Goal: Task Accomplishment & Management: Manage account settings

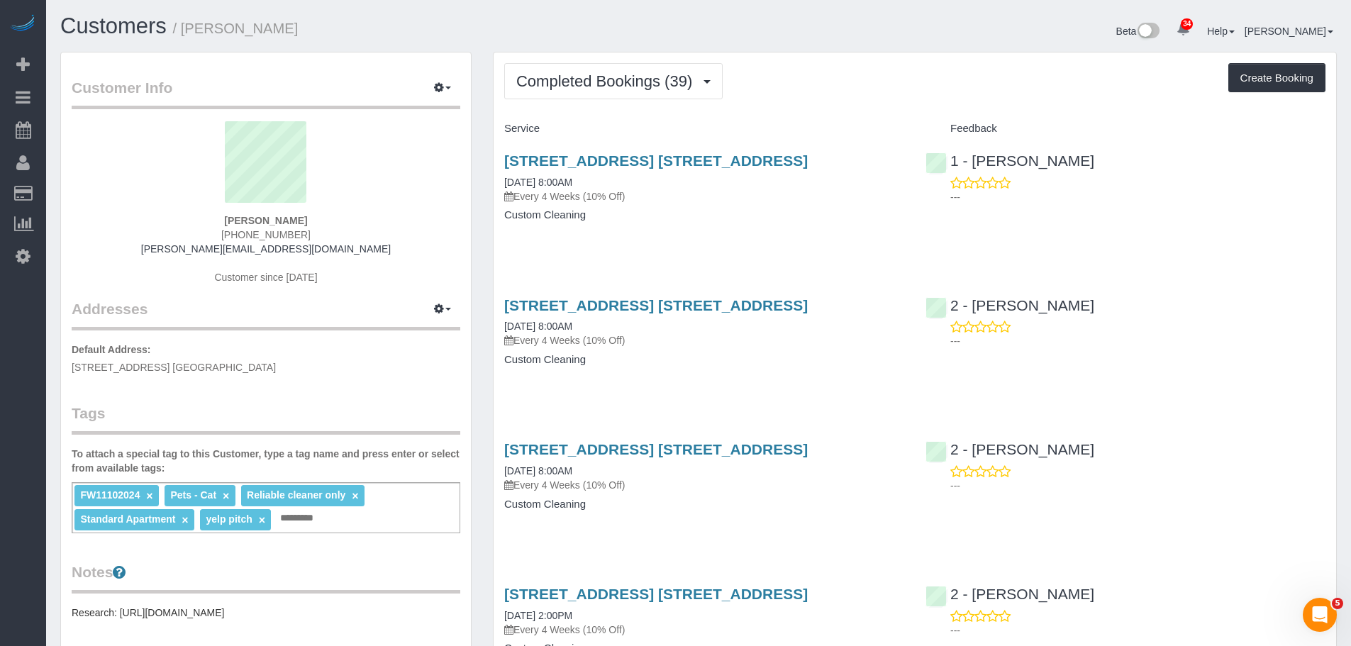
click at [607, 71] on button "Completed Bookings (39)" at bounding box center [613, 81] width 219 height 36
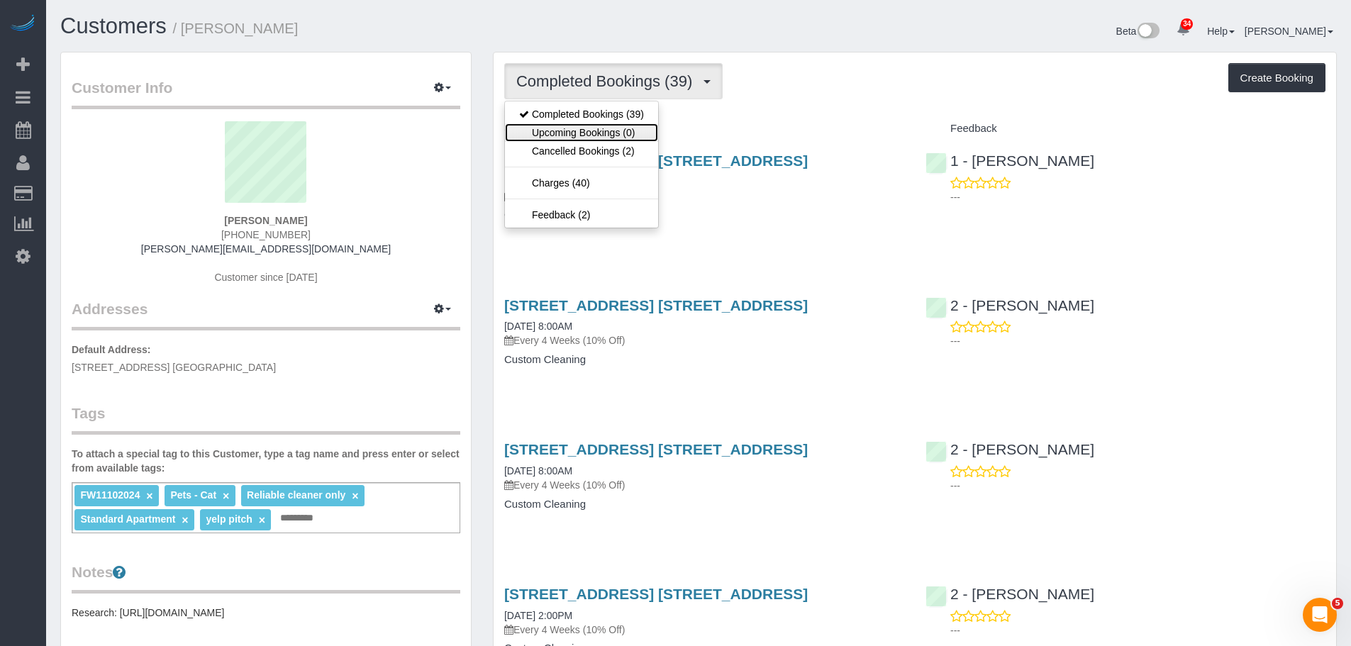
click at [605, 131] on link "Upcoming Bookings (0)" at bounding box center [581, 132] width 153 height 18
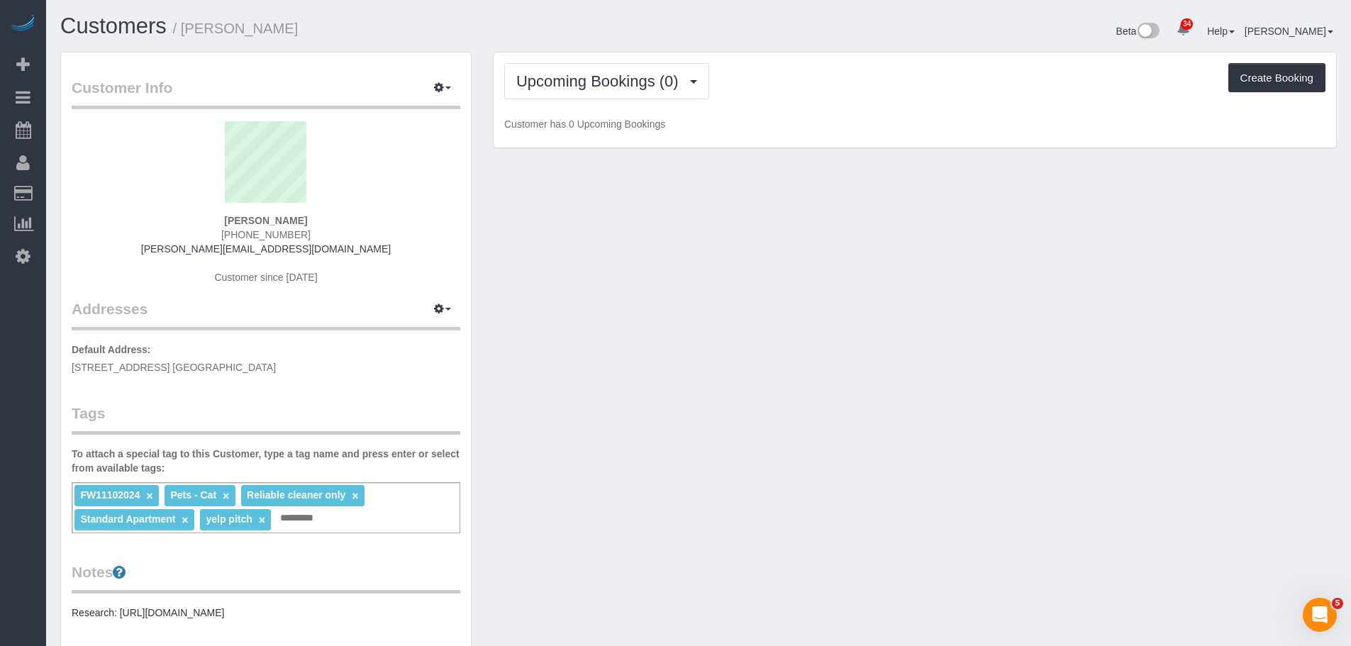
click at [836, 104] on div "Upcoming Bookings (0) Completed Bookings (39) Upcoming Bookings (0) Cancelled B…" at bounding box center [915, 100] width 843 height 96
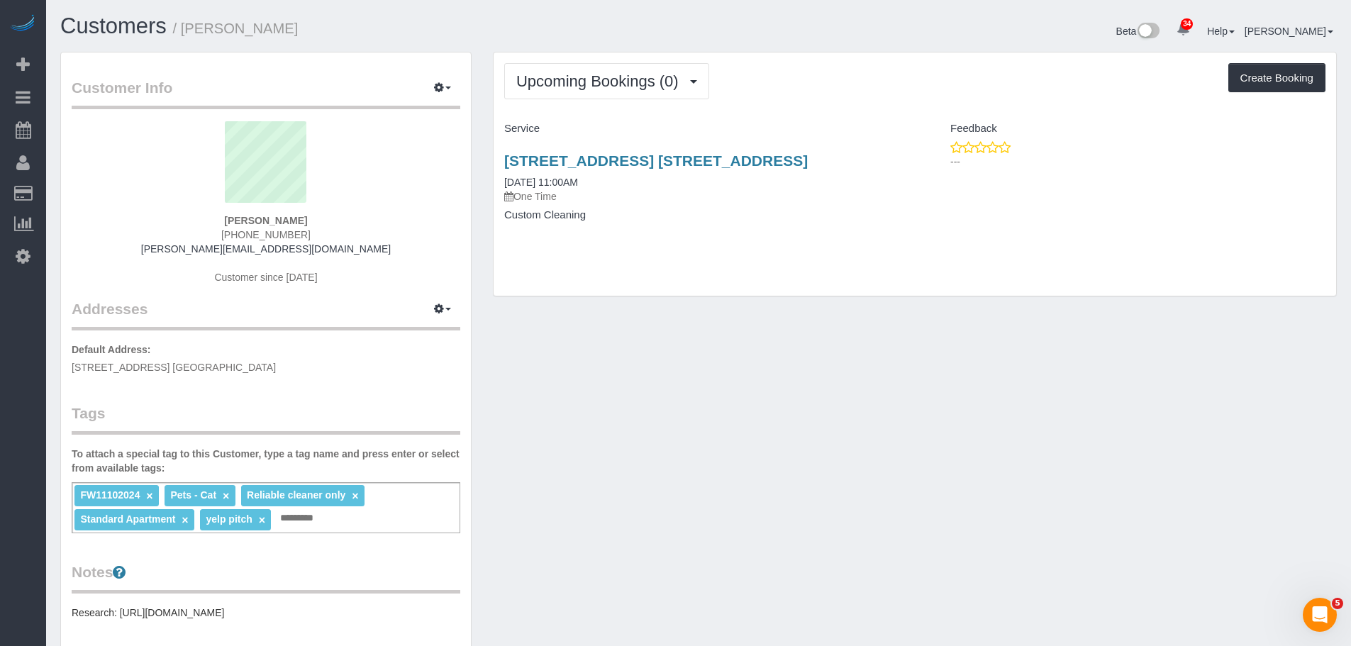
drag, startPoint x: 991, startPoint y: 299, endPoint x: 1001, endPoint y: 299, distance: 9.9
click at [995, 299] on div "Upcoming Bookings (0) Completed Bookings (39) Upcoming Bookings (0) Cancelled B…" at bounding box center [915, 181] width 866 height 259
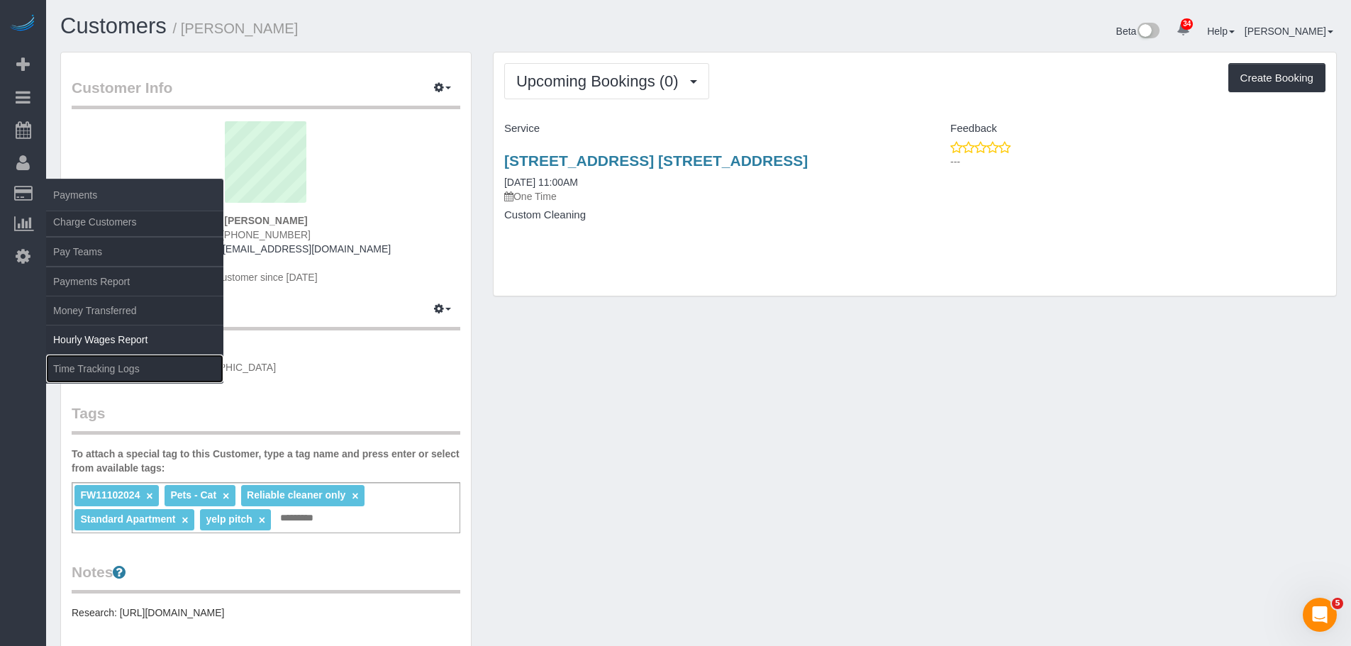
drag, startPoint x: 110, startPoint y: 373, endPoint x: 215, endPoint y: 337, distance: 111.1
click at [110, 372] on link "Time Tracking Logs" at bounding box center [134, 369] width 177 height 28
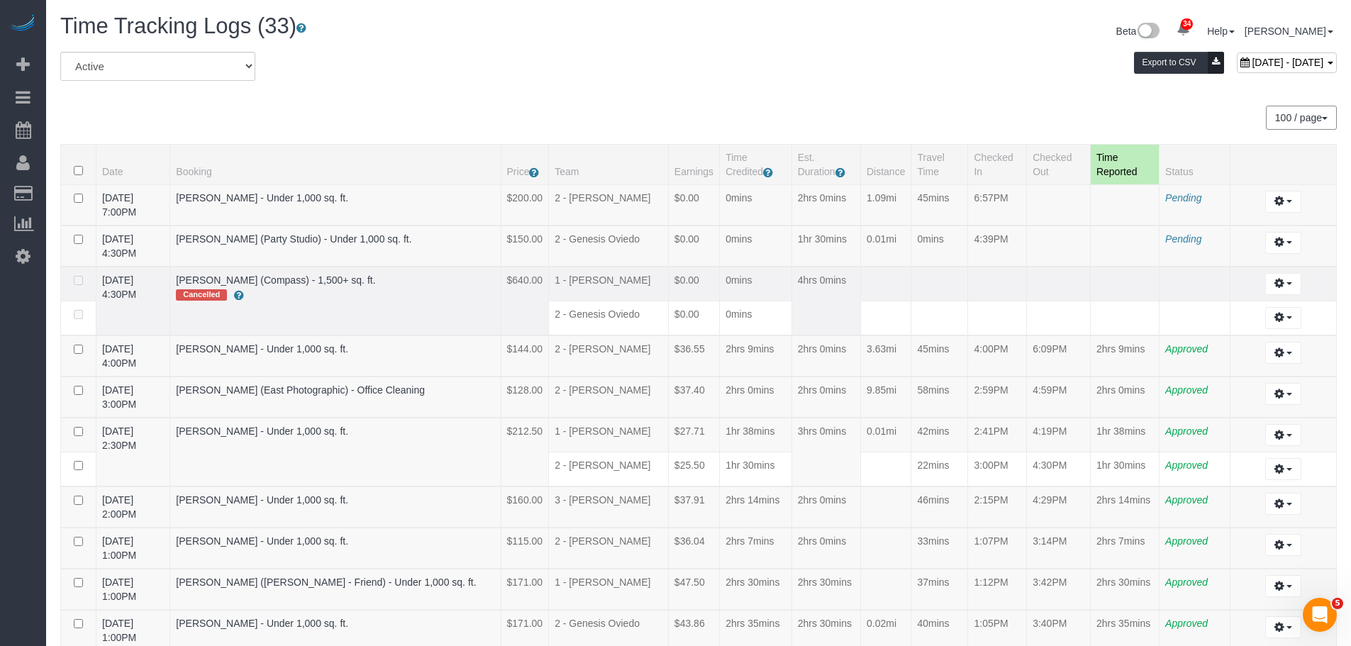
click at [1010, 281] on td at bounding box center [997, 284] width 59 height 35
drag, startPoint x: 936, startPoint y: 70, endPoint x: 1041, endPoint y: 82, distance: 105.6
click at [936, 70] on div "October 04, 2025 - October 04, 2025 Export to CSV" at bounding box center [915, 66] width 866 height 28
click at [1287, 246] on button "button" at bounding box center [1284, 243] width 36 height 22
click at [1248, 267] on link "Edit" at bounding box center [1245, 269] width 112 height 18
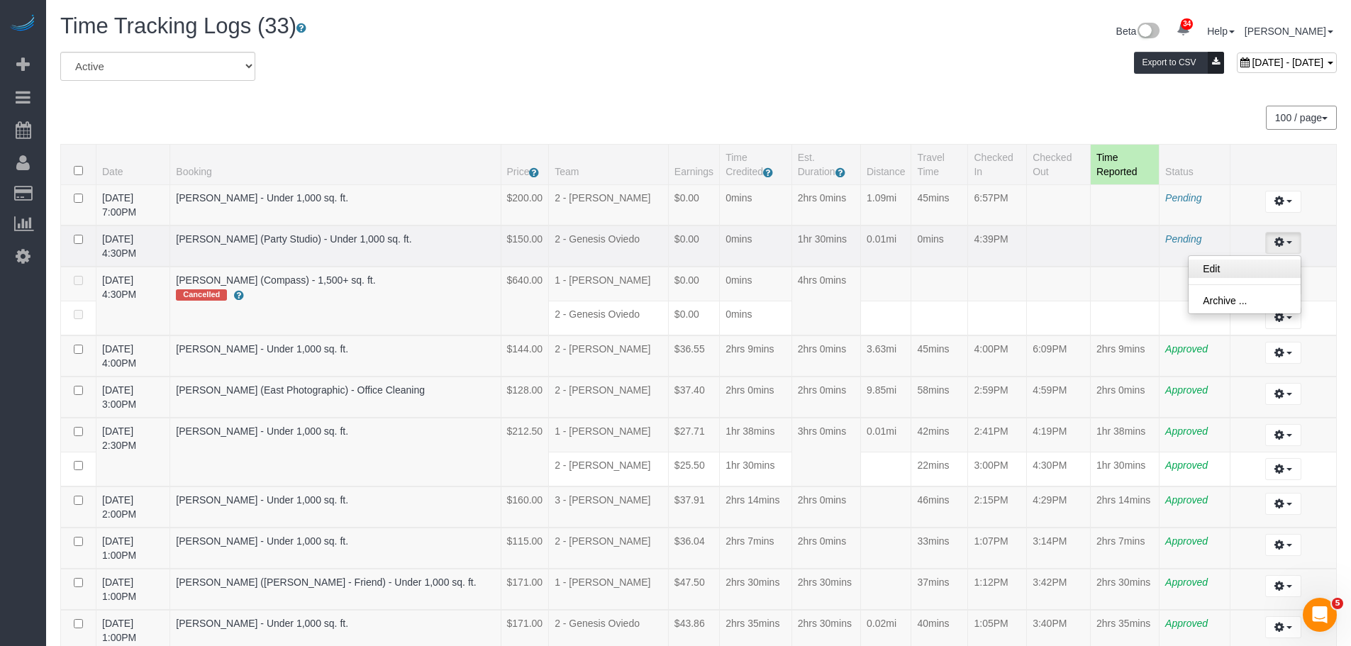
select select "draft"
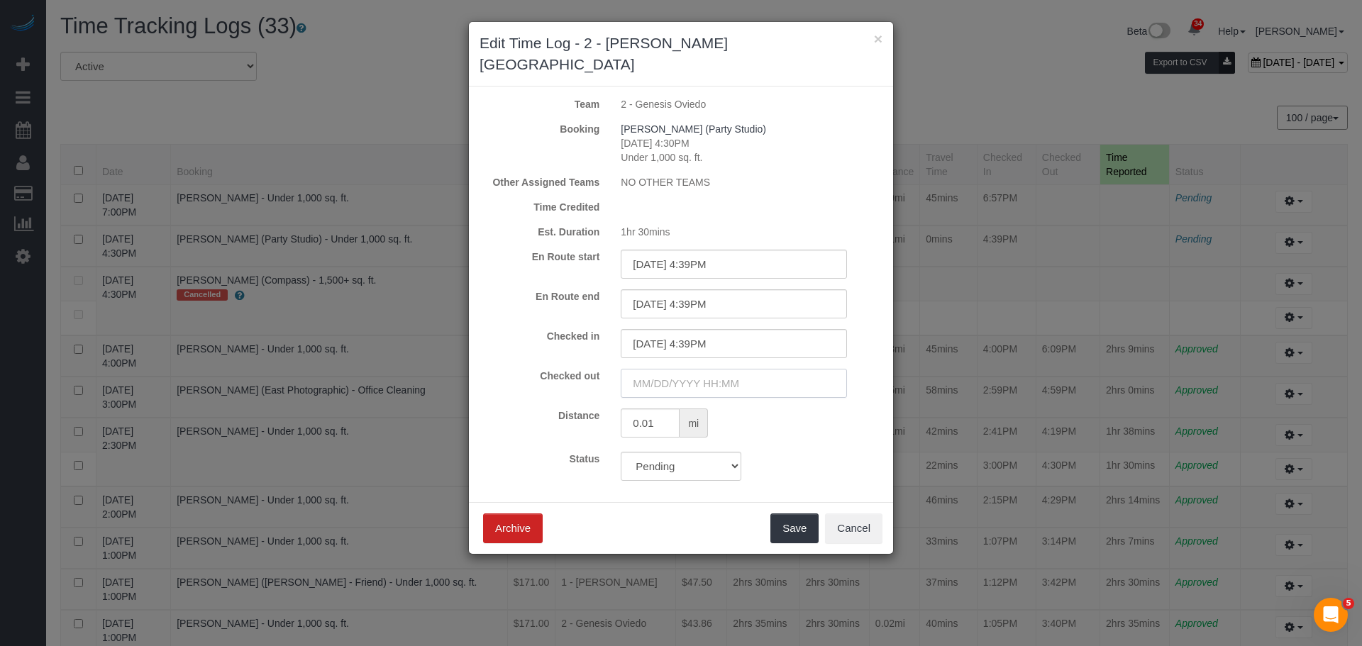
click at [706, 369] on input "text" at bounding box center [734, 383] width 226 height 29
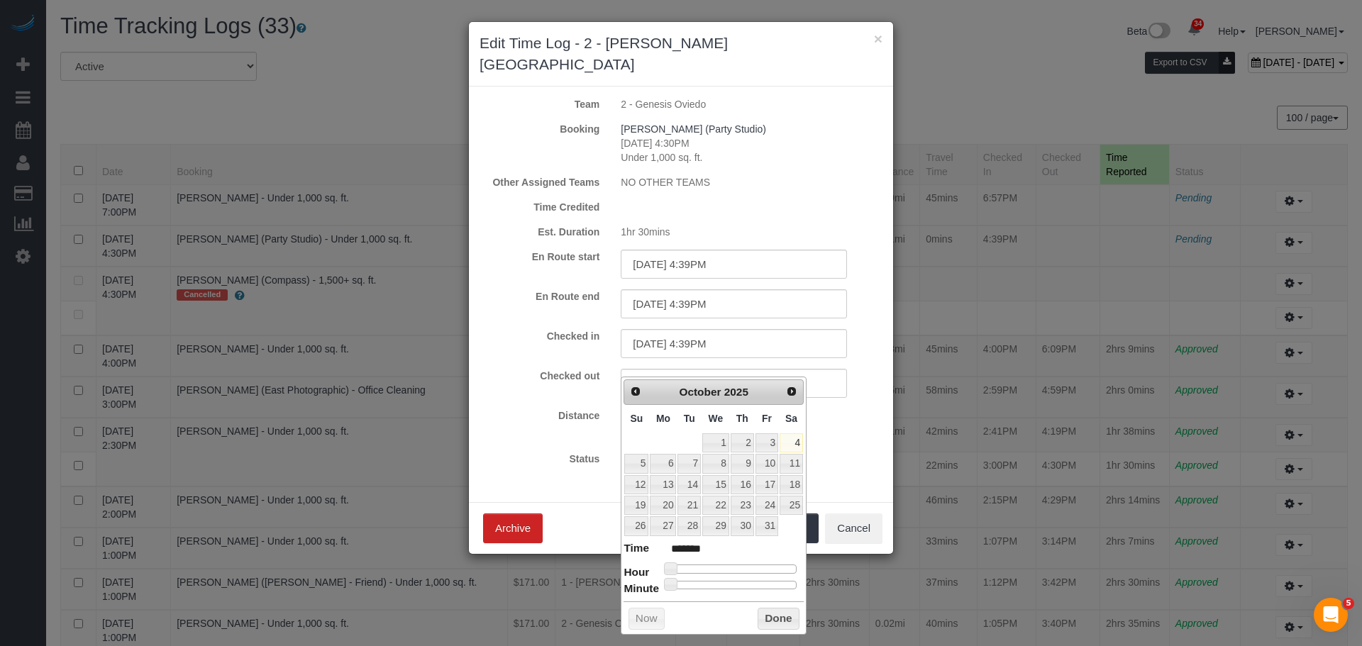
type input "10/04/2025 3:00PM"
type input "******"
click at [752, 568] on div at bounding box center [733, 569] width 127 height 9
type input "10/04/2025 4:00PM"
type input "******"
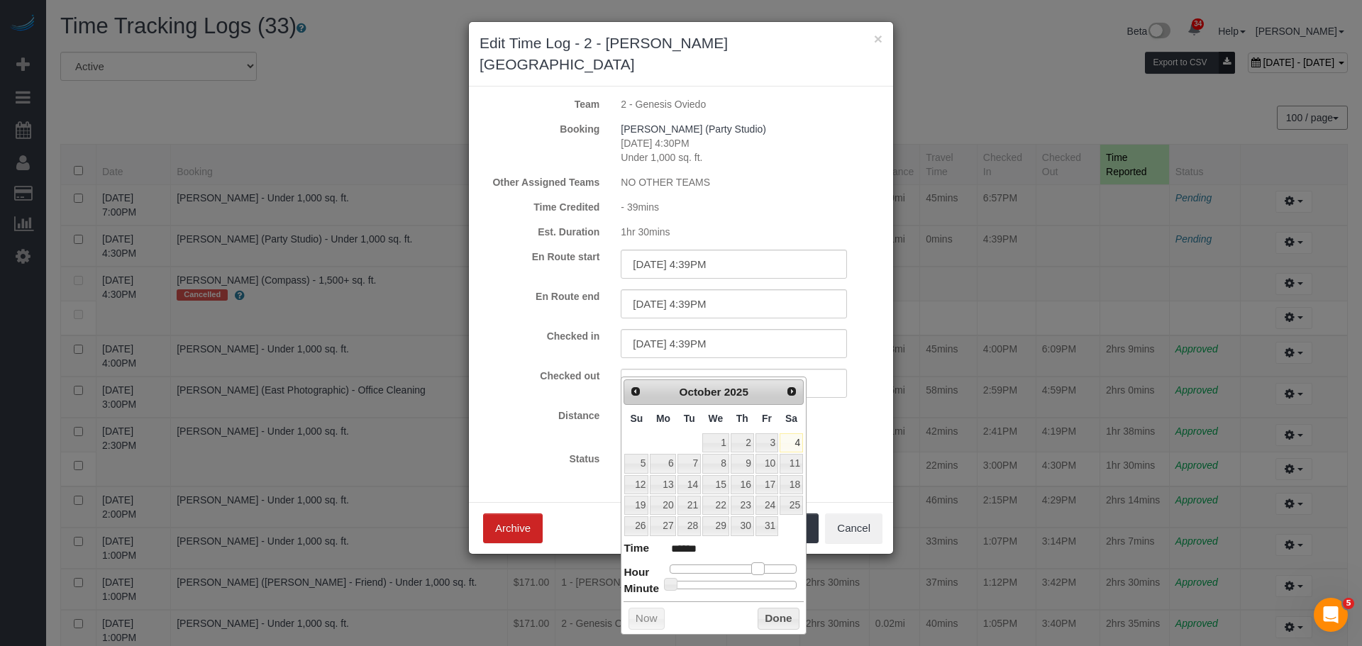
type input "10/04/2025 5:00PM"
type input "******"
type input "10/04/2025 6:00PM"
type input "******"
type input "10/04/2025 7:00PM"
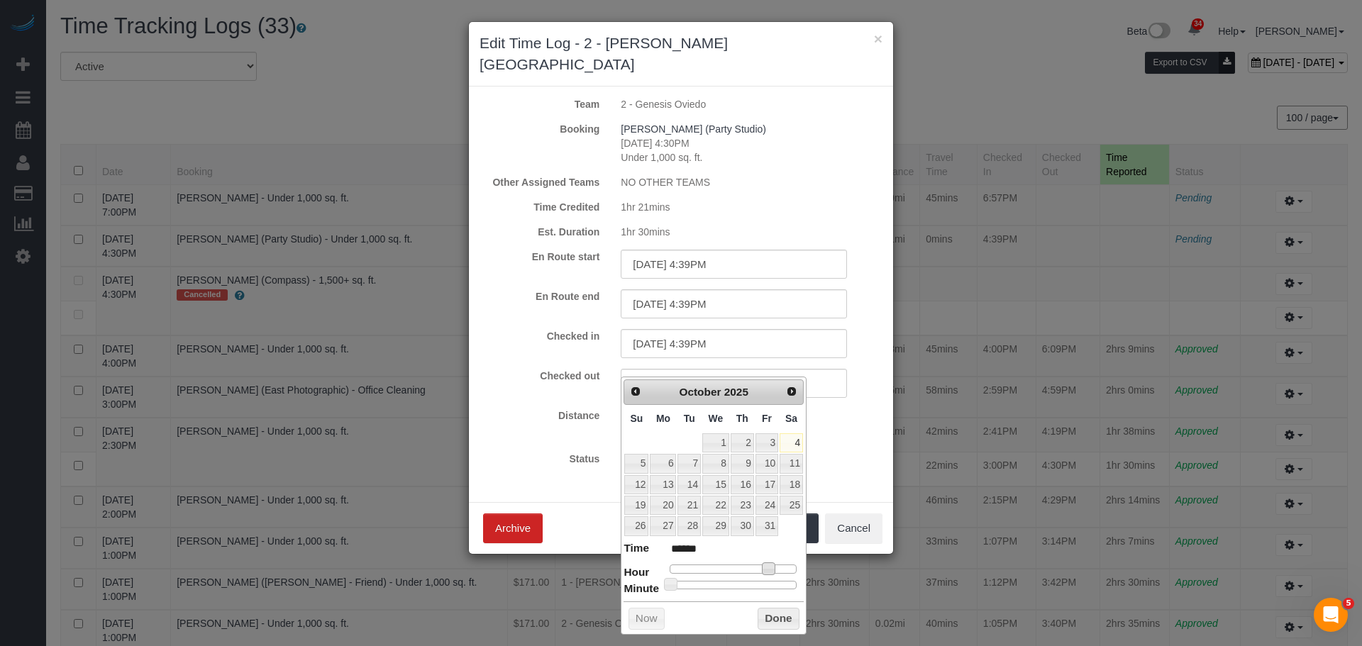
type input "******"
type input "10/04/2025 7:44PM"
type input "******"
click at [765, 585] on div at bounding box center [733, 585] width 127 height 9
type input "10/04/2025 7:43PM"
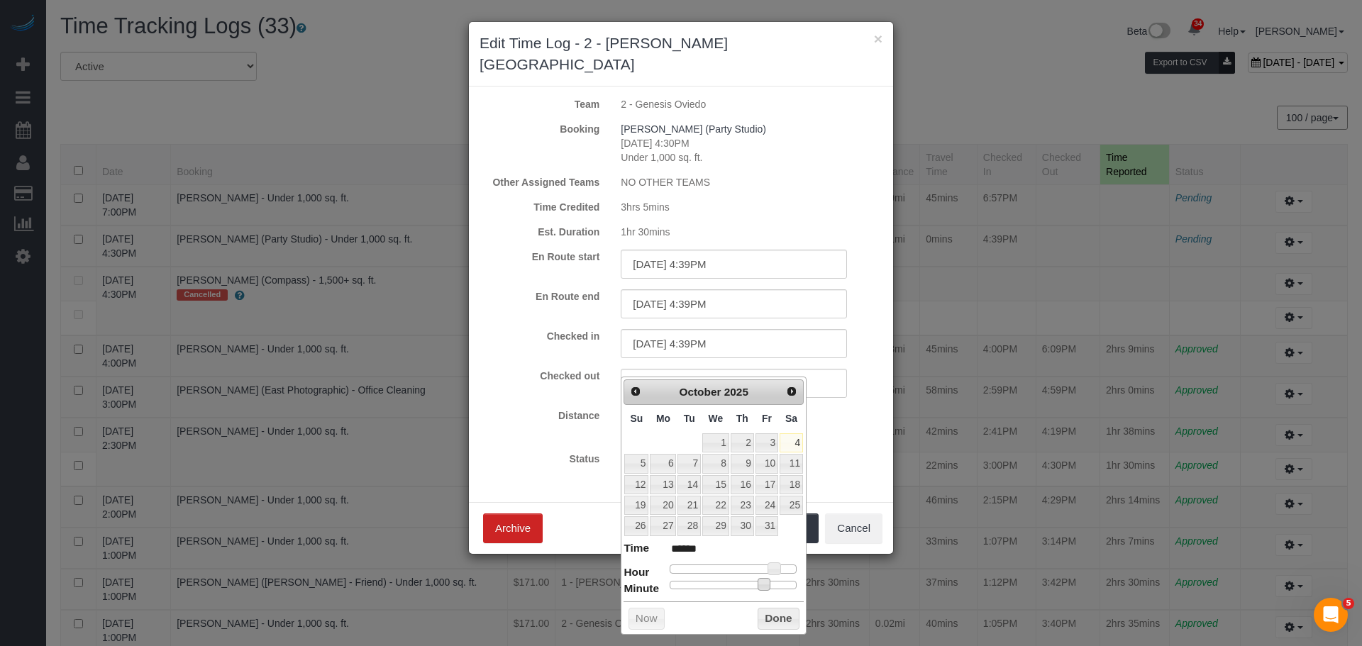
type input "******"
type input "10/04/2025 7:42PM"
type input "******"
type input "10/04/2025 7:41PM"
type input "******"
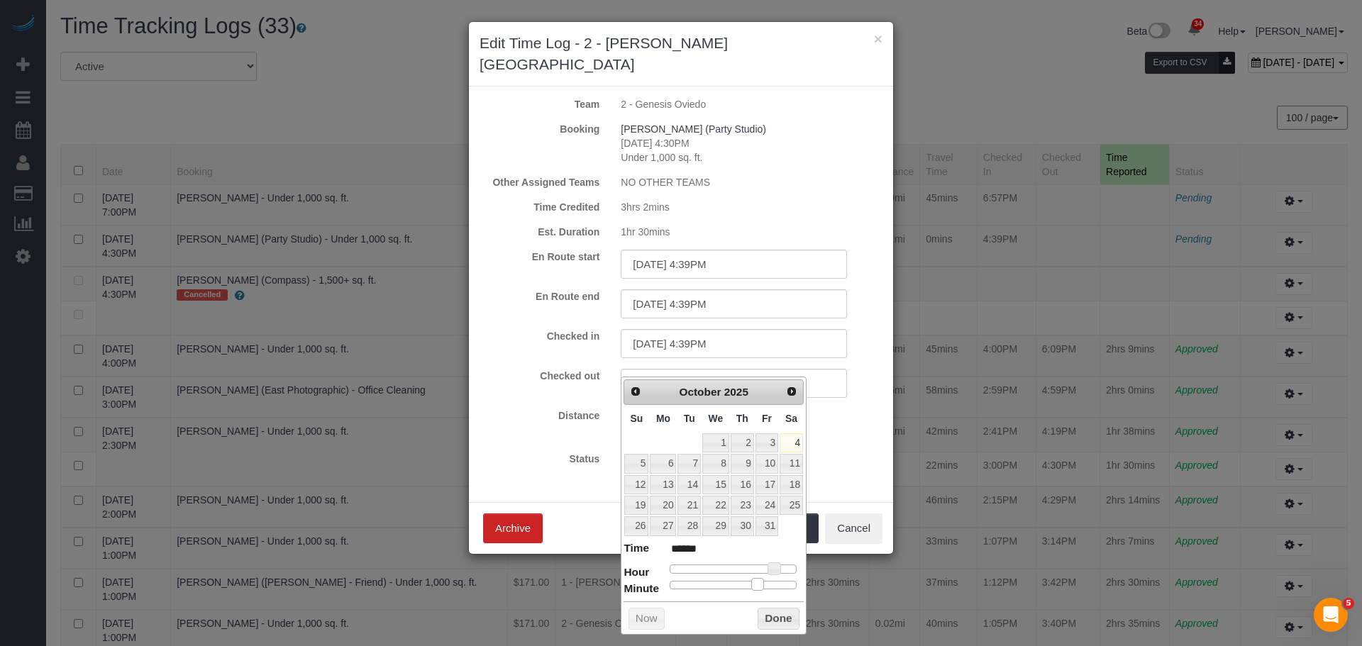
type input "10/04/2025 7:40PM"
type input "******"
type input "10/04/2025 7:39PM"
type input "******"
type input "10/04/2025 7:38PM"
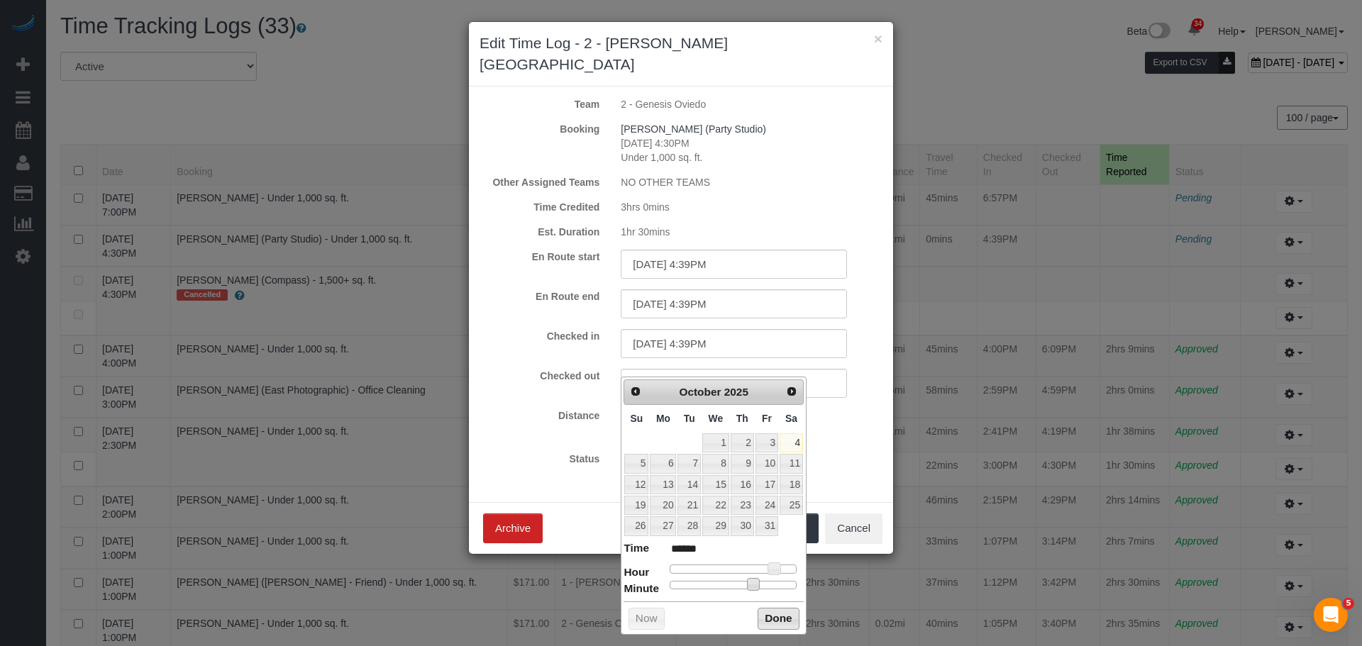
type input "******"
type input "10/04/2025 7:37PM"
type input "******"
type input "10/04/2025 7:38PM"
type input "******"
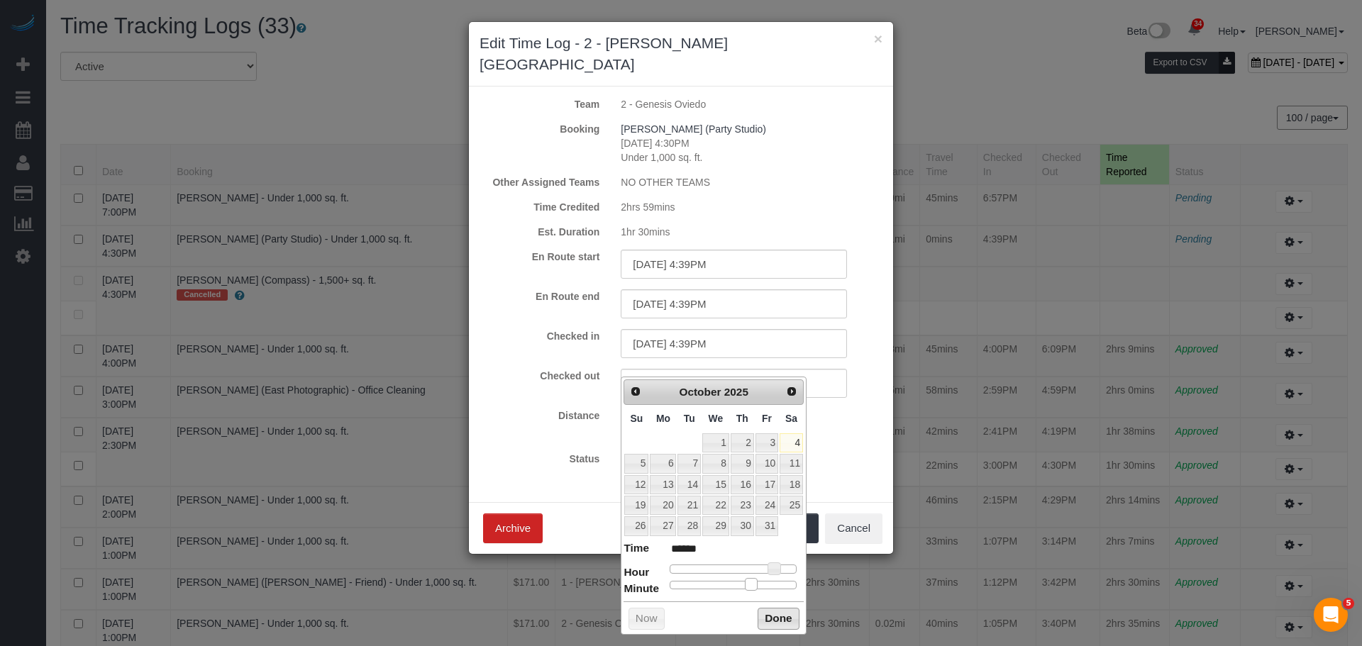
type input "10/04/2025 7:39PM"
type input "******"
click at [780, 616] on button "Done" at bounding box center [779, 619] width 42 height 23
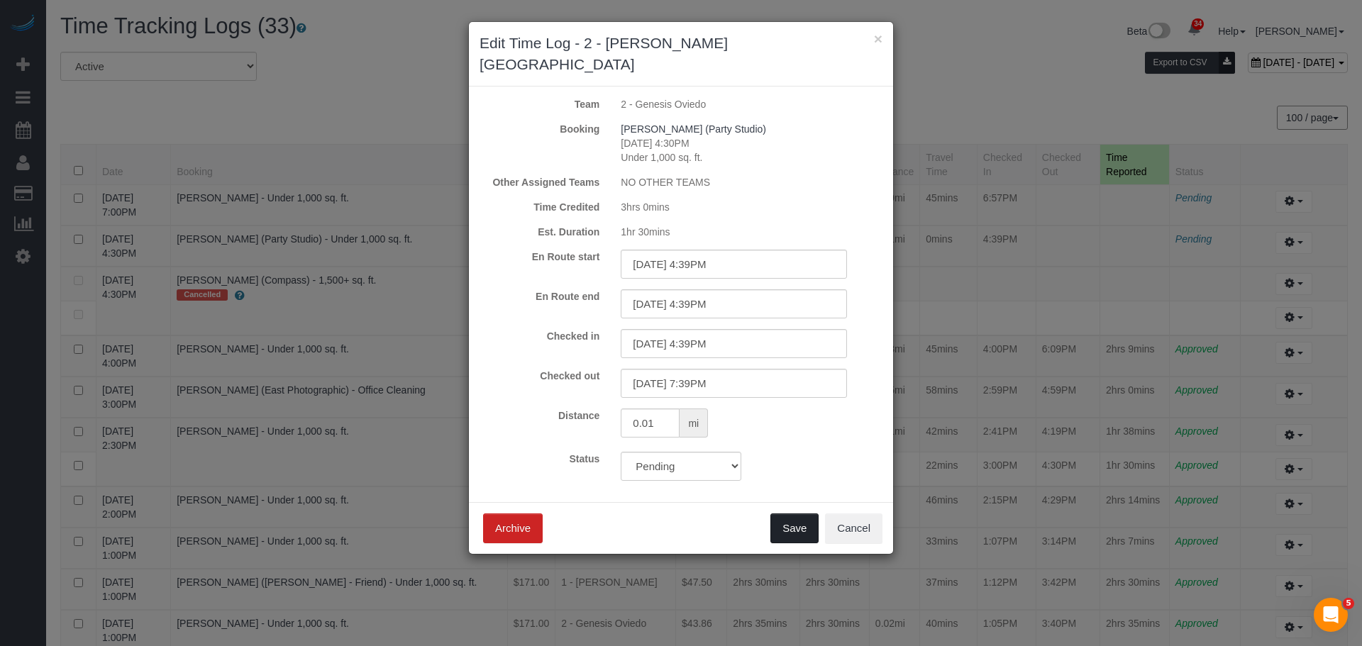
click at [792, 514] on button "Save" at bounding box center [794, 529] width 48 height 30
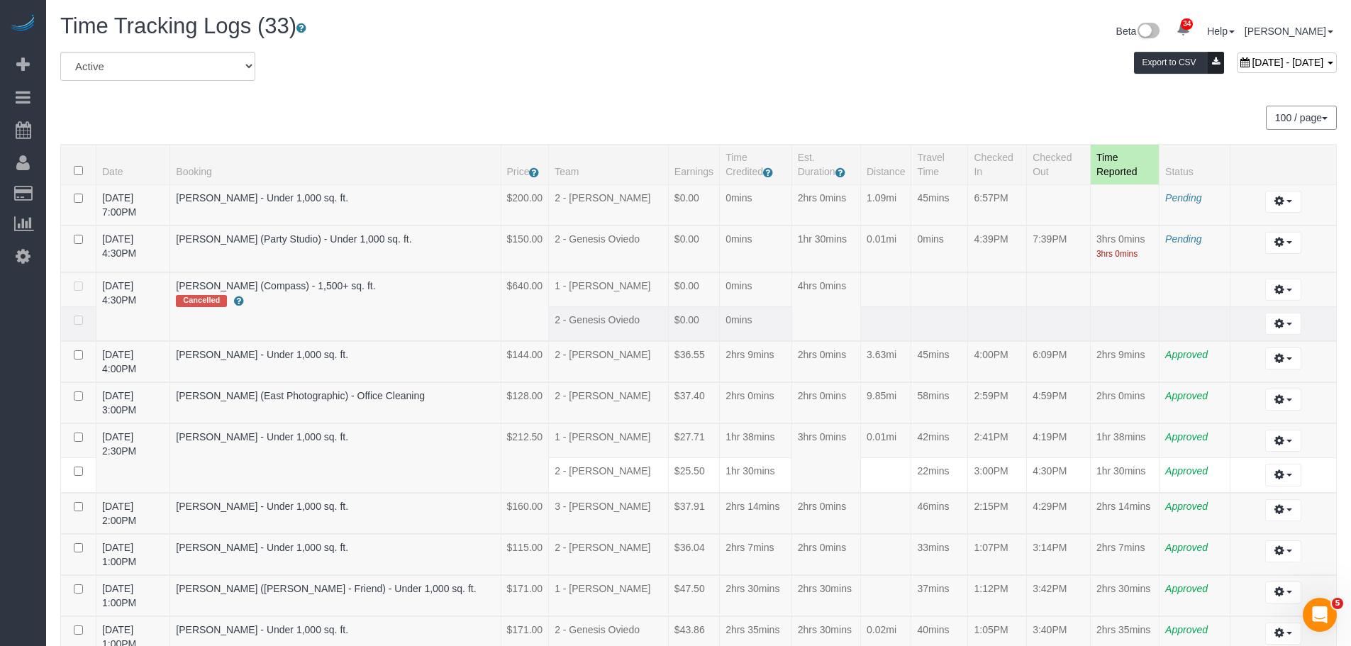
click at [999, 335] on td at bounding box center [997, 324] width 59 height 35
click at [1001, 319] on td at bounding box center [997, 324] width 59 height 35
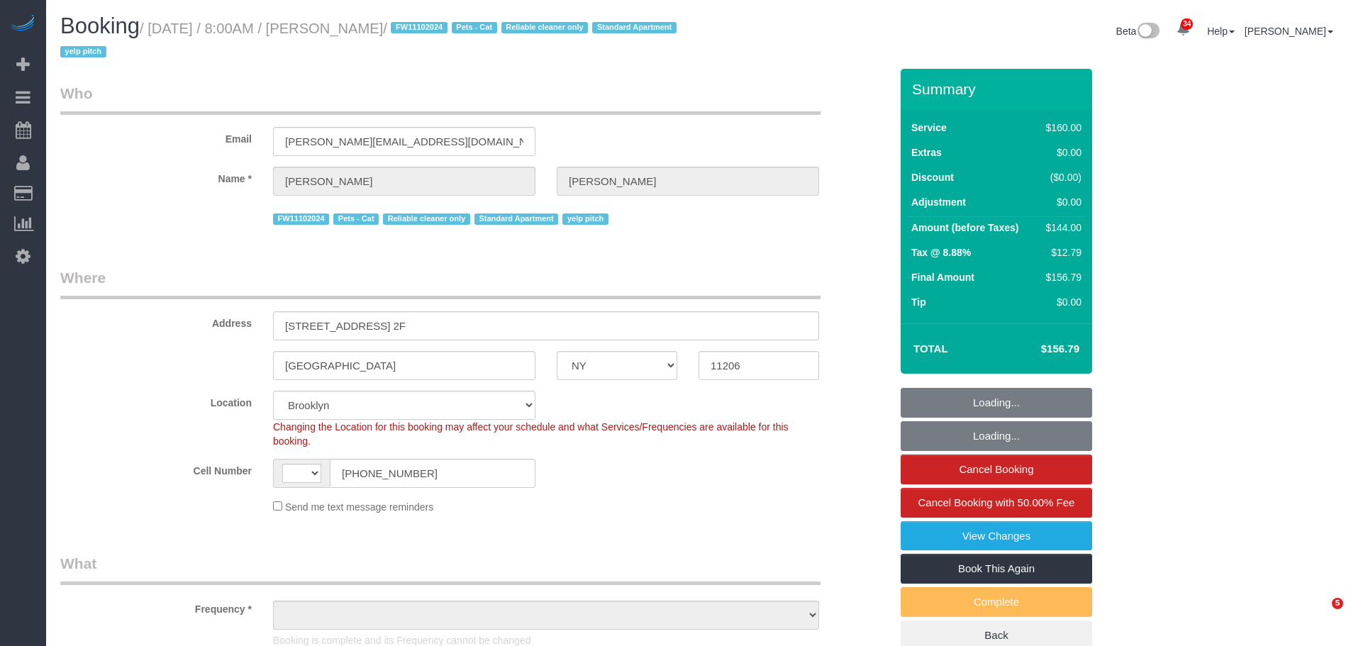
select select "NY"
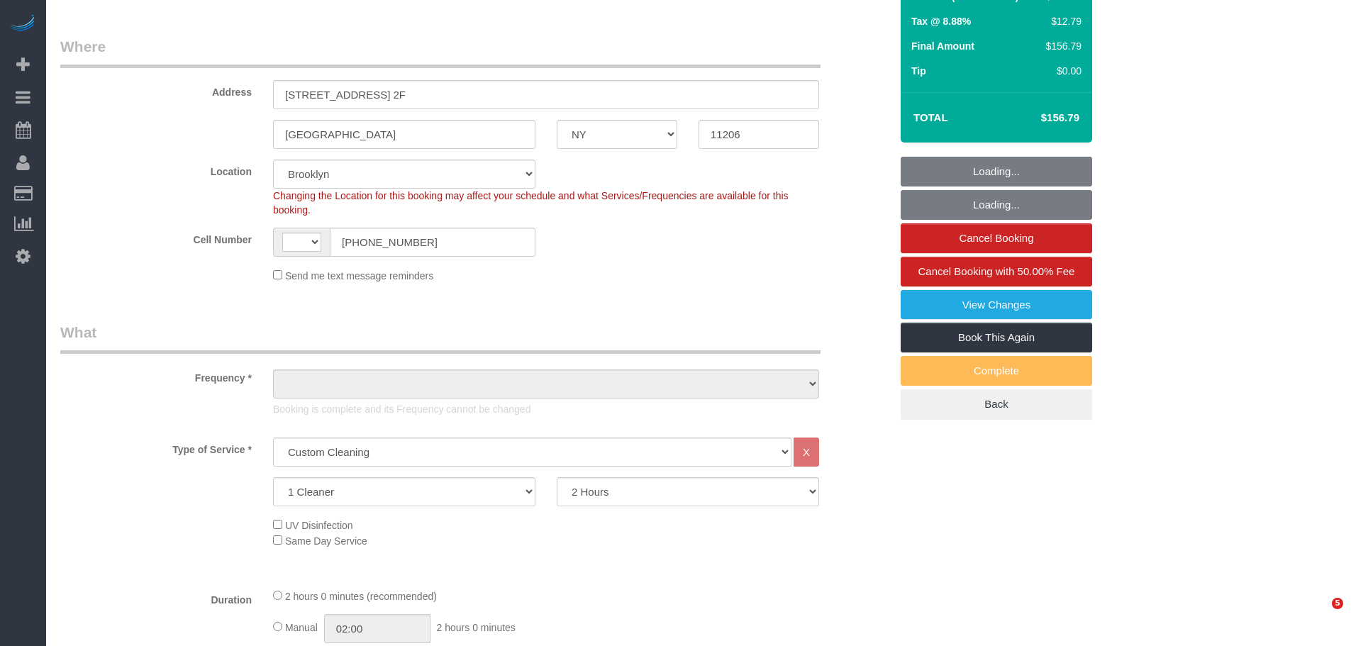
select select "string:[GEOGRAPHIC_DATA]"
select select "string:stripe-pm_1LVK4E4VGloSiKo77j9FA1oZ"
select select "spot1"
select select "number:89"
select select "number:90"
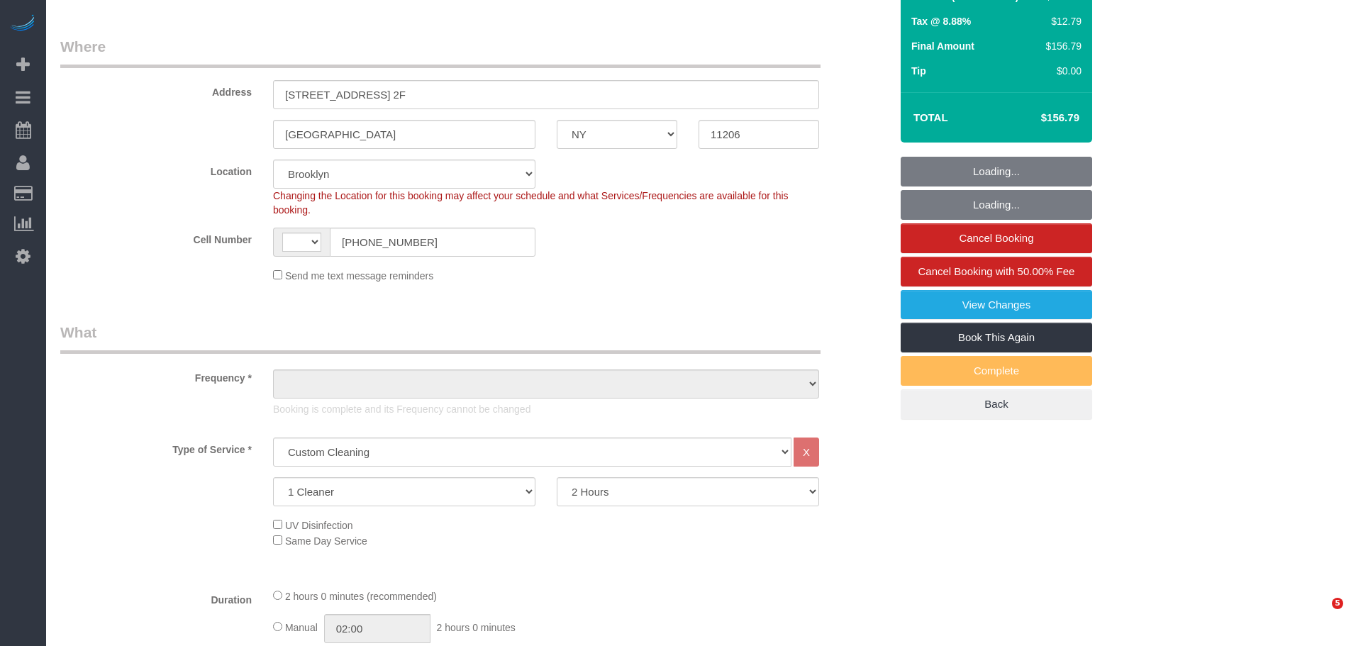
select select "number:14"
select select "number:5"
select select "object:1478"
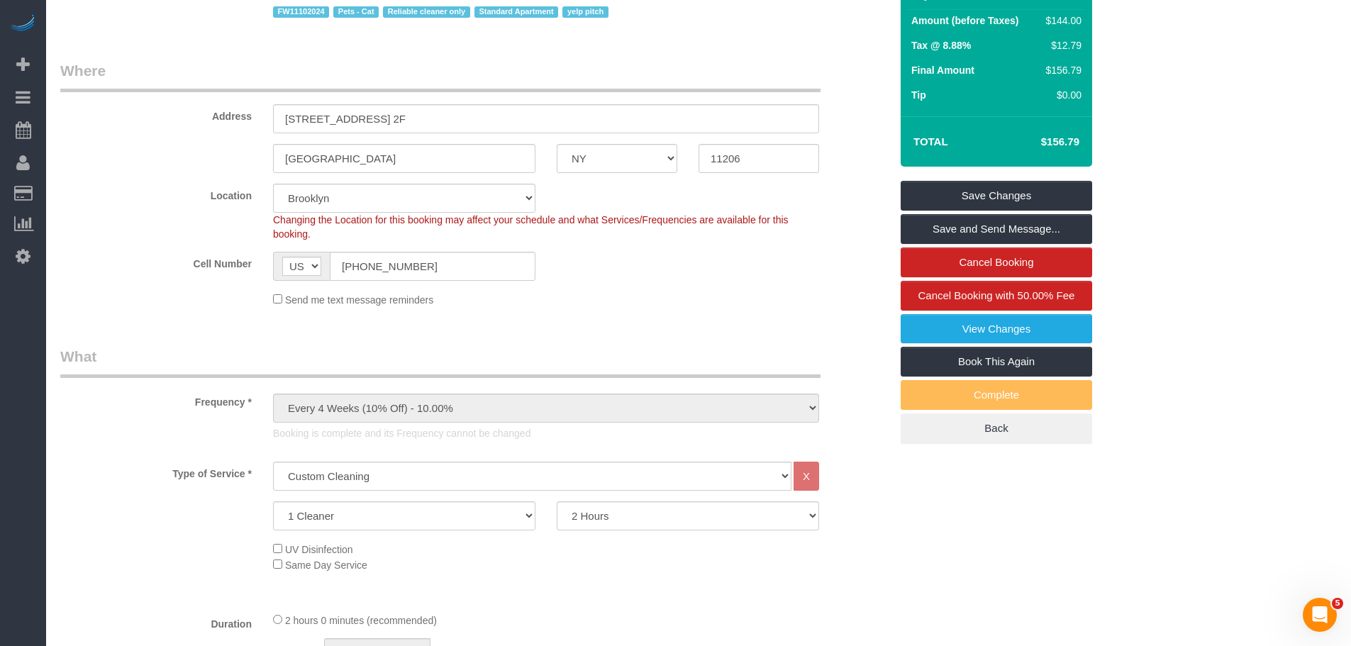
scroll to position [213, 0]
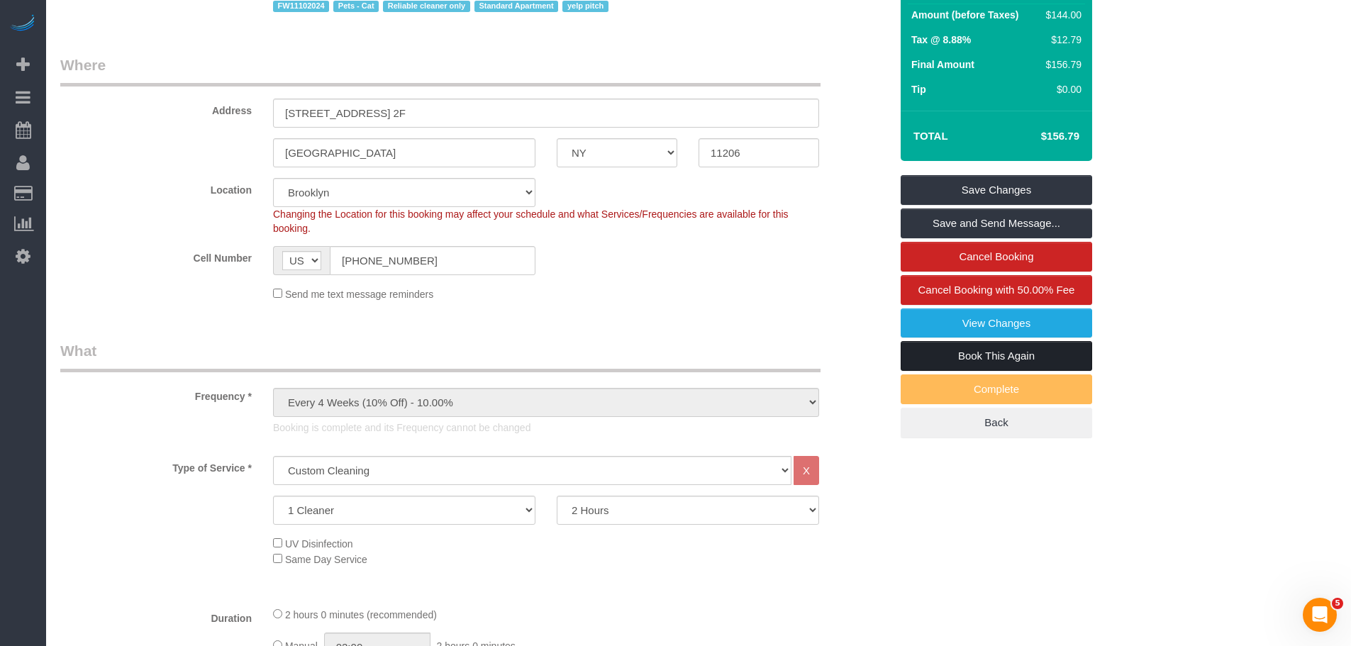
click at [1033, 356] on link "Book This Again" at bounding box center [997, 356] width 192 height 30
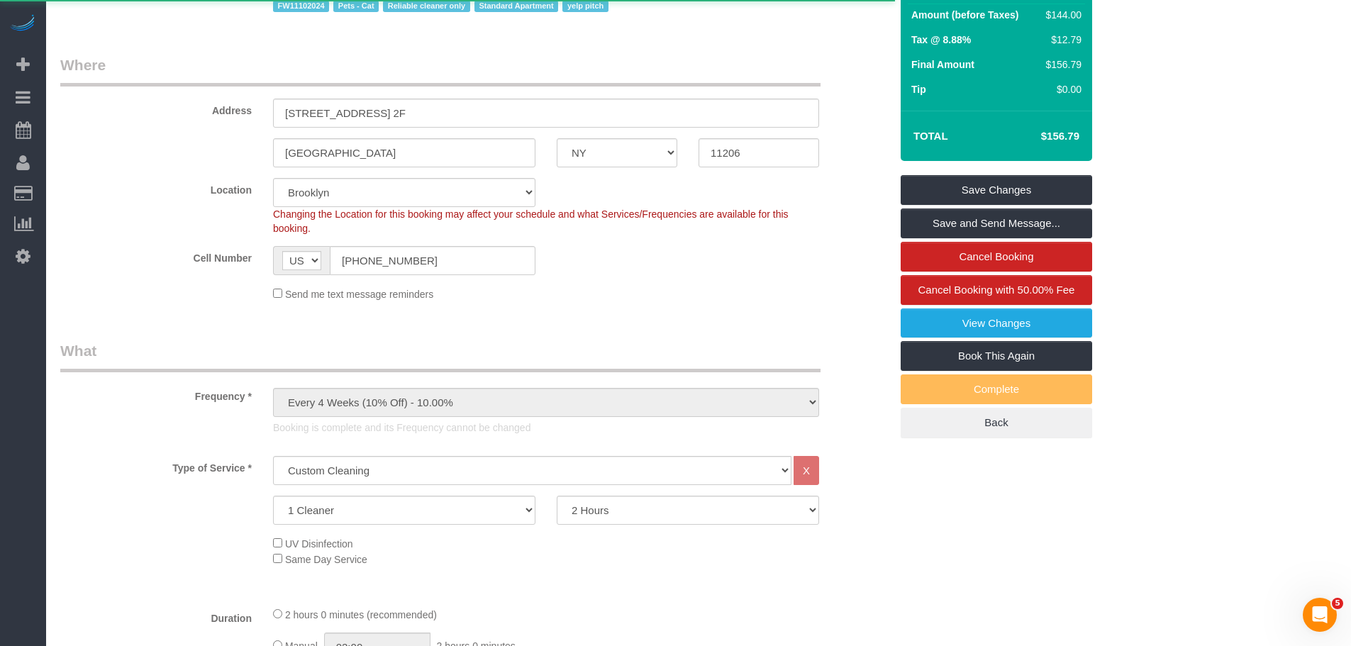
select select "NY"
select select "number:89"
select select "number:90"
select select "number:14"
select select "number:5"
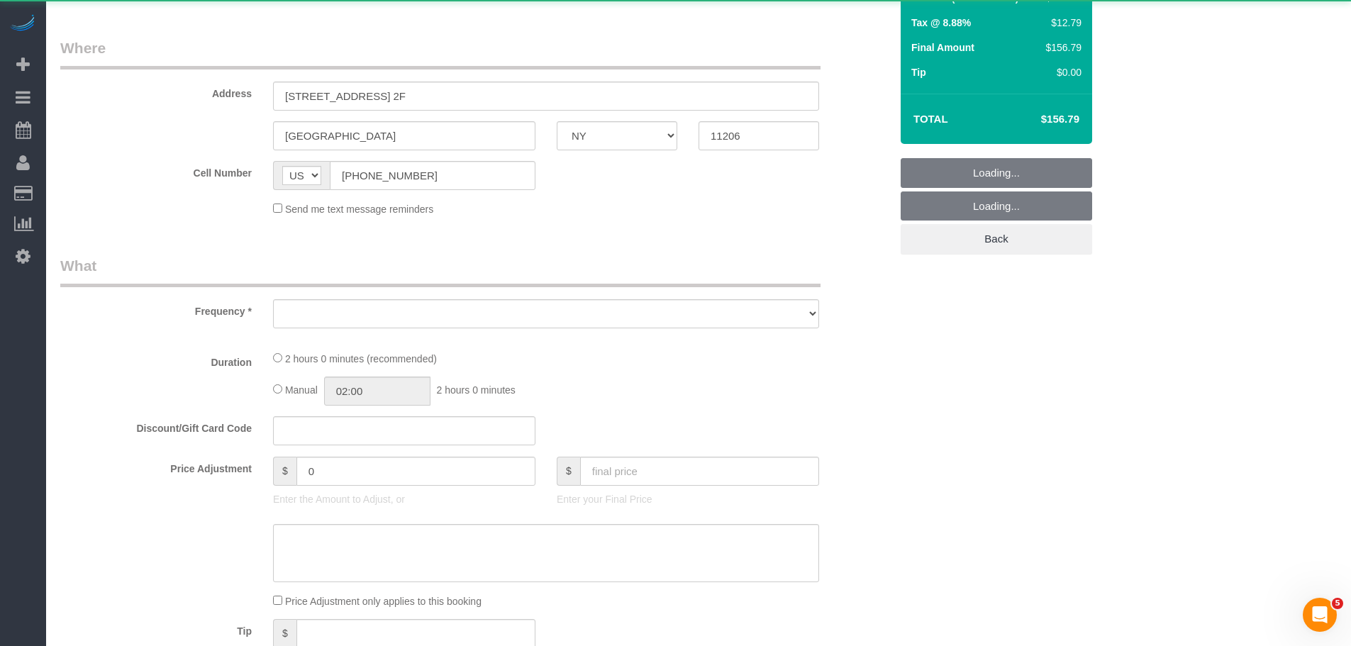
select select "string:stripe-pm_1LVK4E4VGloSiKo77j9FA1oZ"
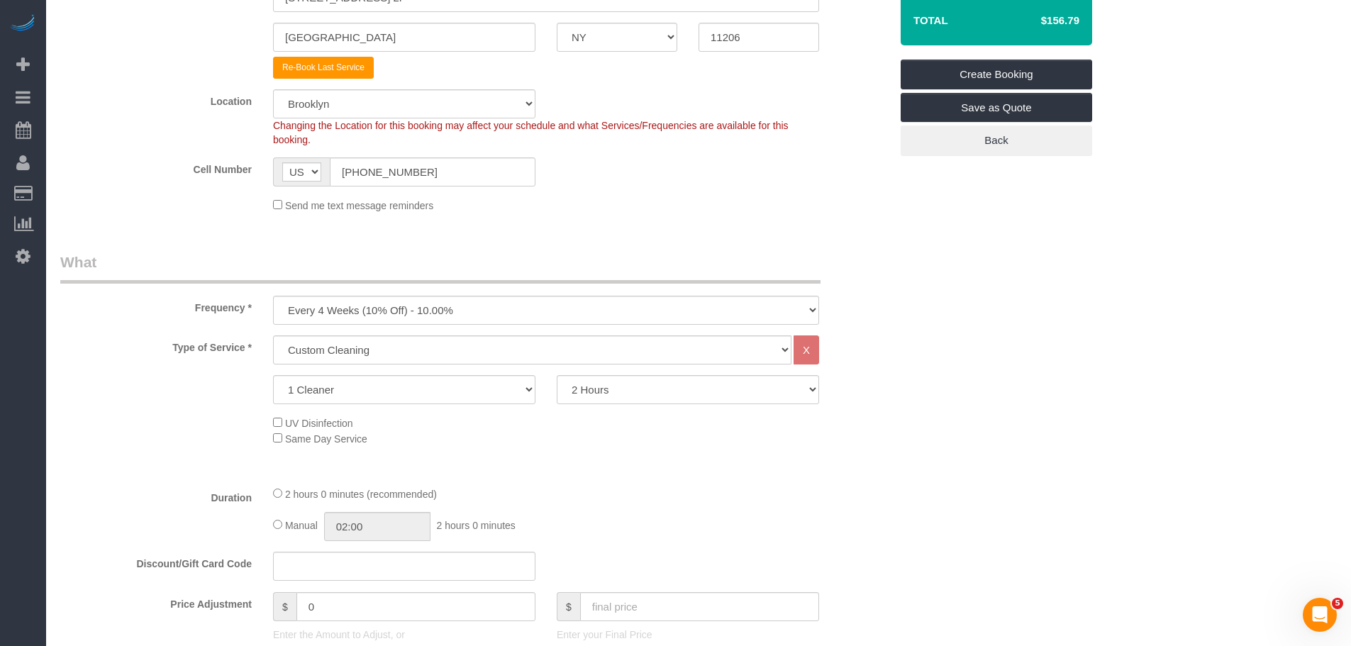
scroll to position [426, 0]
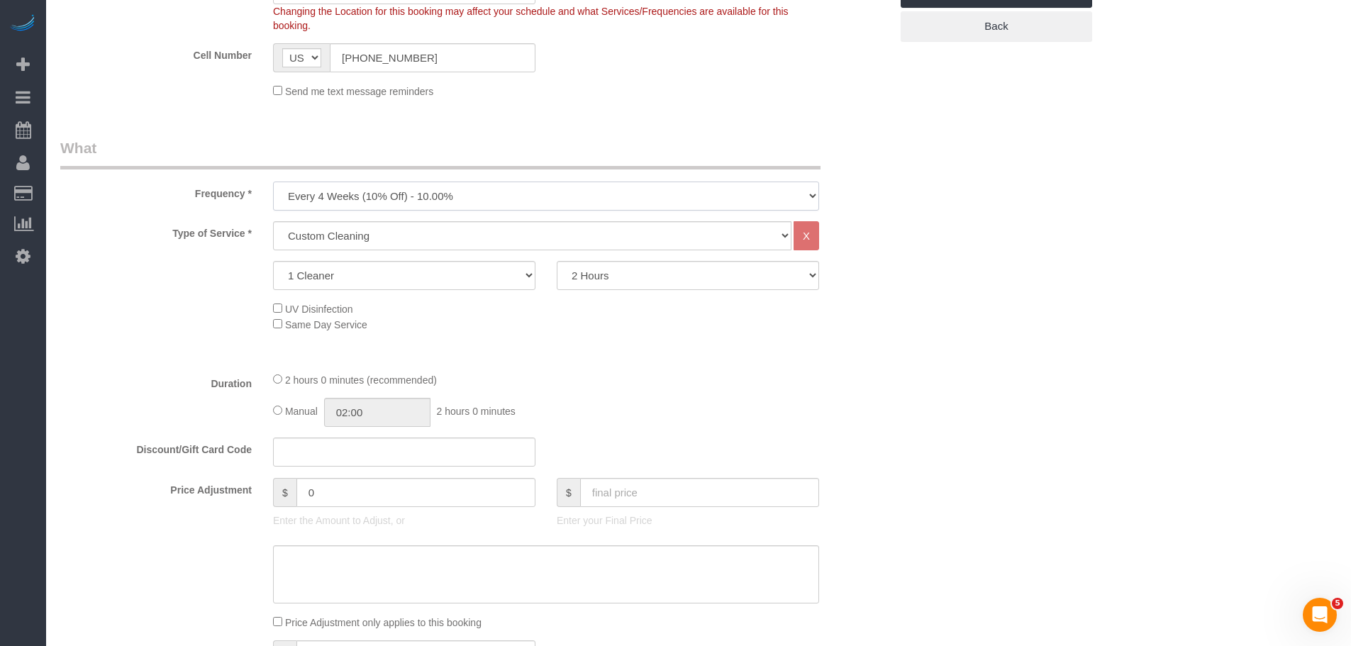
drag, startPoint x: 512, startPoint y: 187, endPoint x: 498, endPoint y: 204, distance: 22.7
click at [512, 187] on select "One Time Weekly (20% Off) - 20.00% Every 2 Weeks (15% Off) - 15.00% Every 4 Wee…" at bounding box center [546, 196] width 546 height 29
select select "object:2751"
click at [273, 182] on select "One Time Weekly (20% Off) - 20.00% Every 2 Weeks (15% Off) - 15.00% Every 4 Wee…" at bounding box center [546, 196] width 546 height 29
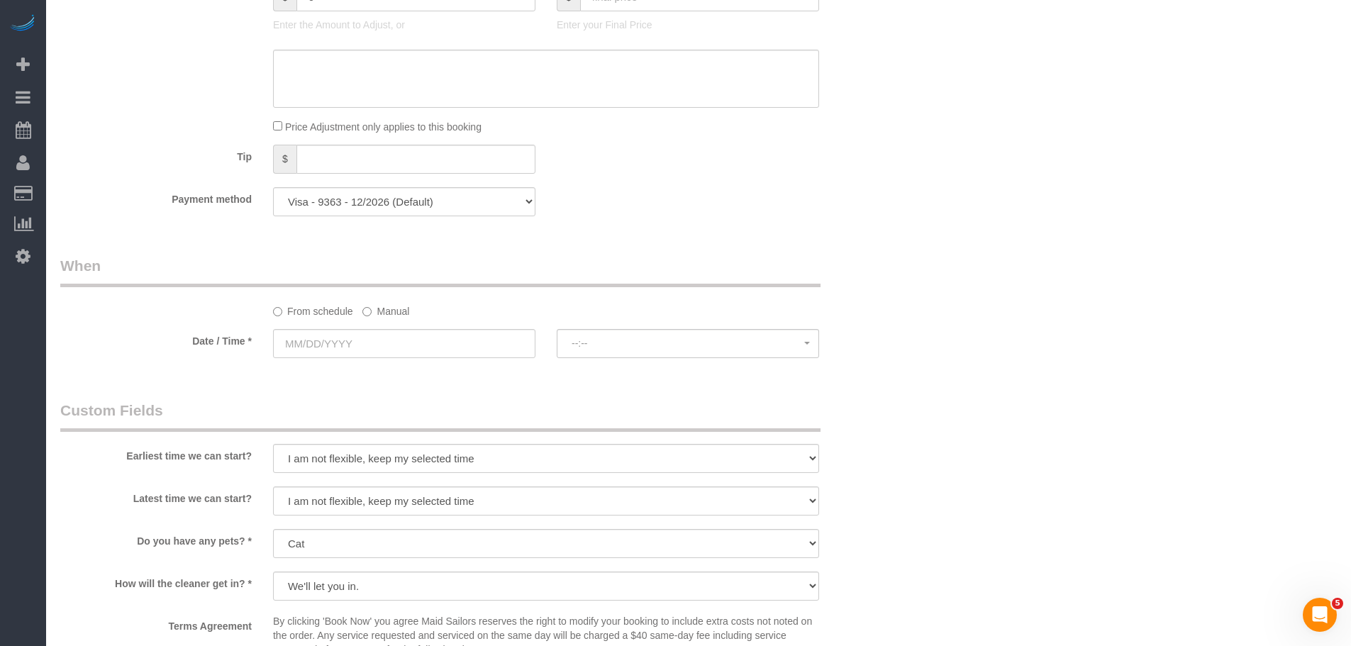
scroll to position [922, 0]
click at [389, 311] on label "Manual" at bounding box center [386, 308] width 47 height 19
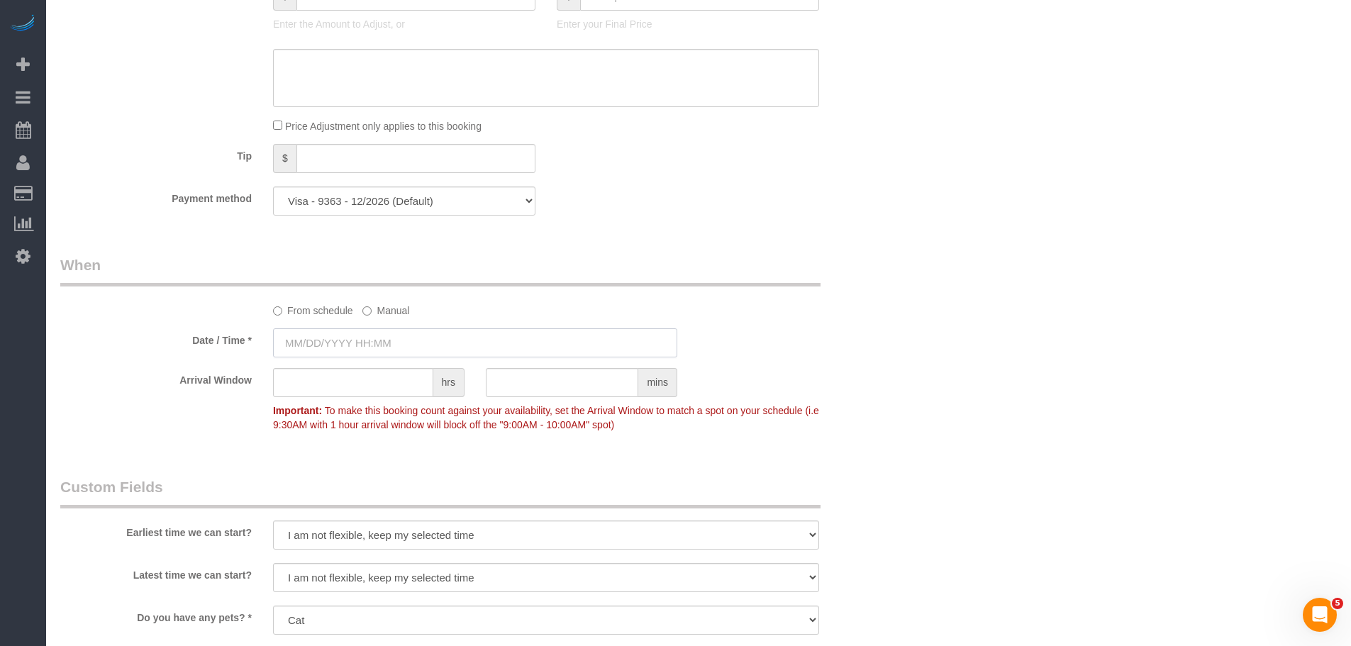
click at [391, 333] on input "text" at bounding box center [475, 342] width 404 height 29
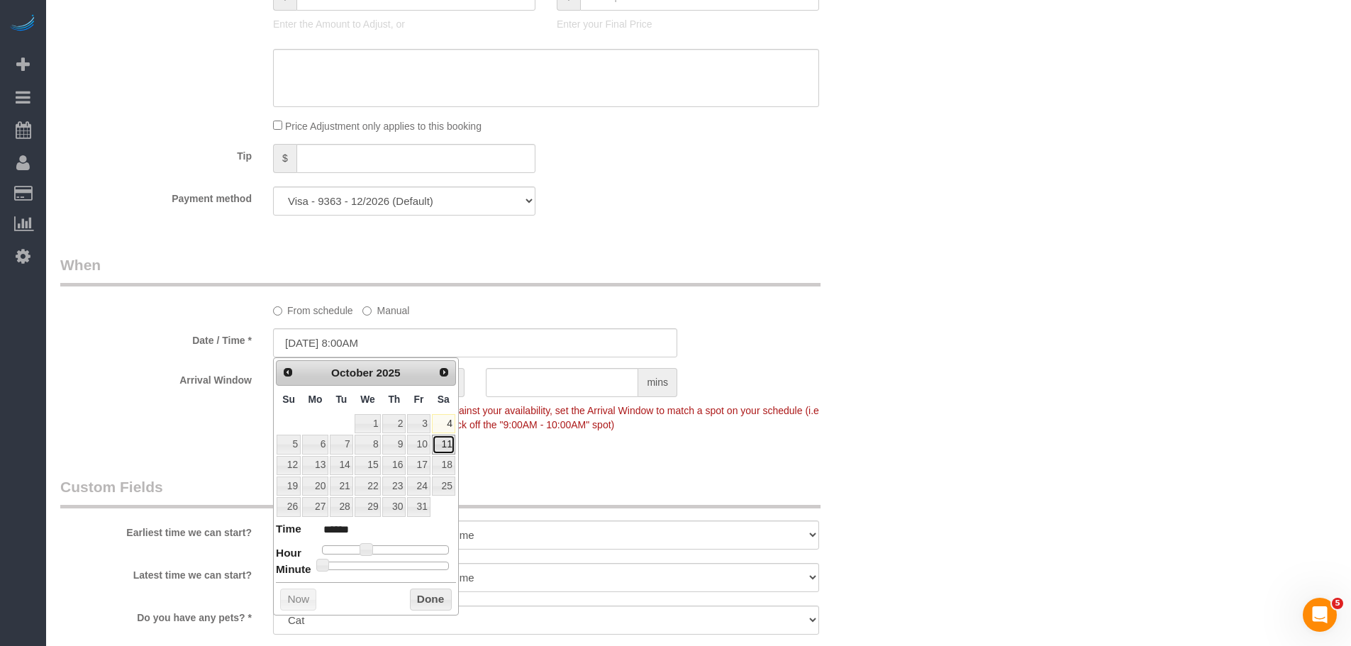
click at [448, 443] on link "11" at bounding box center [443, 444] width 23 height 19
click at [364, 546] on span at bounding box center [366, 549] width 13 height 13
type input "10/11/2025 9:00AM"
type input "******"
type input "10/11/2025 10:00AM"
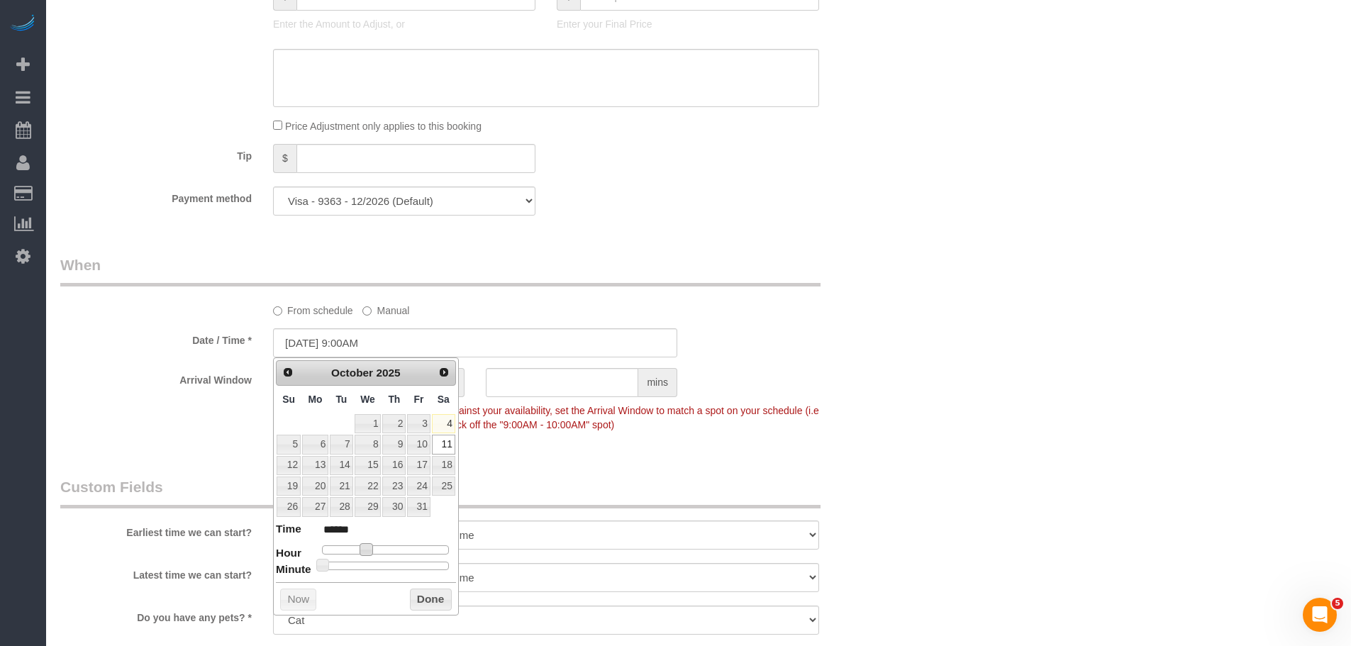
type input "*******"
type input "10/11/2025 11:00AM"
type input "*******"
click at [423, 599] on button "Done" at bounding box center [431, 600] width 42 height 23
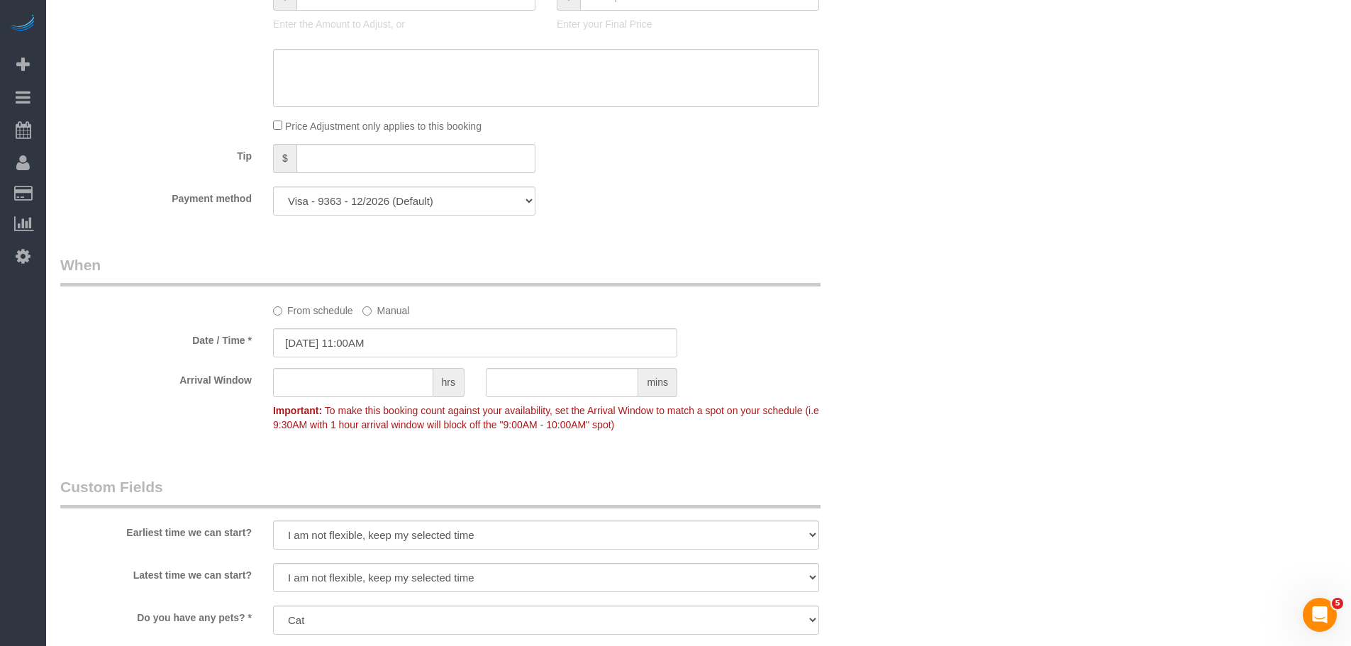
click at [877, 388] on div "Arrival Window hrs mins Important: To make this booking count against your avai…" at bounding box center [475, 403] width 851 height 70
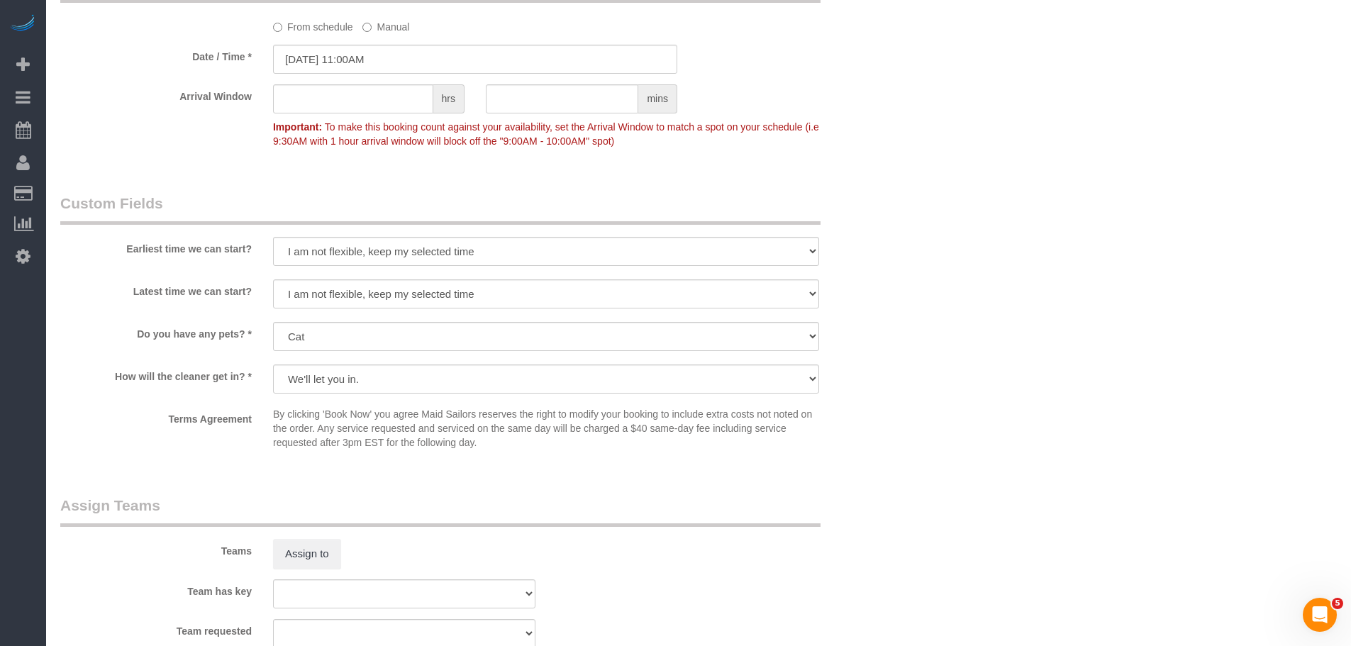
click at [526, 233] on div "Earliest time we can start? I am not flexible, keep my selected time 8:00 AM 9:…" at bounding box center [475, 231] width 851 height 76
drag, startPoint x: 521, startPoint y: 245, endPoint x: 515, endPoint y: 265, distance: 20.9
click at [521, 245] on select "I am not flexible, keep my selected time 8:00 AM 9:00 AM 10:00 AM 11:00 AM 12:0…" at bounding box center [546, 251] width 546 height 29
select select "number:59"
click at [273, 237] on select "I am not flexible, keep my selected time 8:00 AM 9:00 AM 10:00 AM 11:00 AM 12:0…" at bounding box center [546, 251] width 546 height 29
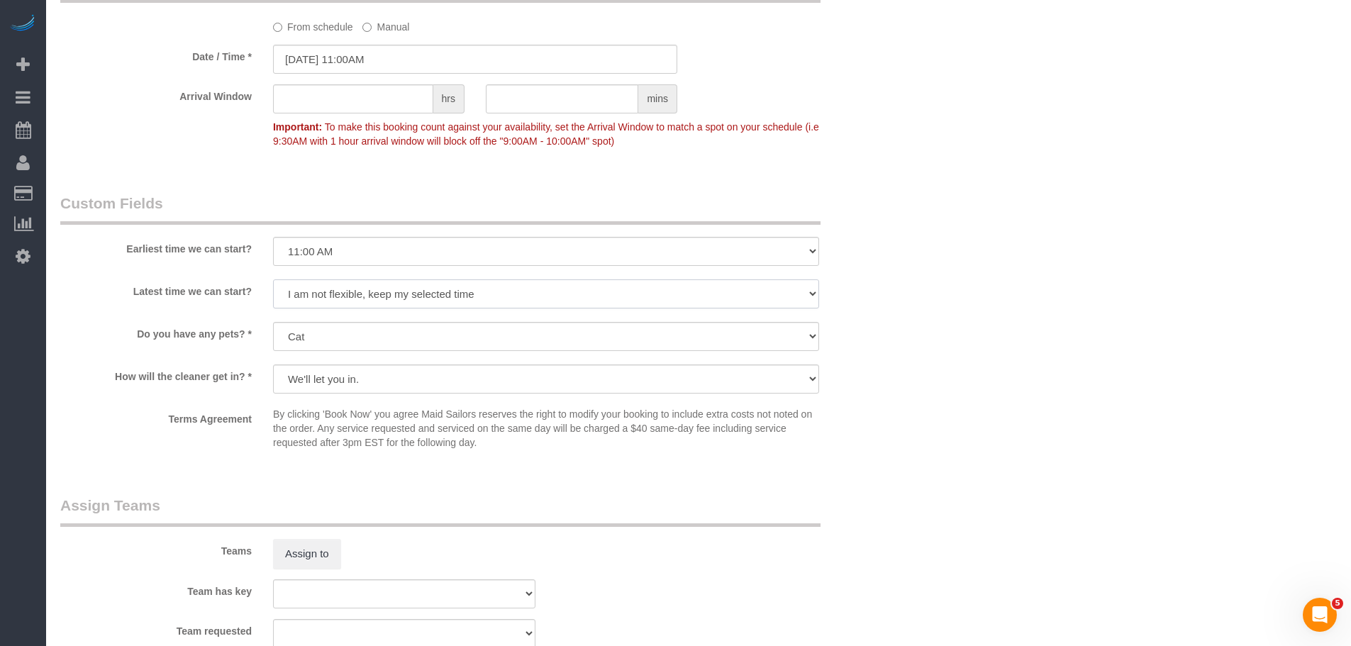
click at [497, 294] on select "I am not flexible, keep my selected time 8:00 AM 9:00 AM 10:00 AM 11:00 AM 12:0…" at bounding box center [546, 294] width 546 height 29
select select "number:76"
click at [273, 280] on select "I am not flexible, keep my selected time 8:00 AM 9:00 AM 10:00 AM 11:00 AM 12:0…" at bounding box center [546, 294] width 546 height 29
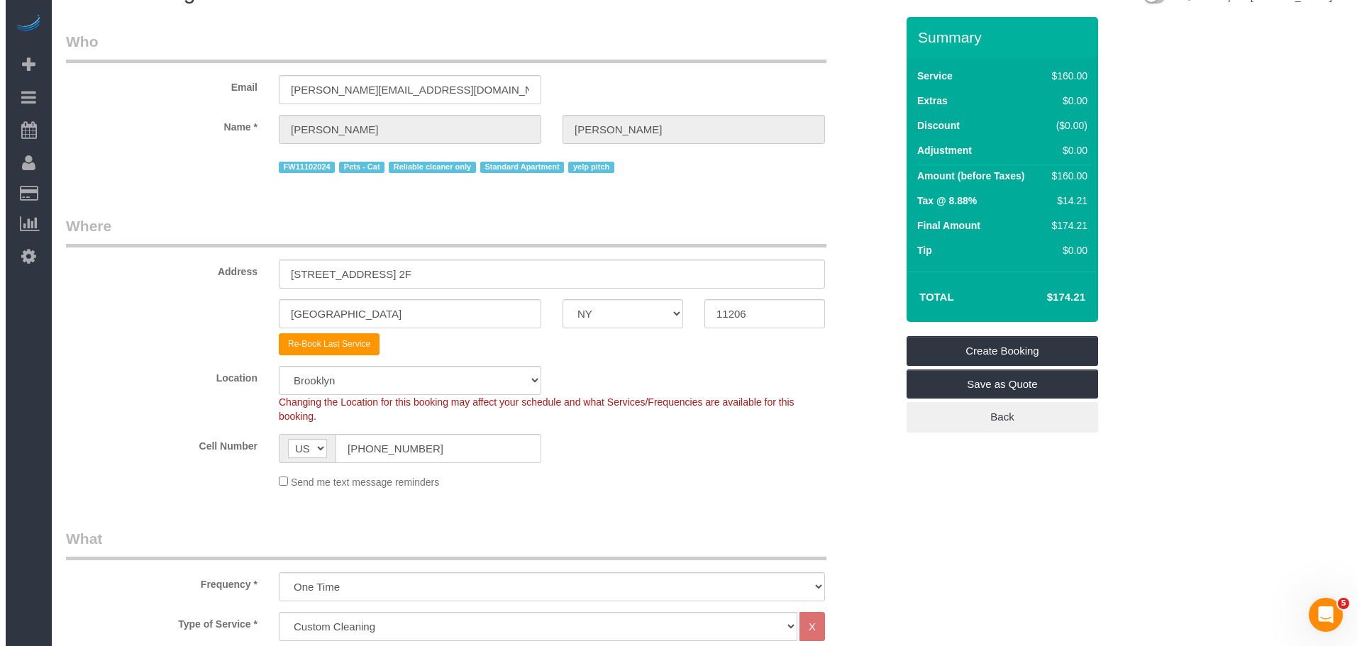
scroll to position [0, 0]
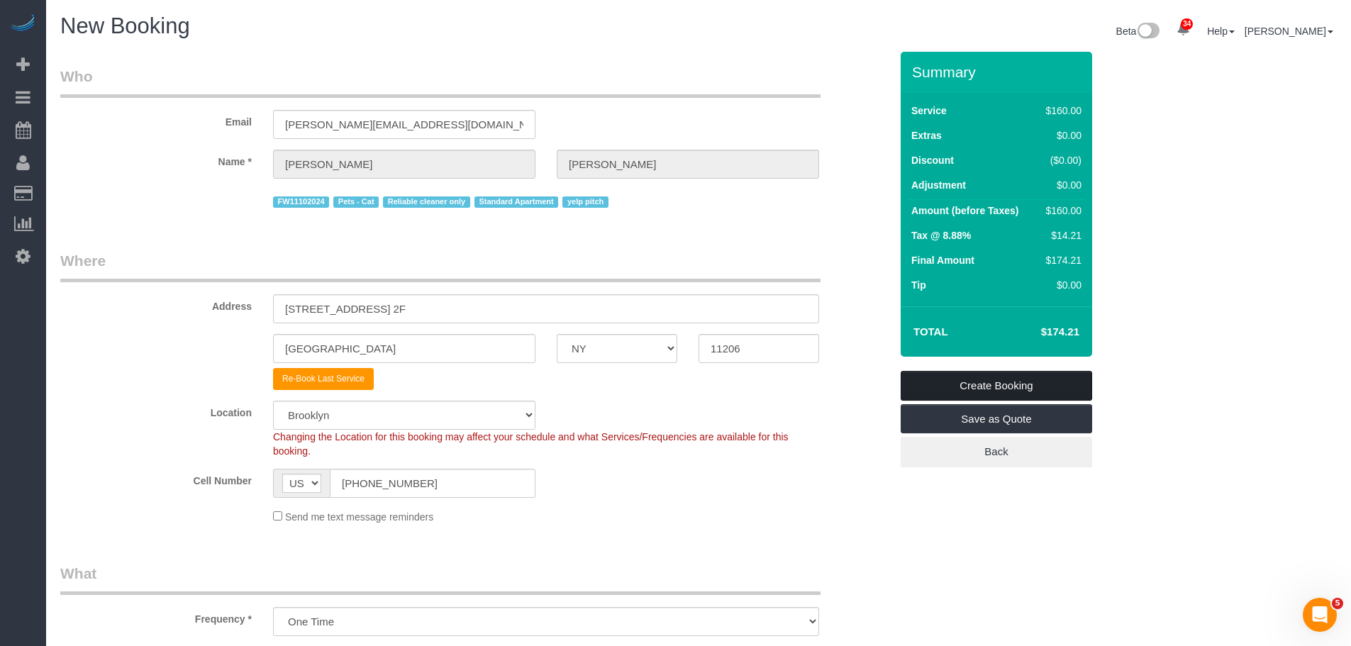
click at [1027, 385] on link "Create Booking" at bounding box center [997, 386] width 192 height 30
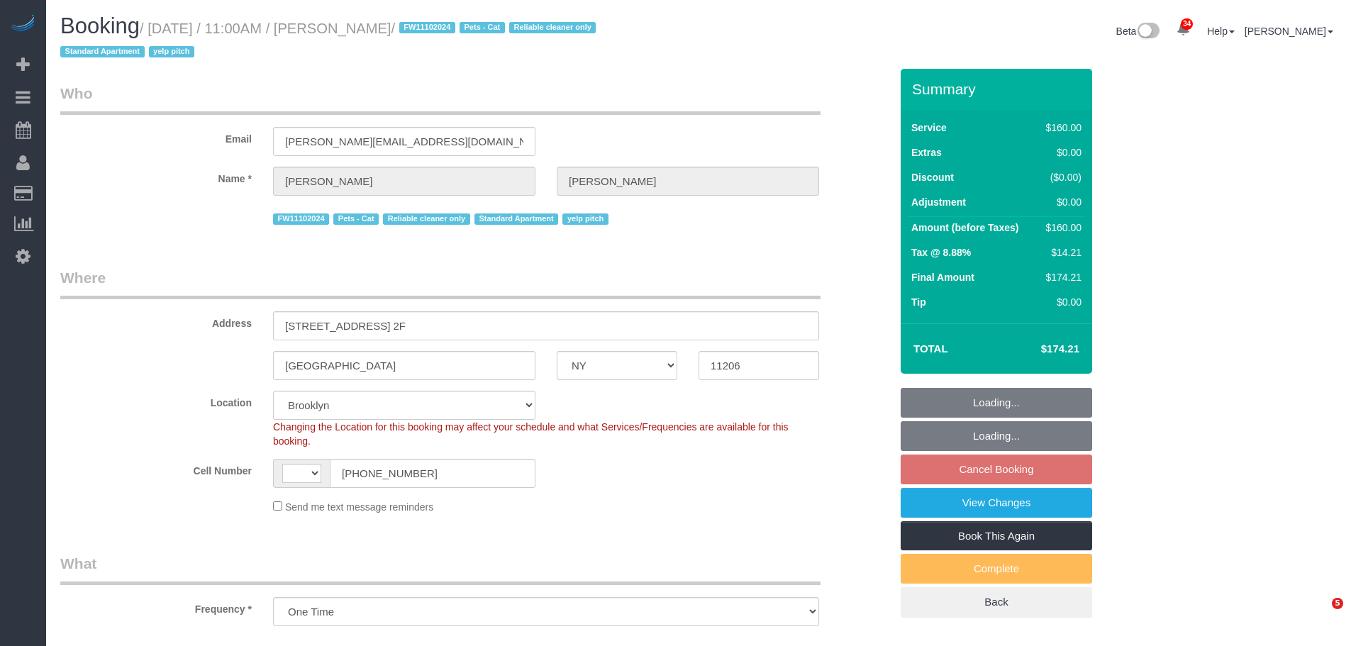
select select "NY"
select select "string:stripe-pm_1LVK4E4VGloSiKo77j9FA1oZ"
select select "number:59"
select select "number:76"
select select "number:14"
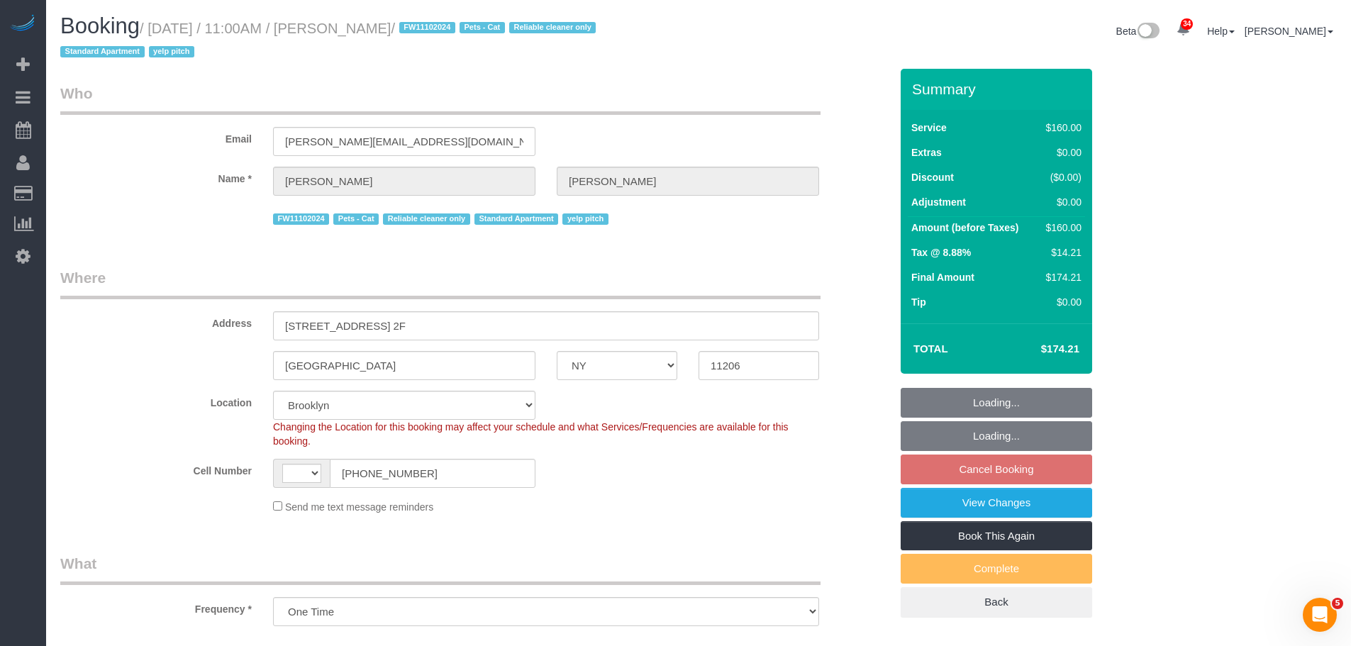
select select "number:5"
select select "object:729"
select select "string:[GEOGRAPHIC_DATA]"
select select "spot4"
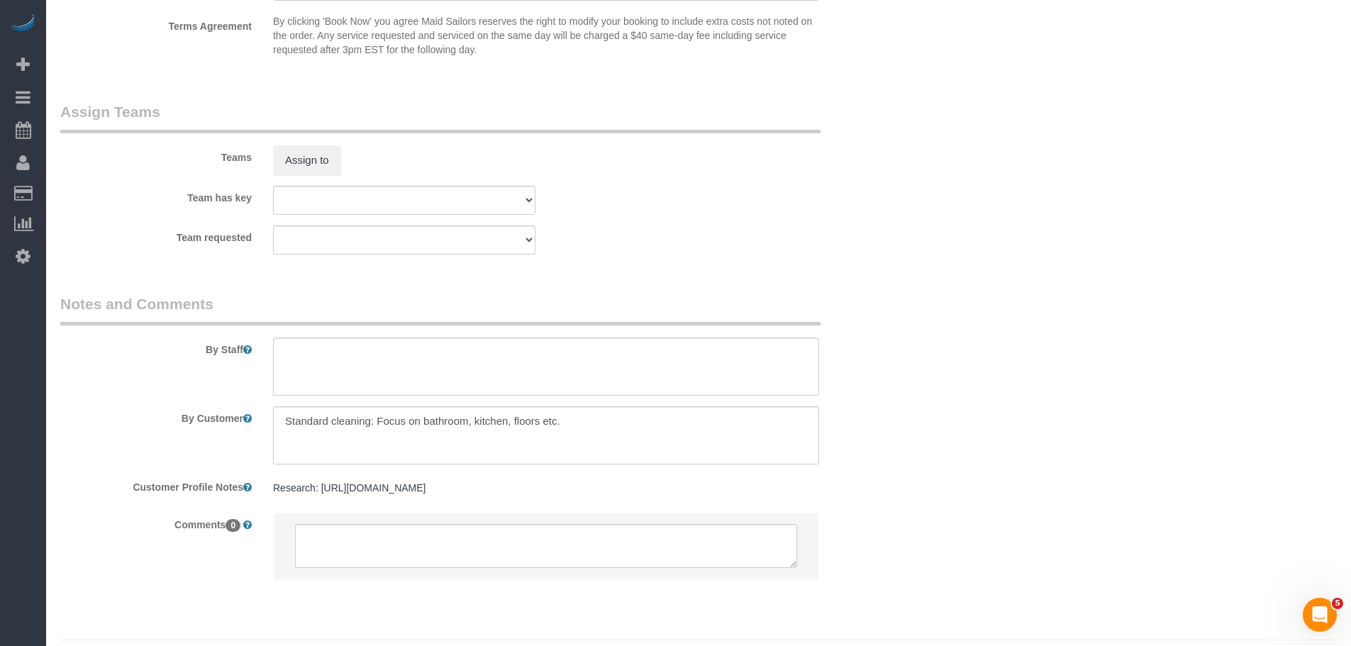
scroll to position [1548, 0]
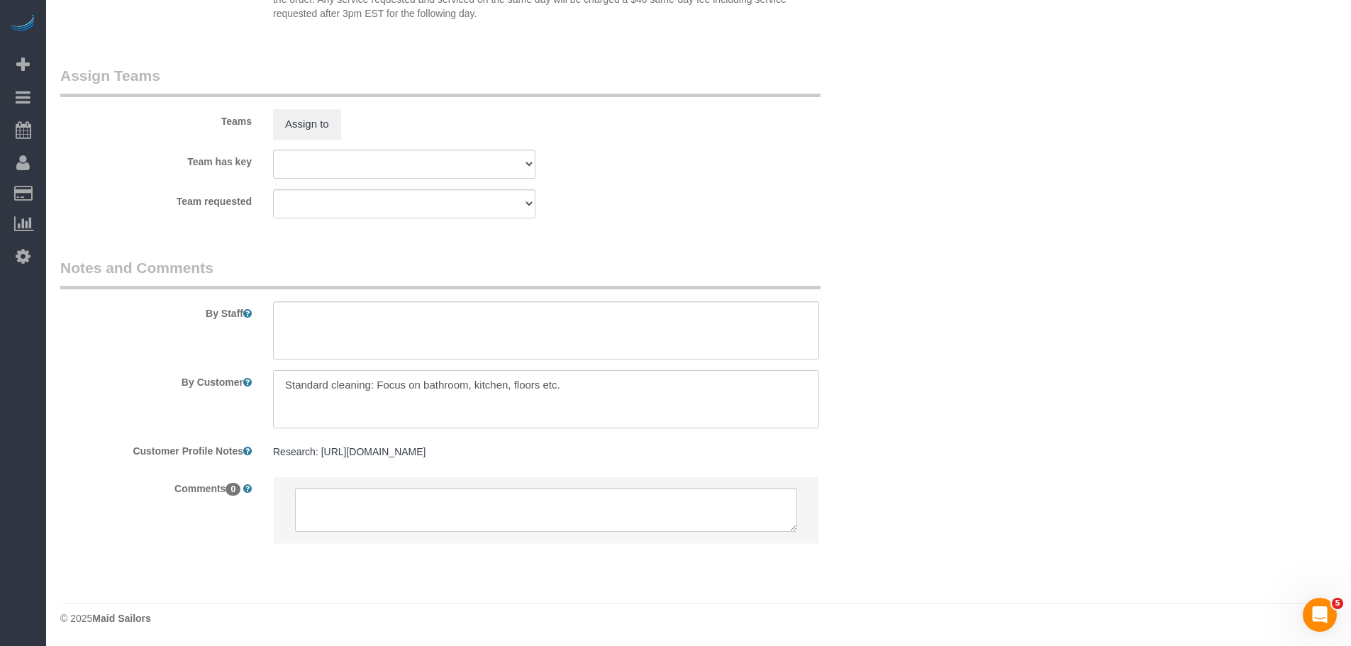
click at [486, 385] on textarea at bounding box center [546, 399] width 546 height 58
click at [486, 384] on textarea at bounding box center [546, 399] width 546 height 58
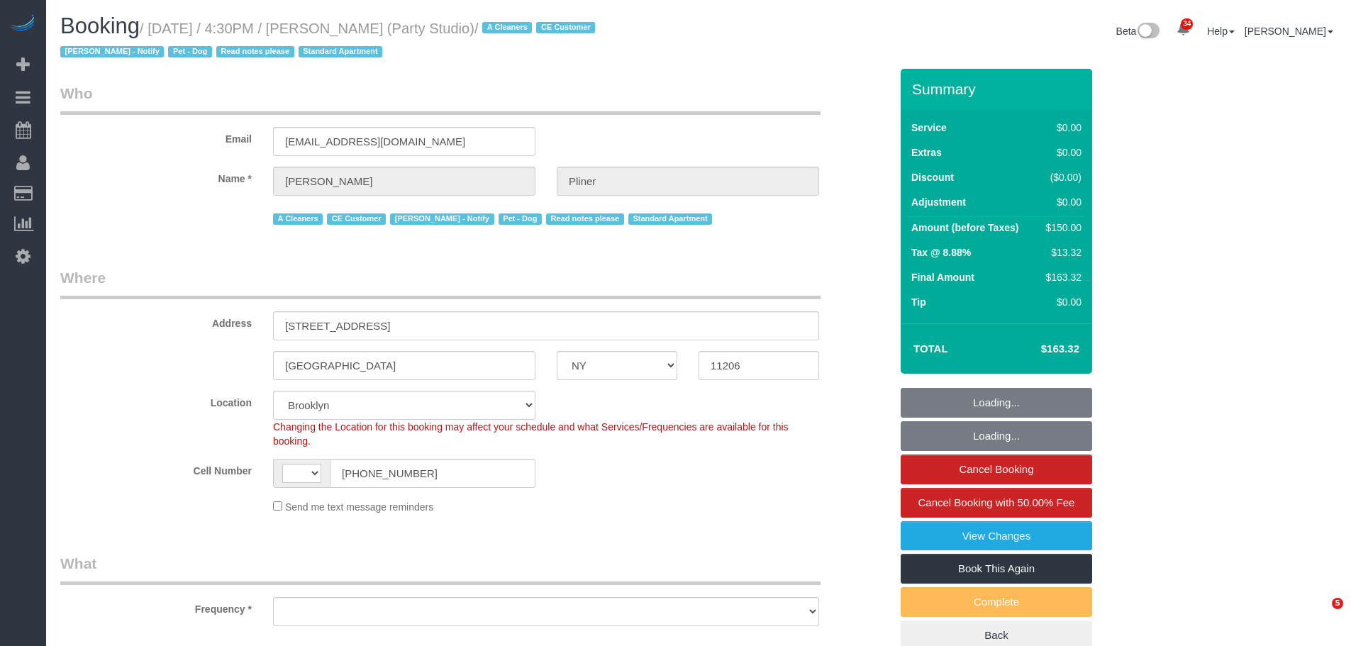
select select "NY"
select select "string:[GEOGRAPHIC_DATA]"
select select "string:stripe-pm_1QwlgU4VGloSiKo7oE5apDPW"
select select "object:1103"
select select "number:61"
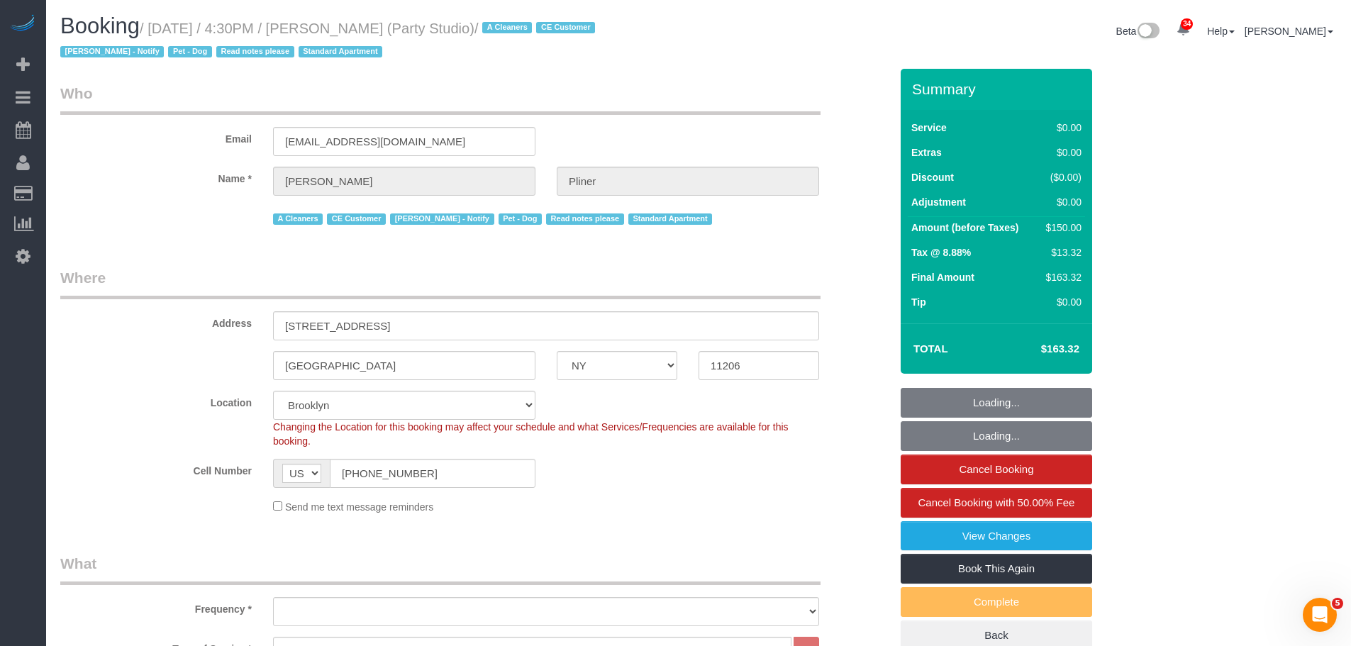
select select "number:79"
select select "number:13"
select select "number:5"
select select "object:1491"
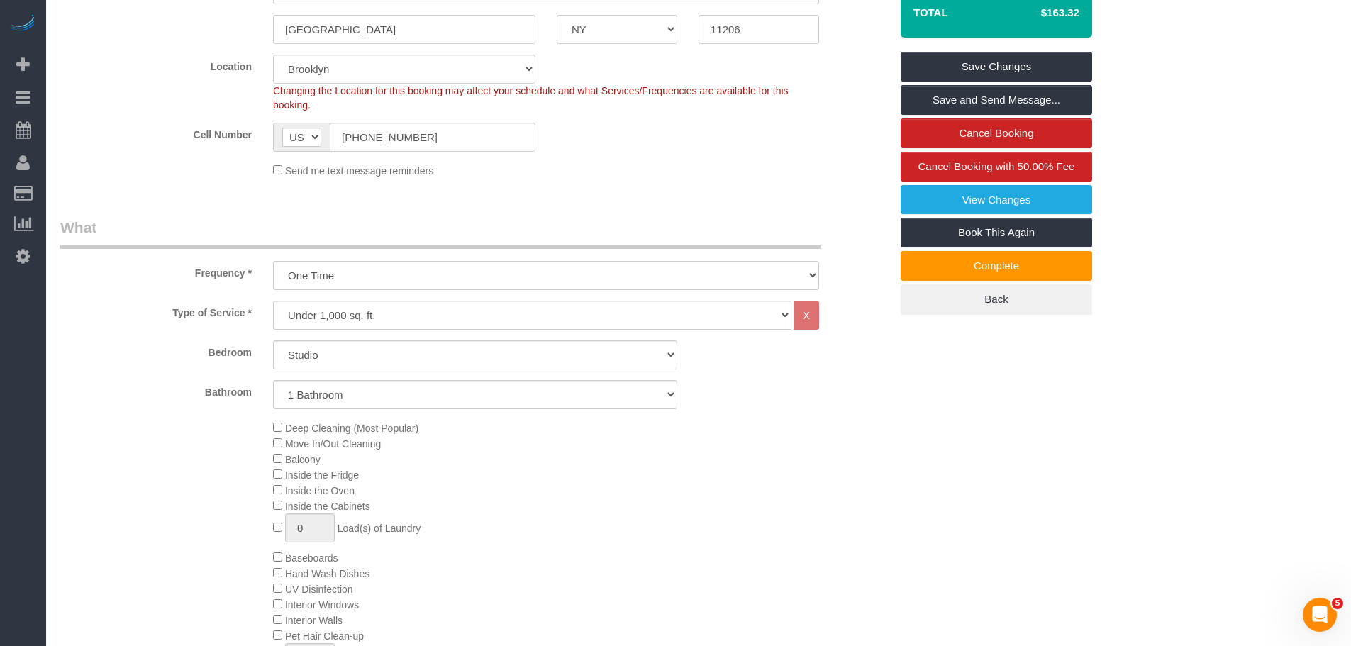
scroll to position [142, 0]
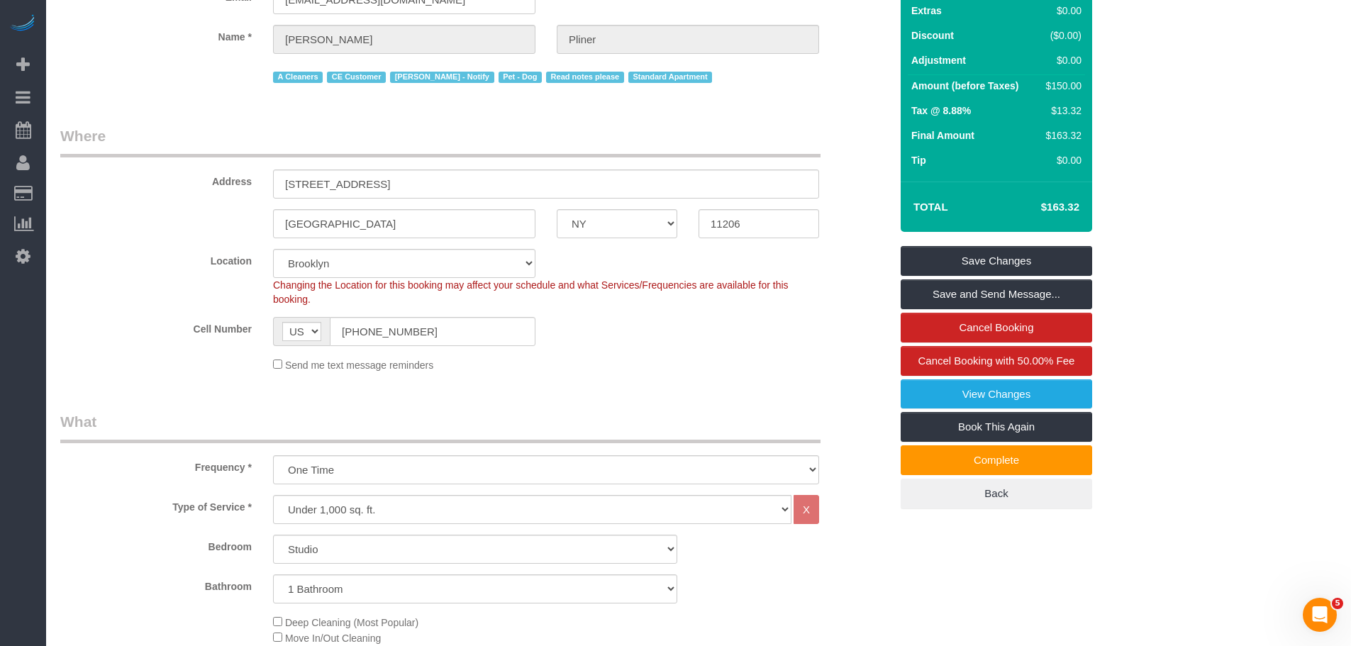
drag, startPoint x: 1041, startPoint y: 203, endPoint x: 1090, endPoint y: 207, distance: 49.8
click at [1090, 207] on div "Total $163.32" at bounding box center [997, 207] width 192 height 50
copy table "Total"
click at [489, 136] on legend "Where" at bounding box center [440, 142] width 761 height 32
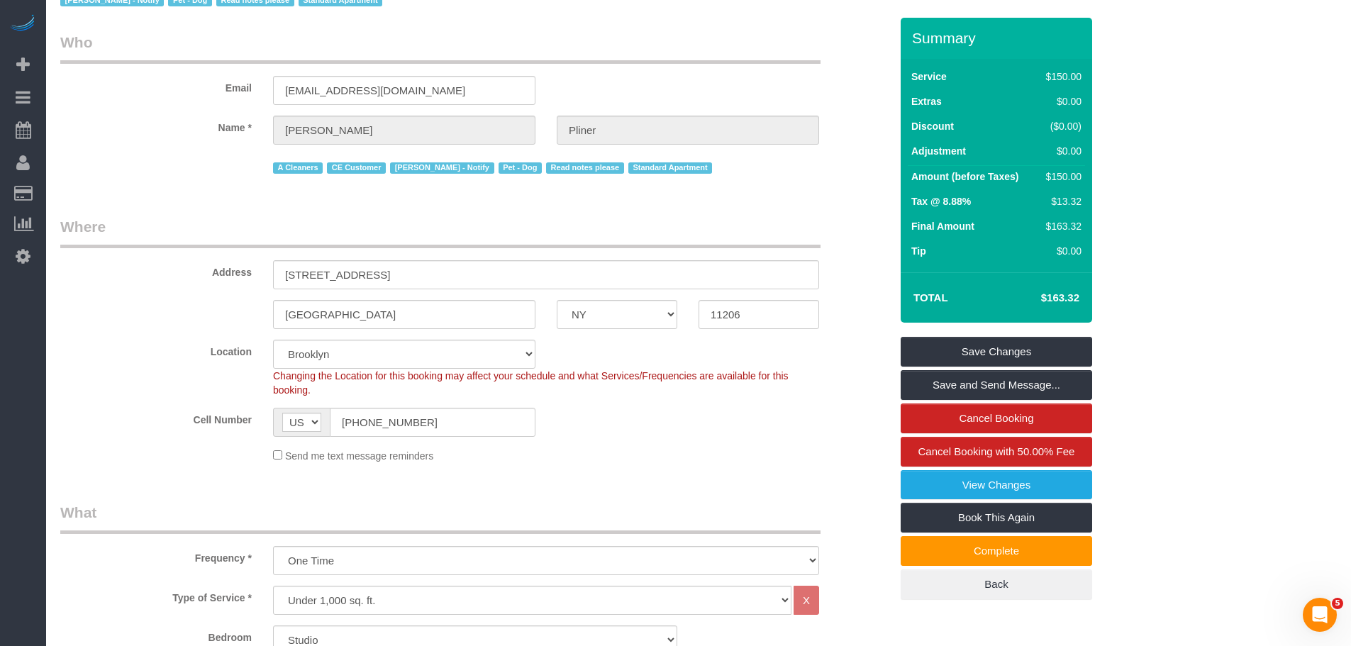
scroll to position [0, 0]
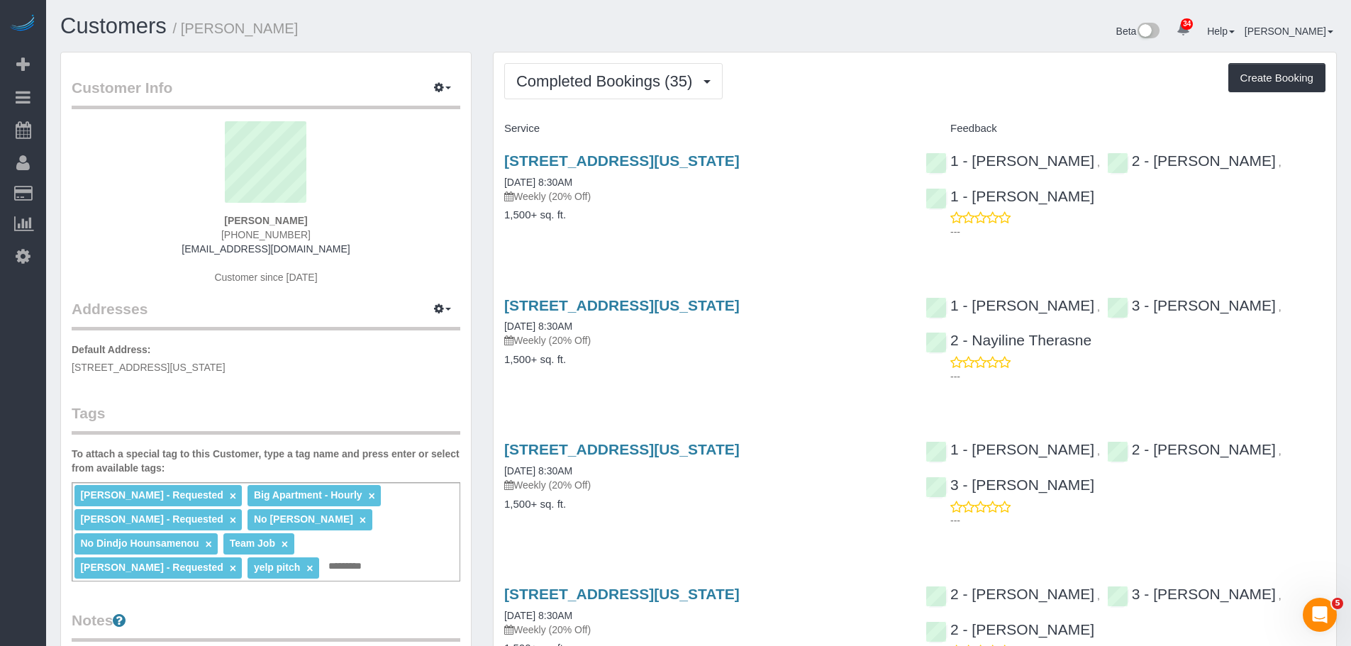
click at [927, 90] on div "Completed Bookings (35) Completed Bookings (35) Upcoming Bookings (7) Cancelled…" at bounding box center [915, 81] width 822 height 36
click at [817, 245] on div "113 West 95th Street, New York, NY 10025 09/29/2025 8:30AM Weekly (20% Off) 1,5…" at bounding box center [704, 194] width 421 height 109
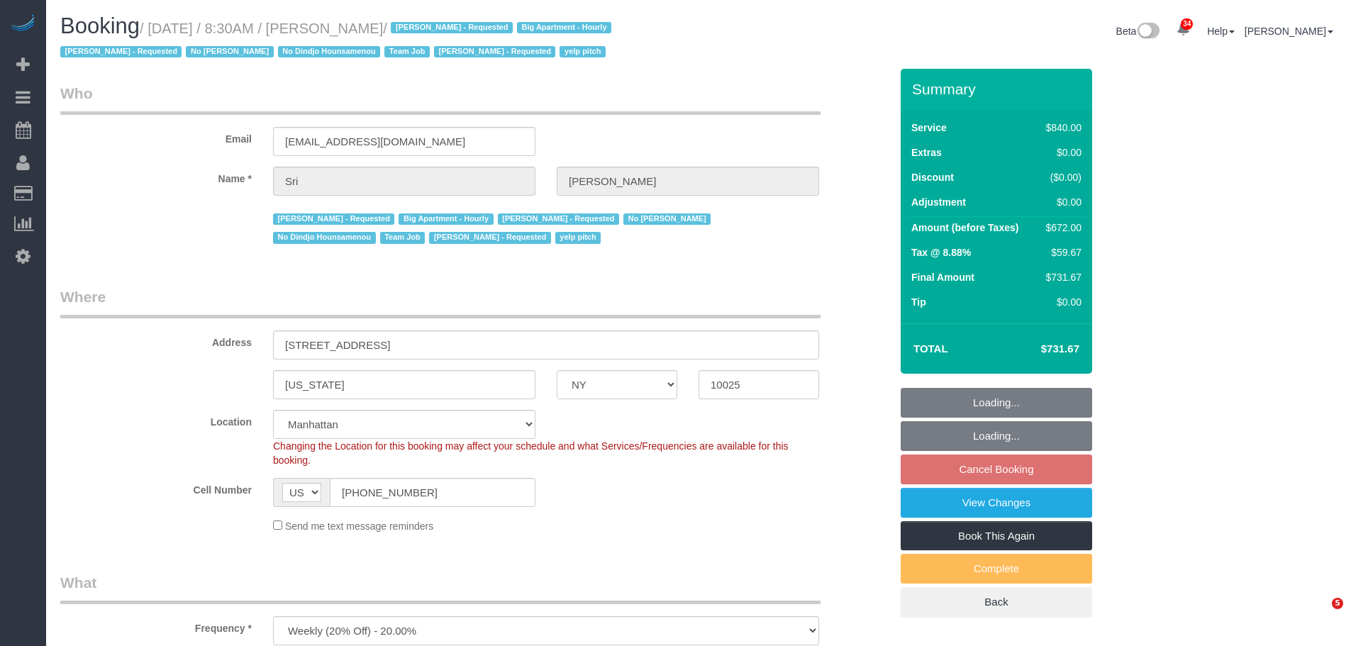
select select "NY"
select select "object:861"
select select "string:stripe-pm_1I87dt4VGloSiKo7CuPcnWZf"
select select "number:89"
select select "number:90"
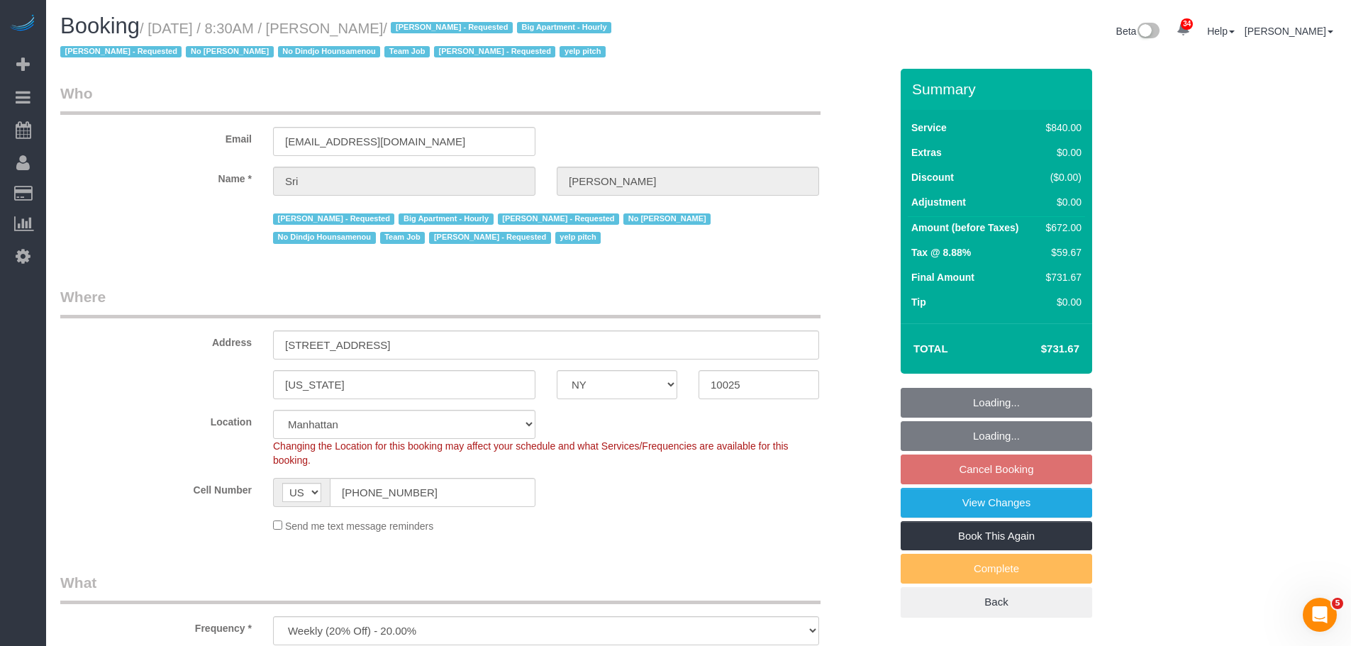
select select "number:15"
select select "number:5"
select select "3"
select select "210"
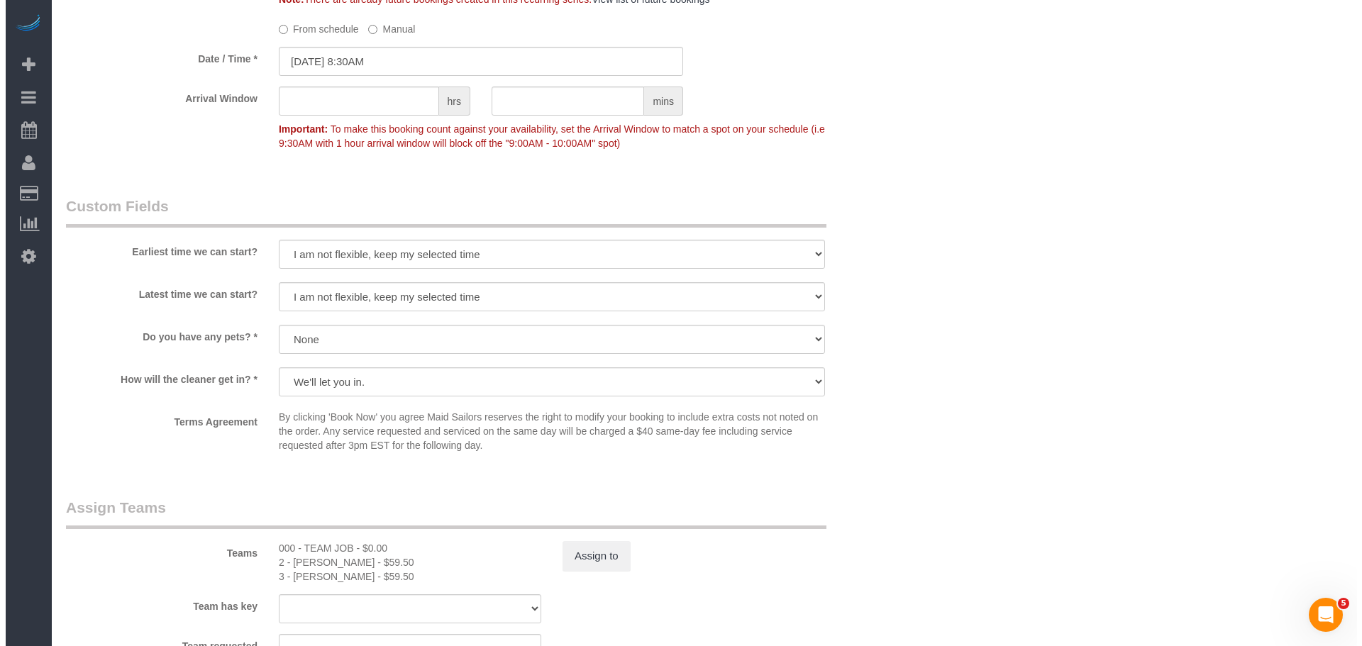
scroll to position [1490, 0]
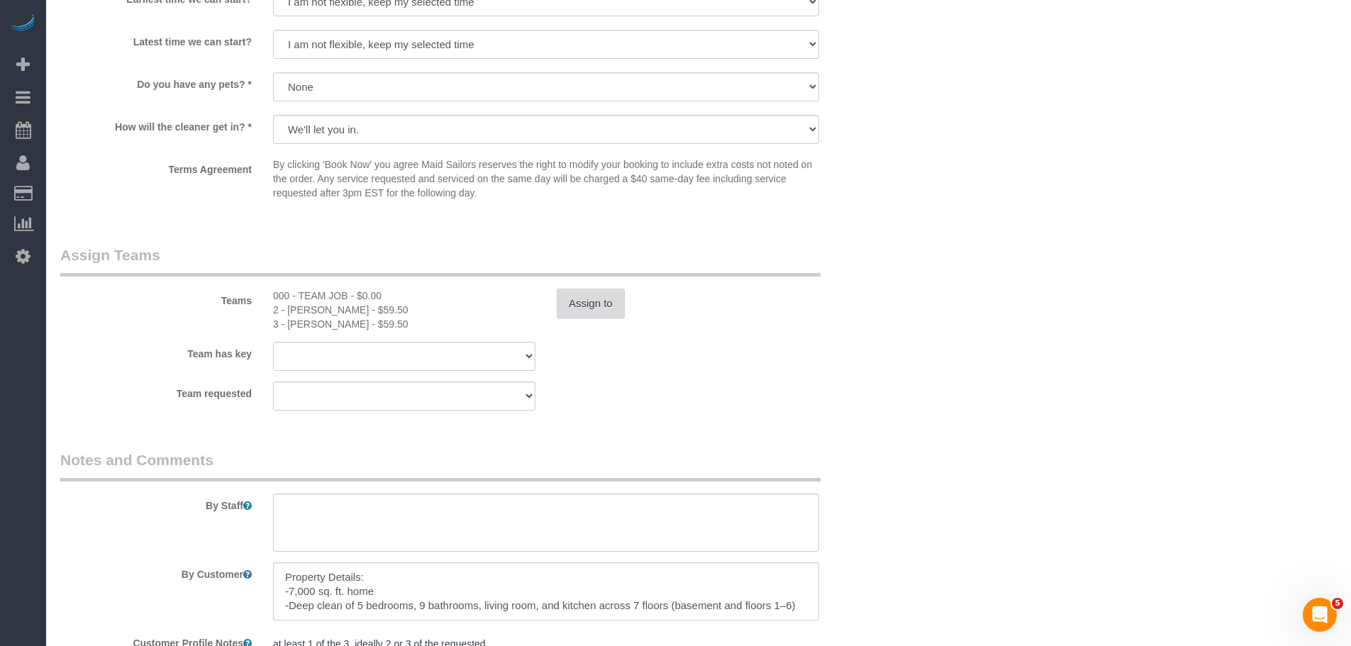
click at [605, 304] on button "Assign to" at bounding box center [591, 304] width 68 height 30
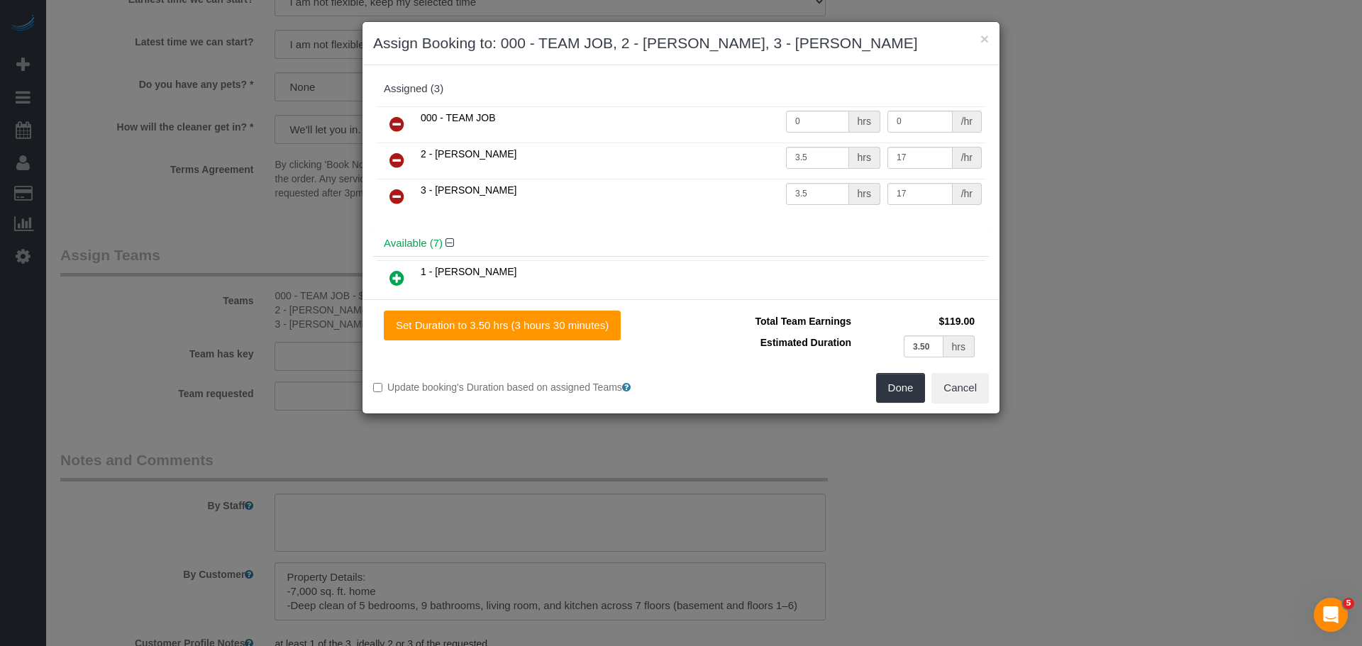
click at [389, 122] on icon at bounding box center [396, 124] width 15 height 17
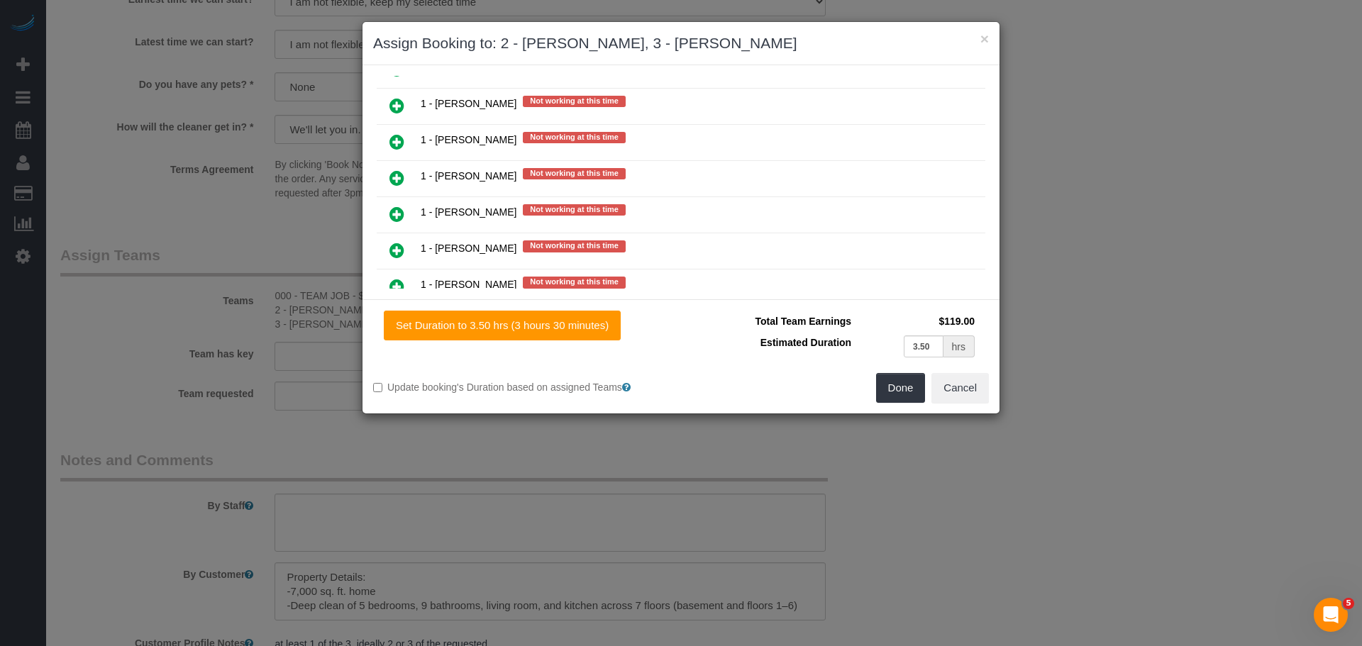
scroll to position [851, 0]
drag, startPoint x: 395, startPoint y: 253, endPoint x: 561, endPoint y: 256, distance: 166.0
click at [395, 252] on icon at bounding box center [396, 251] width 15 height 17
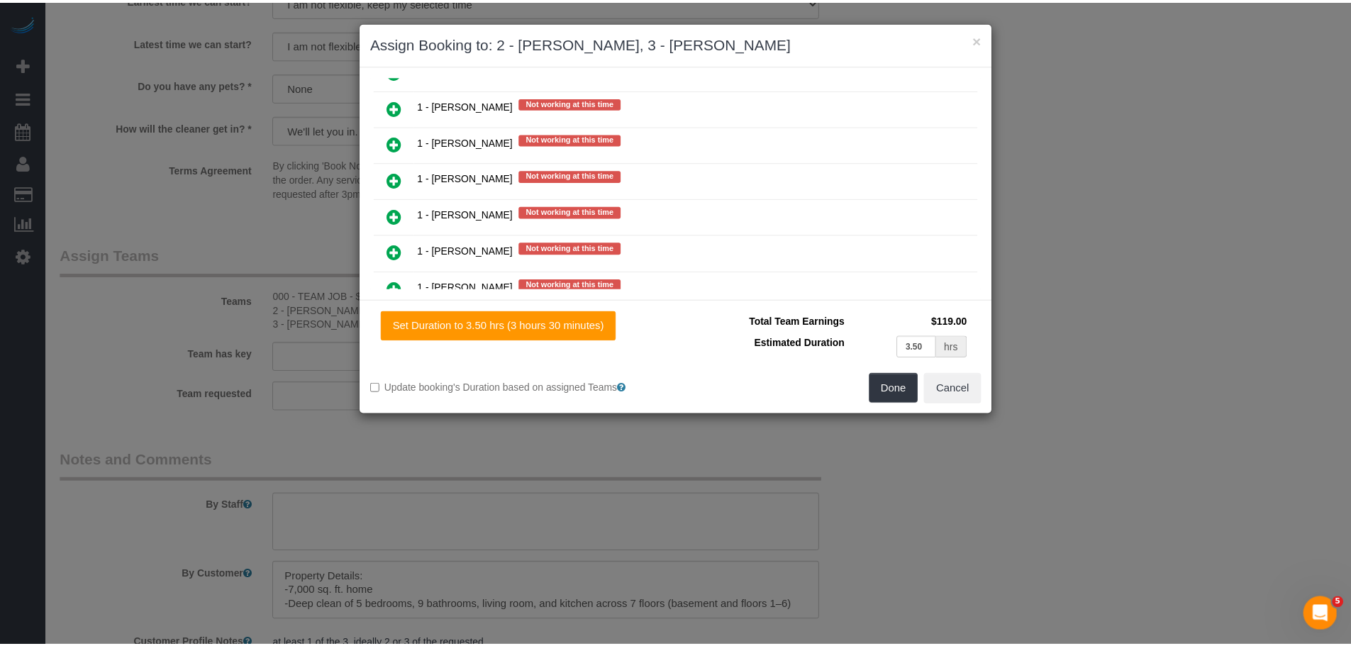
scroll to position [887, 0]
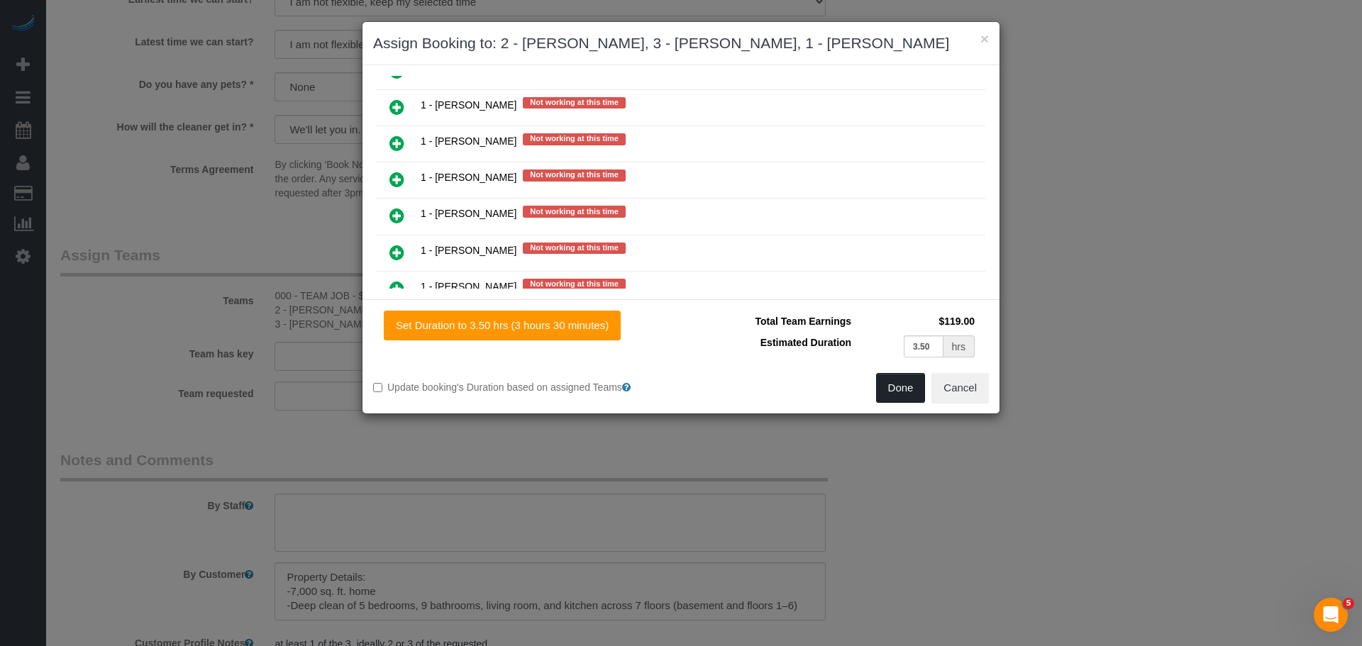
click at [894, 403] on button "Done" at bounding box center [901, 388] width 50 height 30
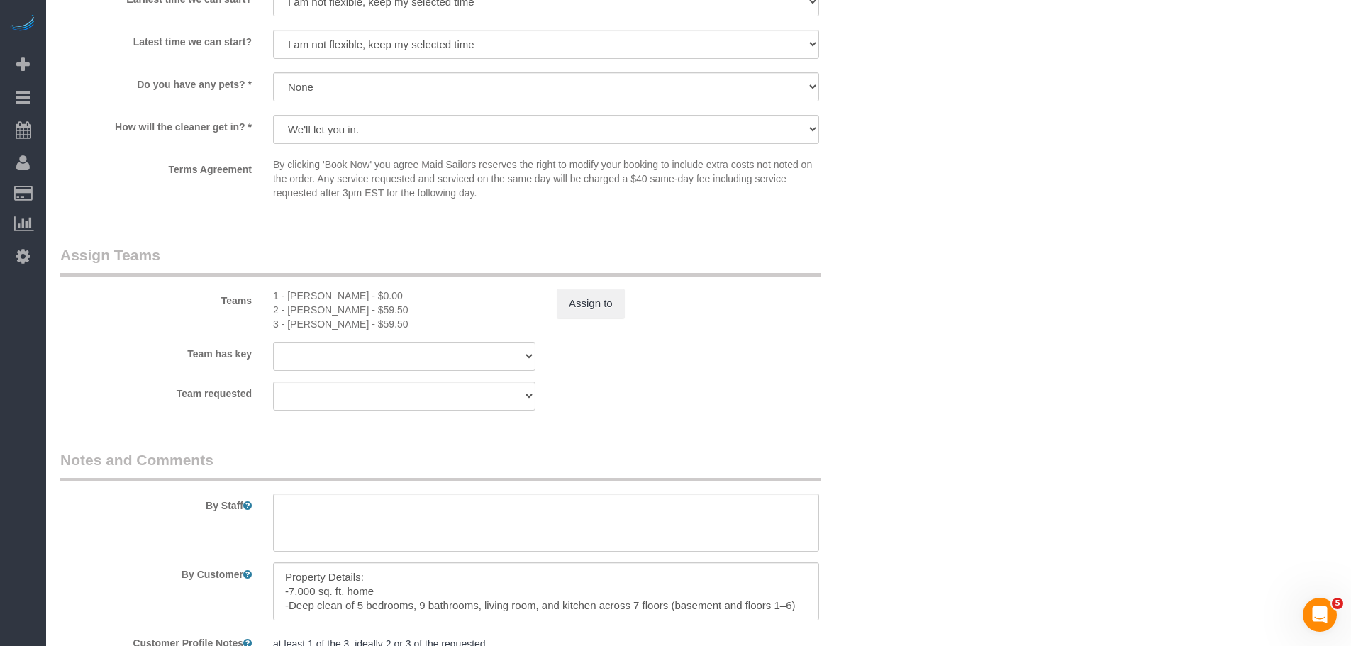
drag, startPoint x: 963, startPoint y: 278, endPoint x: 929, endPoint y: 376, distance: 103.9
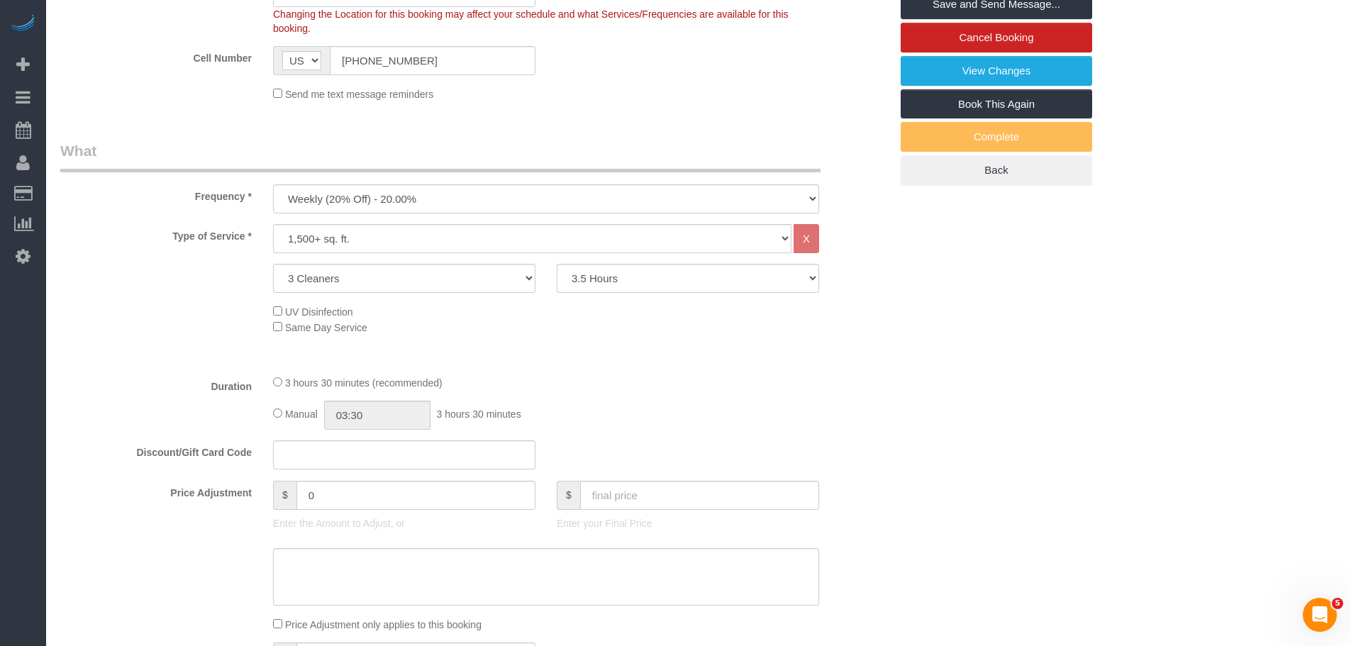
scroll to position [79, 0]
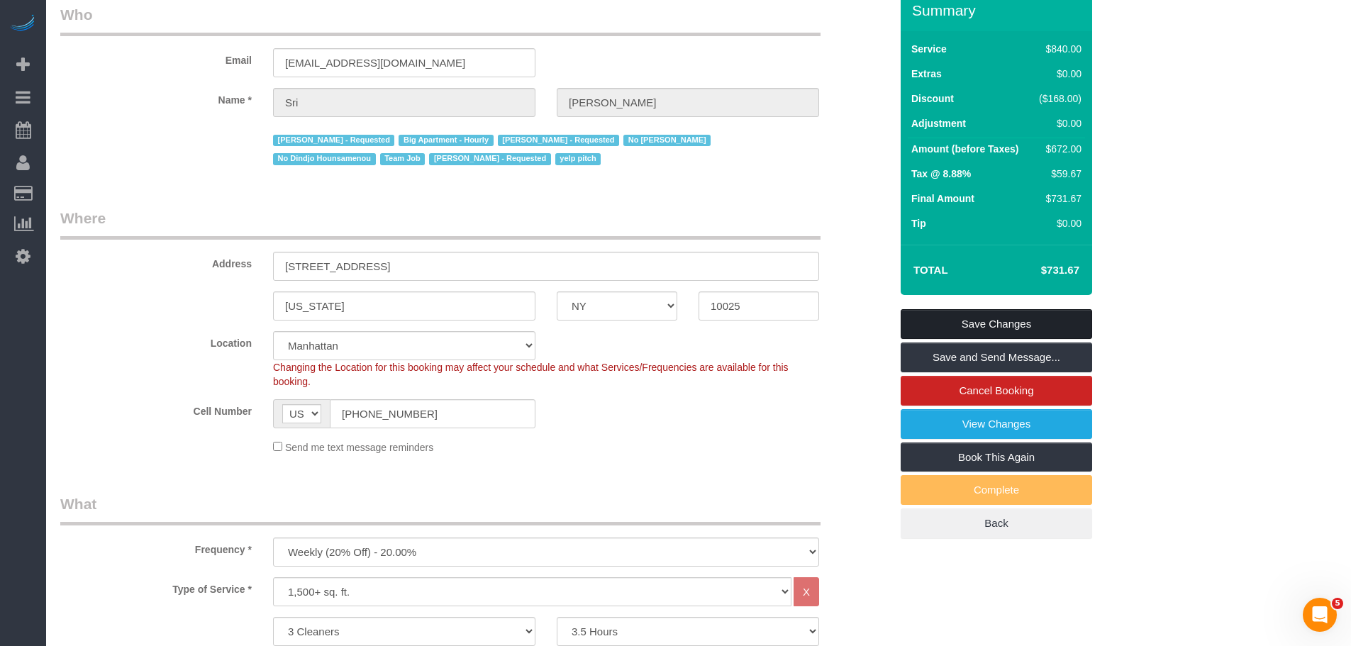
click at [1008, 313] on link "Save Changes" at bounding box center [997, 324] width 192 height 30
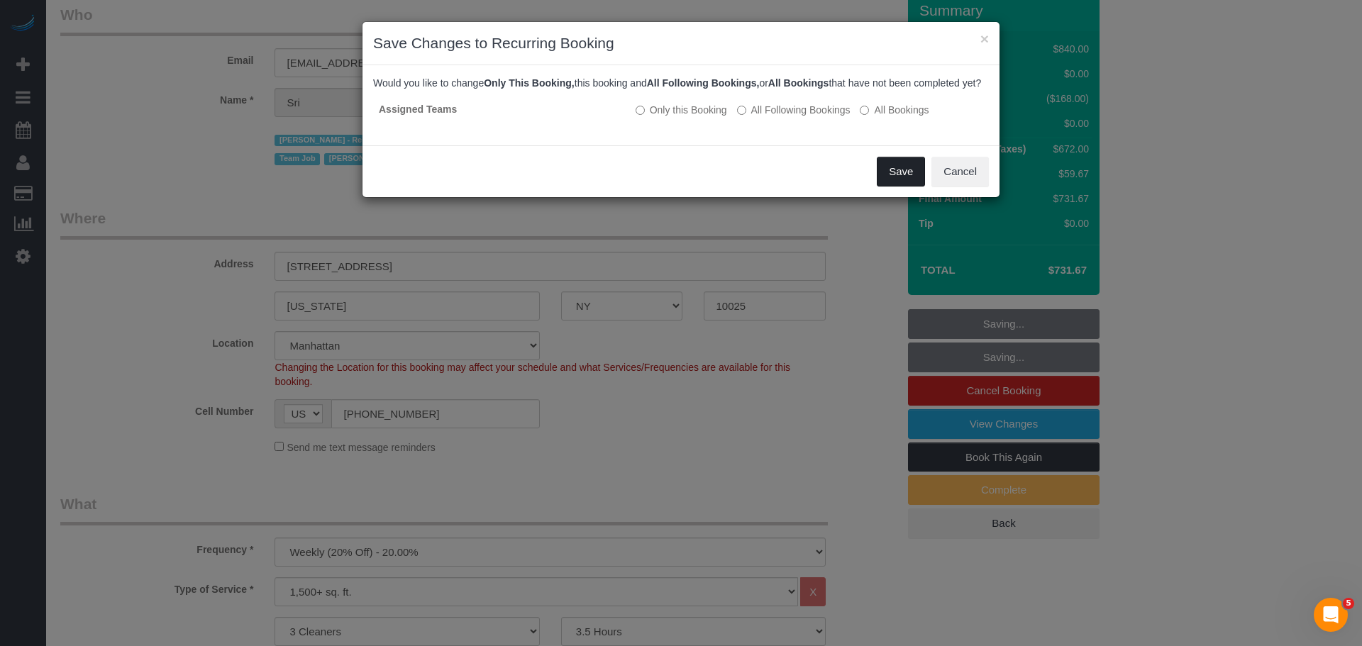
click at [907, 183] on button "Save" at bounding box center [901, 172] width 48 height 30
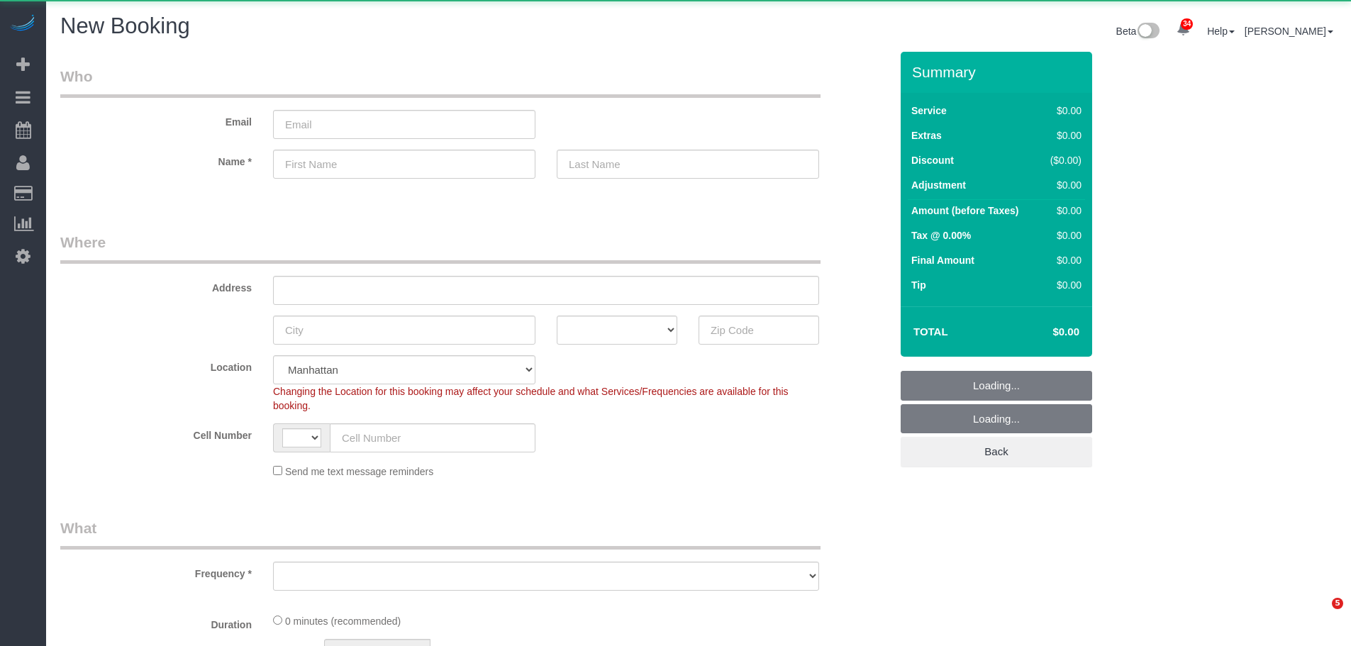
select select "number:89"
select select "number:90"
select select "string:US"
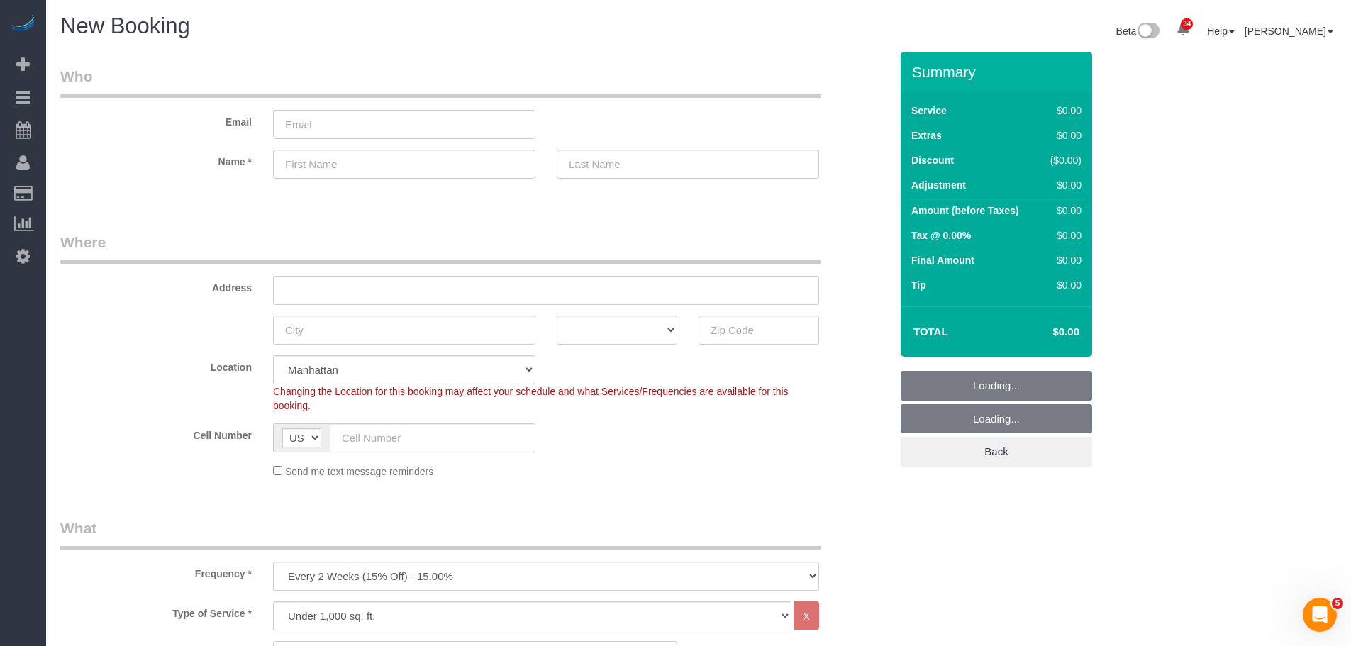
select select "object:2523"
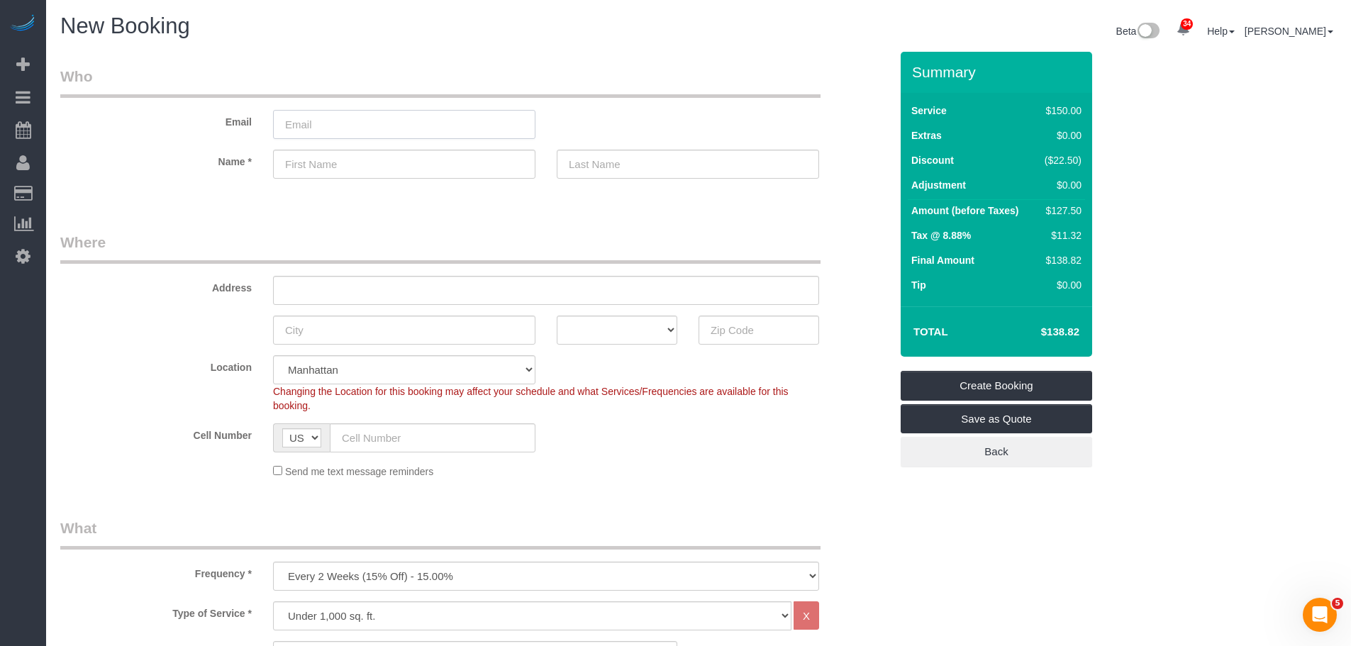
click at [341, 123] on input "email" at bounding box center [404, 124] width 262 height 29
paste input "barb.r.licht@gmail.com"
type input "barb.r.licht@gmail.com"
click at [665, 133] on div "Email barb.r.licht@gmail.com" at bounding box center [475, 102] width 851 height 73
click at [350, 160] on input "text" at bounding box center [404, 164] width 262 height 29
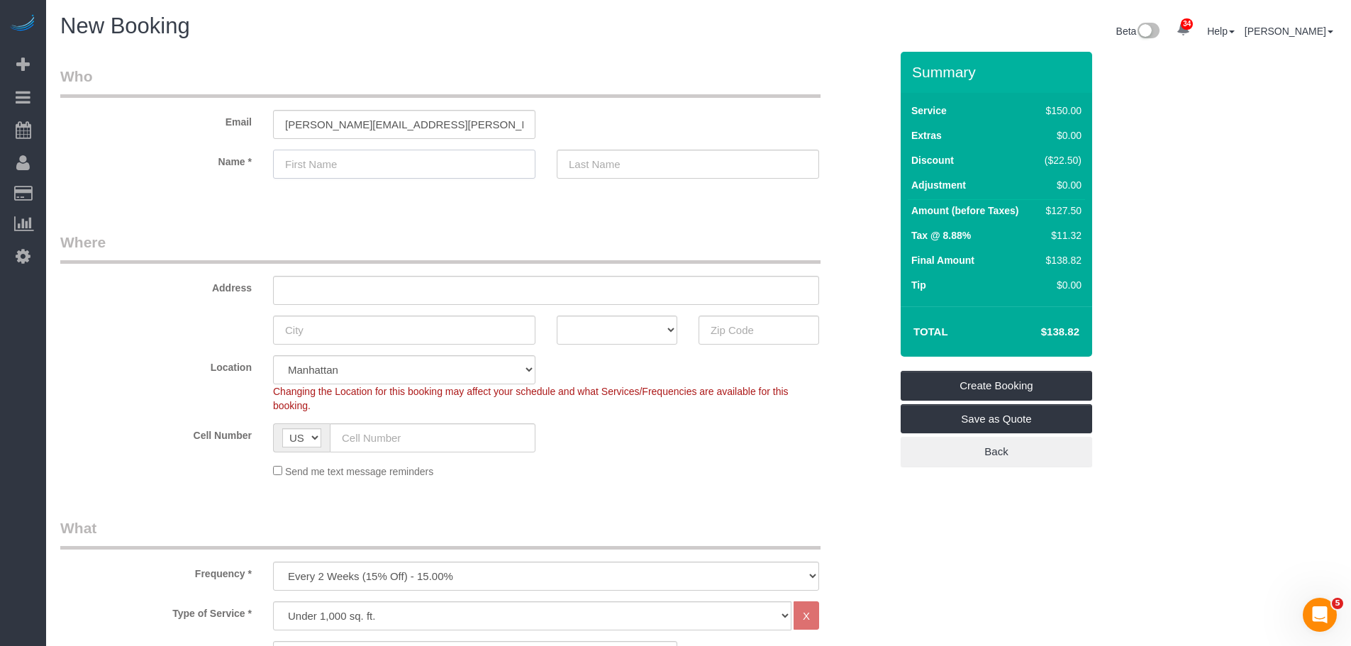
paste input "Barbara Lichtman"
click at [342, 169] on input "Barbara Lichtman" at bounding box center [404, 164] width 262 height 29
type input "Barbara"
click at [624, 159] on input "text" at bounding box center [688, 164] width 262 height 29
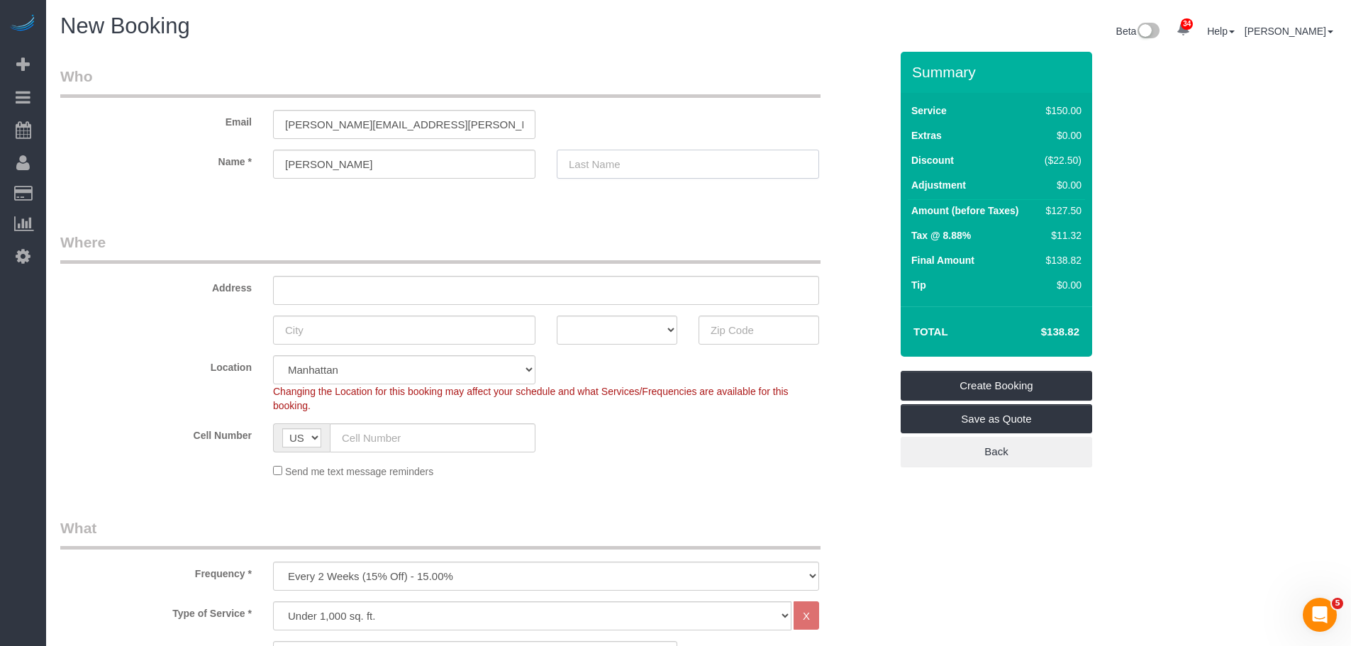
paste input "Lichtman"
type input "Lichtman"
drag, startPoint x: 673, startPoint y: 94, endPoint x: 620, endPoint y: 177, distance: 98.0
click at [673, 94] on legend "Who" at bounding box center [440, 82] width 761 height 32
click at [441, 268] on div "Address" at bounding box center [475, 268] width 851 height 73
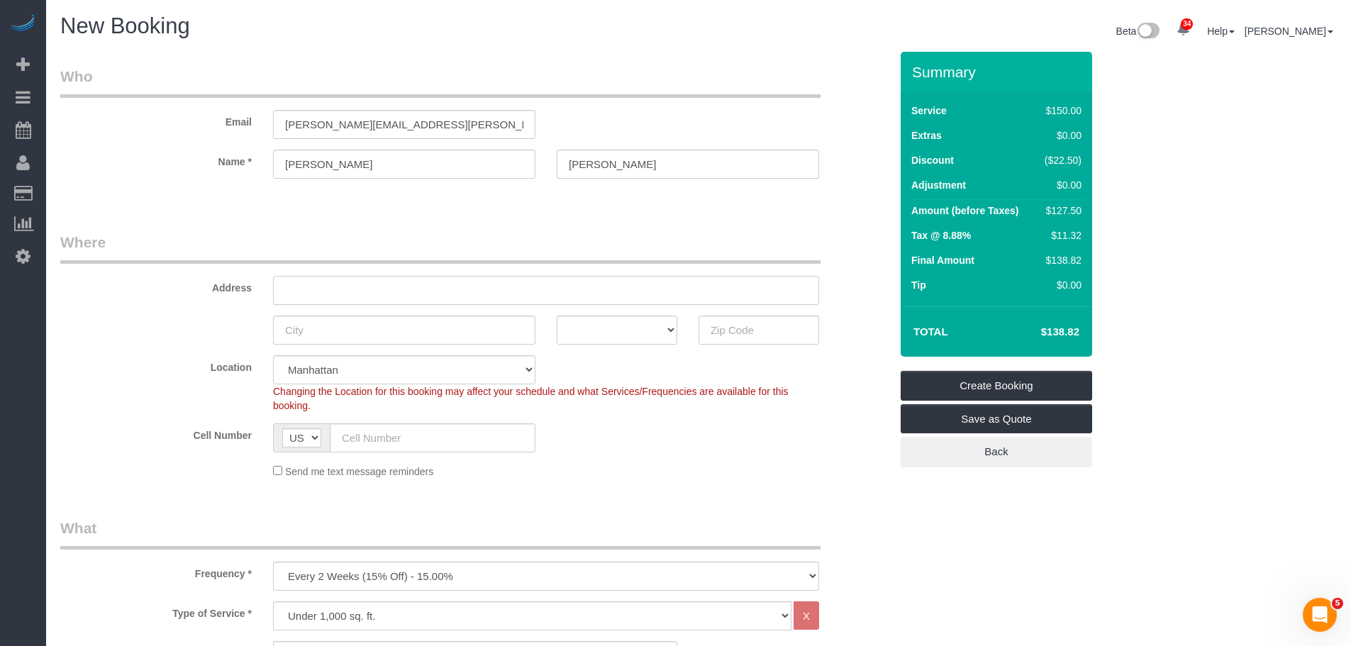
click at [444, 282] on input "text" at bounding box center [546, 290] width 546 height 29
paste input "657 Warren Street, Apt. 2a, New York, NY 11217"
click at [496, 290] on input "657 Warren Street, Apt. 2a, New York, NY 11217" at bounding box center [546, 290] width 546 height 29
type input "657 Warren Street, Apt. 2a, New York, NY 11217"
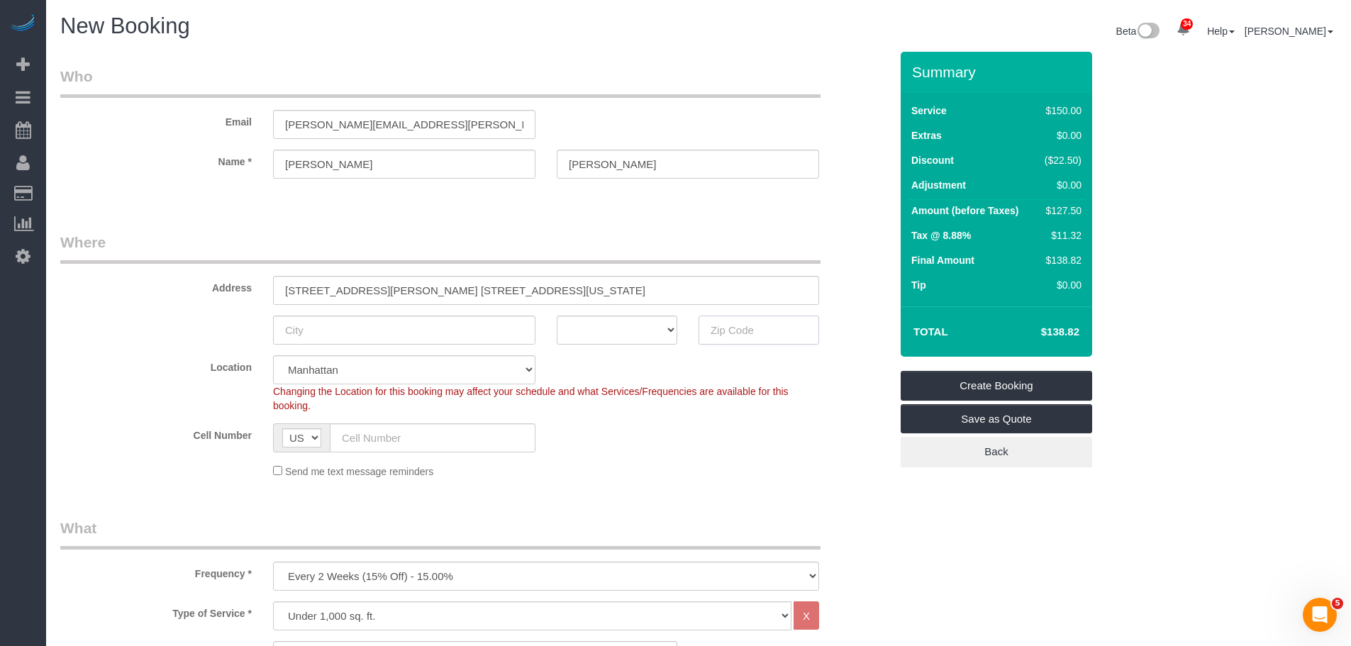
click at [715, 334] on input "text" at bounding box center [759, 330] width 121 height 29
paste input "11217"
type input "11217"
click at [411, 292] on input "657 Warren Street, Apt. 2a, New York, NY 11217" at bounding box center [546, 290] width 546 height 29
type input "657 Warren Street, Apt. 2A, New York, NY 11217"
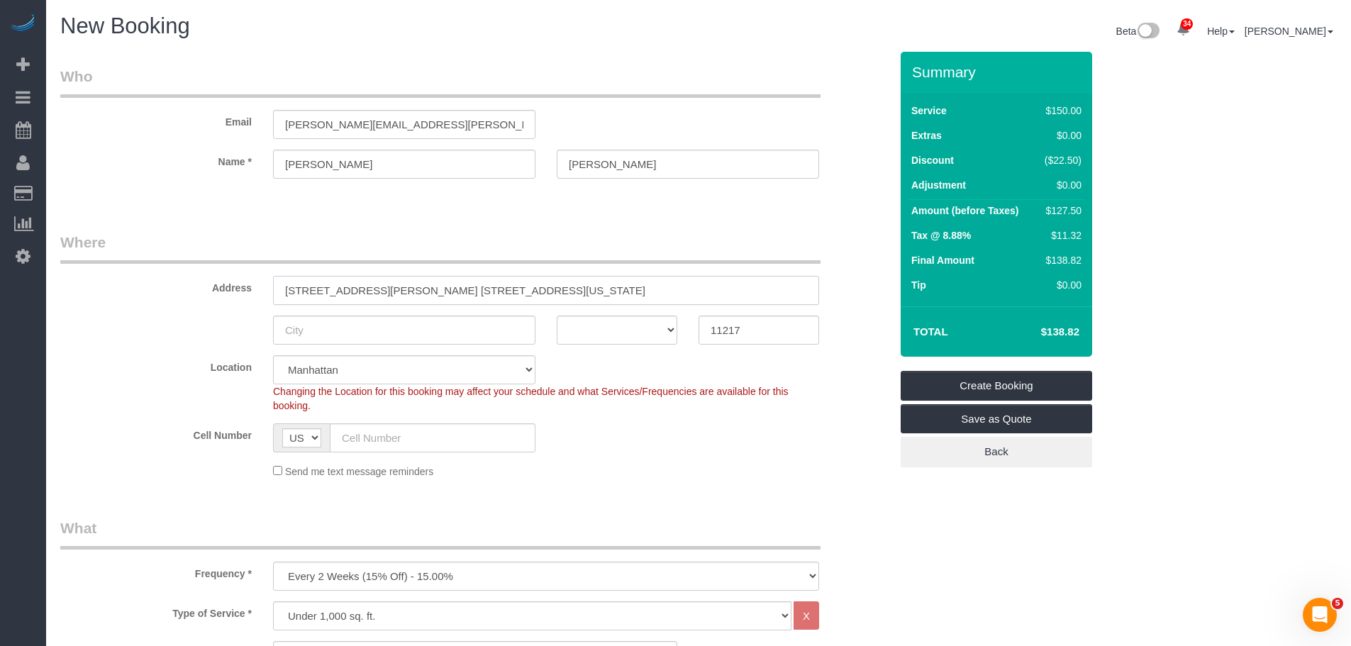
select select "6"
select select "object:2567"
click at [425, 288] on input "657 Warren Street, Apt. 2A, New York, NY 11217" at bounding box center [546, 290] width 546 height 29
drag, startPoint x: 425, startPoint y: 288, endPoint x: 456, endPoint y: 291, distance: 31.3
click at [426, 288] on input "657 Warren Street, Apt. 2A, New York, NY 11217" at bounding box center [546, 290] width 546 height 29
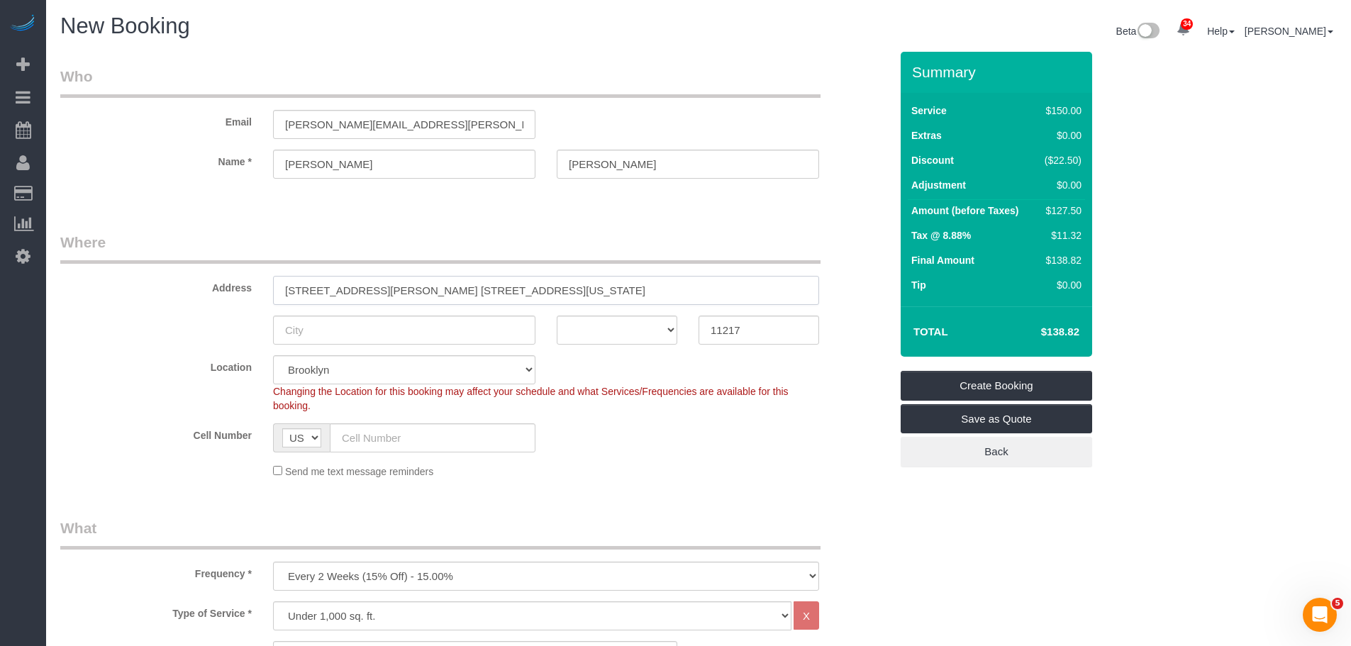
click at [459, 292] on input "657 Warren Street, Apt. 2A, New York, NY 11217" at bounding box center [546, 290] width 546 height 29
type input "657 Warren Street, Apt. 2A, New York, NY 11217"
click at [370, 325] on input "text" at bounding box center [404, 330] width 262 height 29
paste input "[US_STATE]"
type input "[US_STATE]"
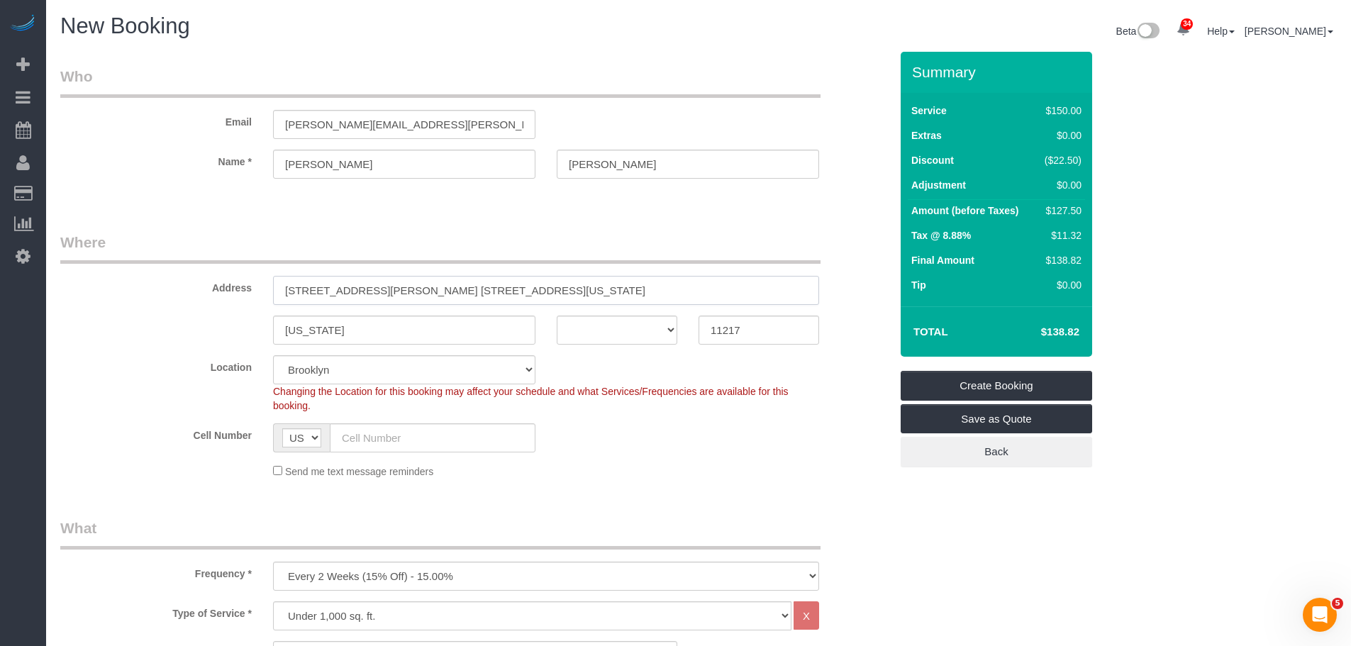
drag, startPoint x: 411, startPoint y: 287, endPoint x: 697, endPoint y: 287, distance: 285.2
click at [697, 287] on input "657 Warren Street, Apt. 2A, New York, NY 11217" at bounding box center [546, 290] width 546 height 29
type input "657 Warren Street, Apt. 2A"
click at [650, 326] on select "AK AL AR AZ CA CO CT DC DE FL GA HI IA ID IL IN KS KY LA MA MD ME MI MN MO MS M…" at bounding box center [617, 330] width 121 height 29
select select "NY"
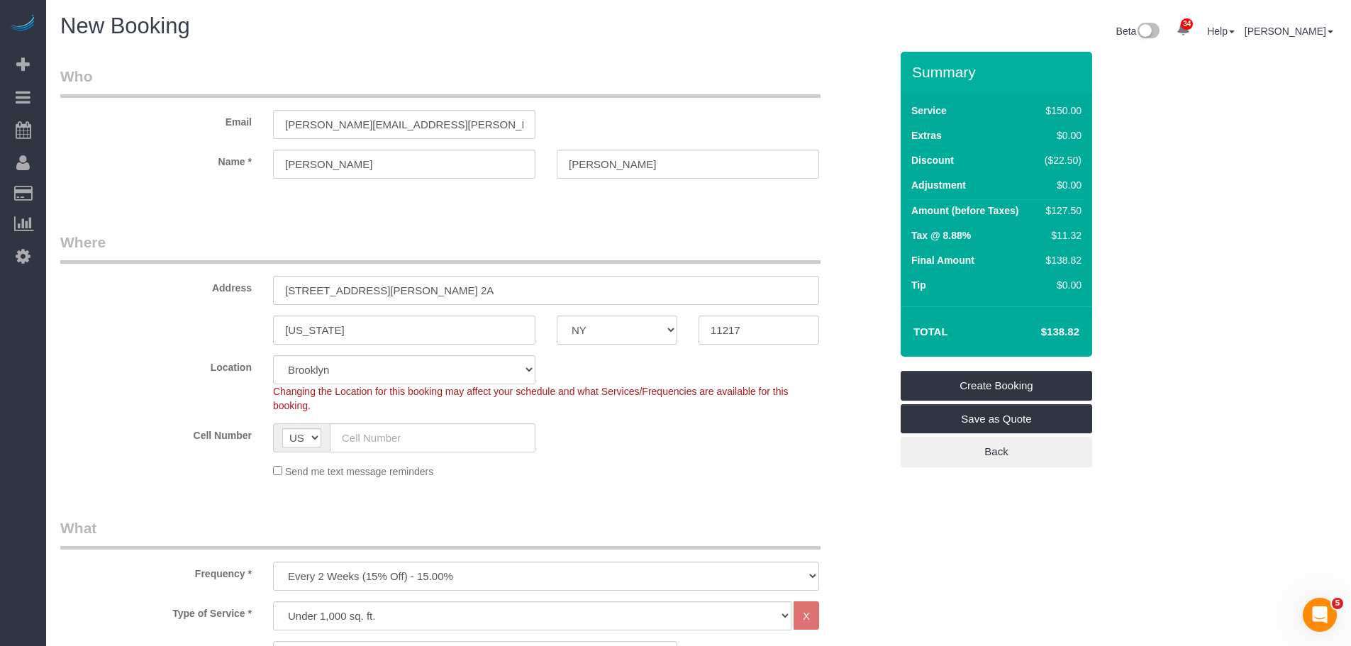
click at [420, 425] on input "text" at bounding box center [433, 438] width 206 height 29
paste input "(718) 570-3732"
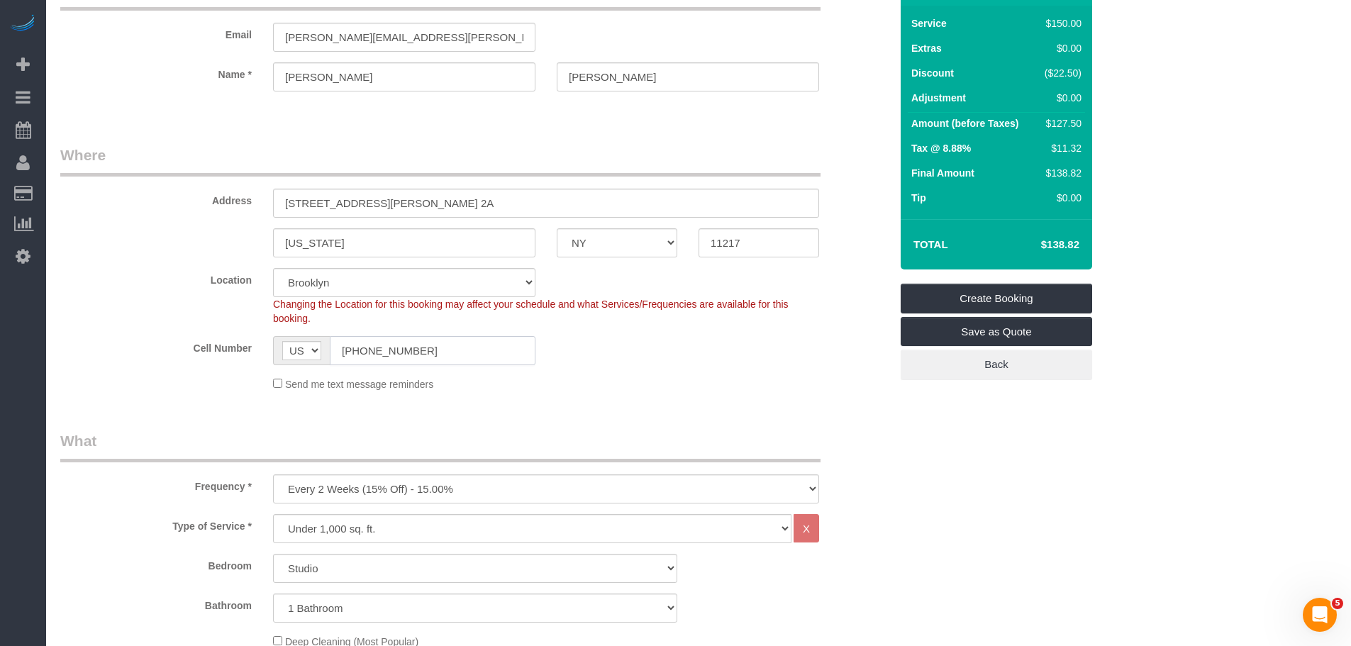
scroll to position [213, 0]
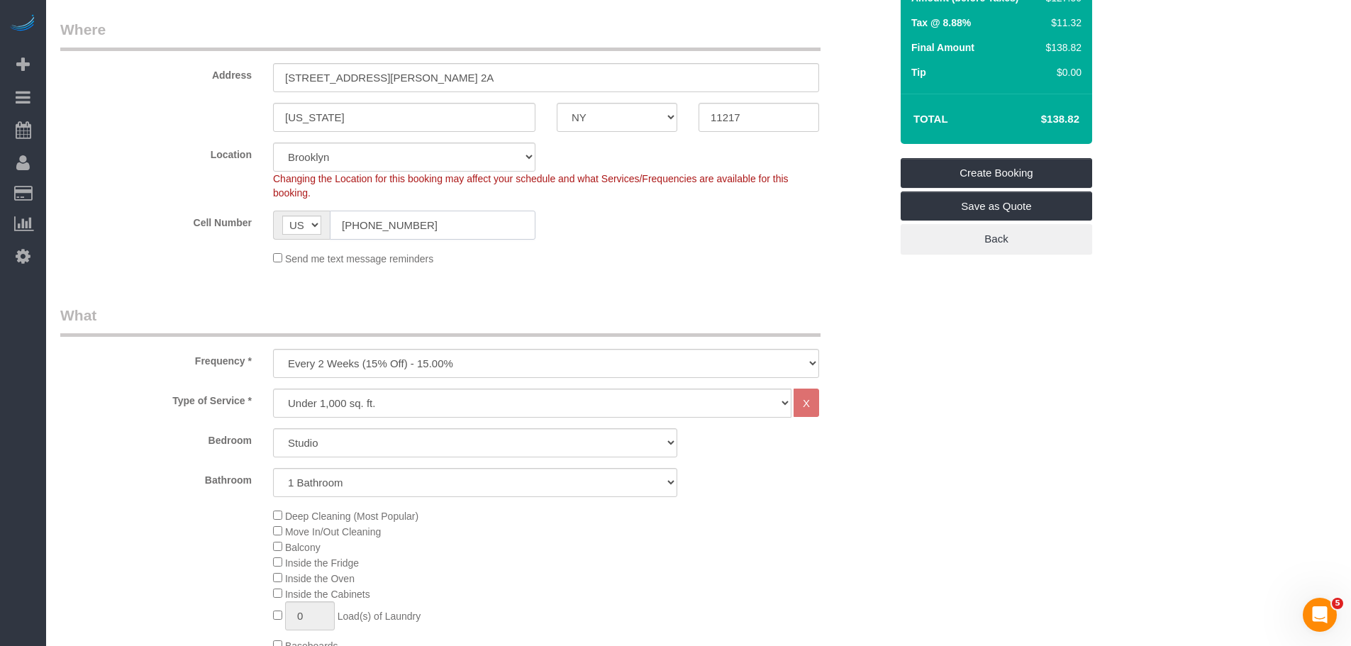
type input "(718) 570-3732"
click at [520, 353] on select "One Time Weekly (20% Off) - 20.00% Every 2 Weeks (15% Off) - 15.00% Every 4 Wee…" at bounding box center [546, 363] width 546 height 29
select select "object:2568"
click at [273, 349] on select "One Time Weekly (20% Off) - 20.00% Every 2 Weeks (15% Off) - 15.00% Every 4 Wee…" at bounding box center [546, 363] width 546 height 29
click at [751, 242] on sui-booking-location "Location Manhattan Austin Boston Bronx Brooklyn Charlotte Denver New Jersey Por…" at bounding box center [475, 204] width 830 height 123
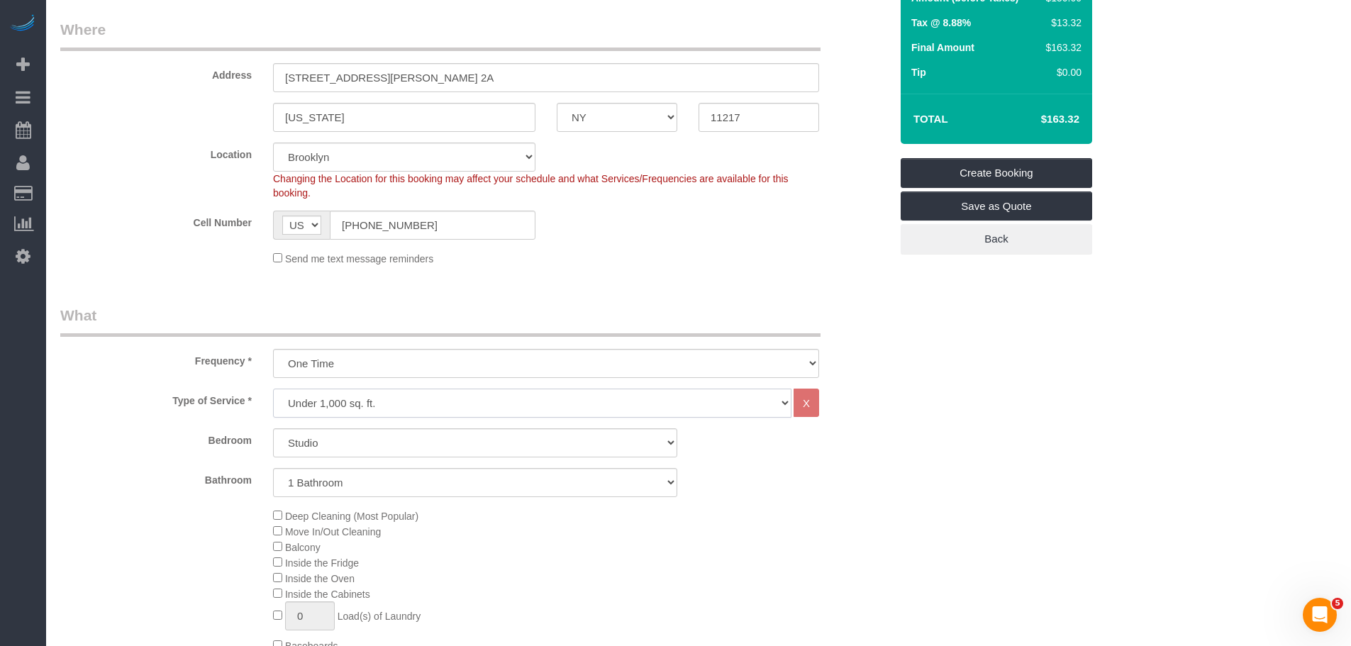
click at [585, 409] on select "Under 1,000 sq. ft. 1,001 - 1,500 sq. ft. 1,500+ sq. ft. Custom Cleaning Office…" at bounding box center [532, 403] width 519 height 29
select select "342"
click at [273, 389] on select "Under 1,000 sq. ft. 1,001 - 1,500 sq. ft. 1,500+ sq. ft. Custom Cleaning Office…" at bounding box center [532, 403] width 519 height 29
select select "1"
select select "180"
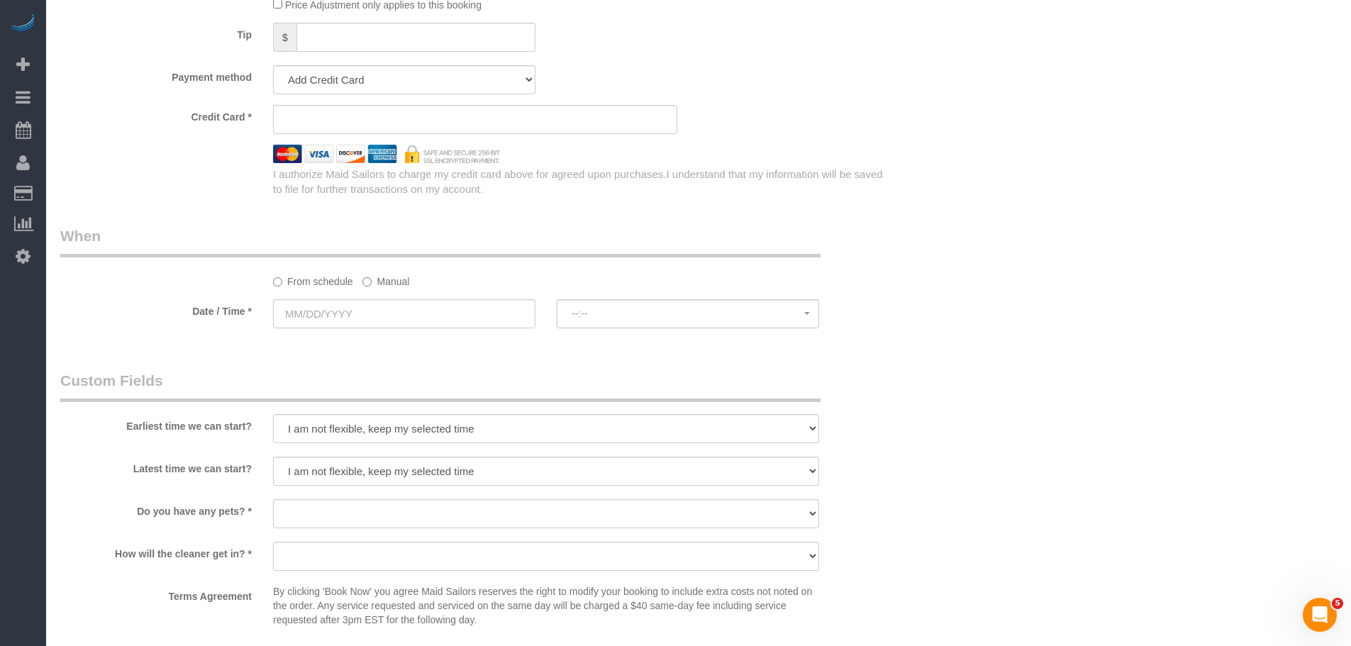
scroll to position [851, 0]
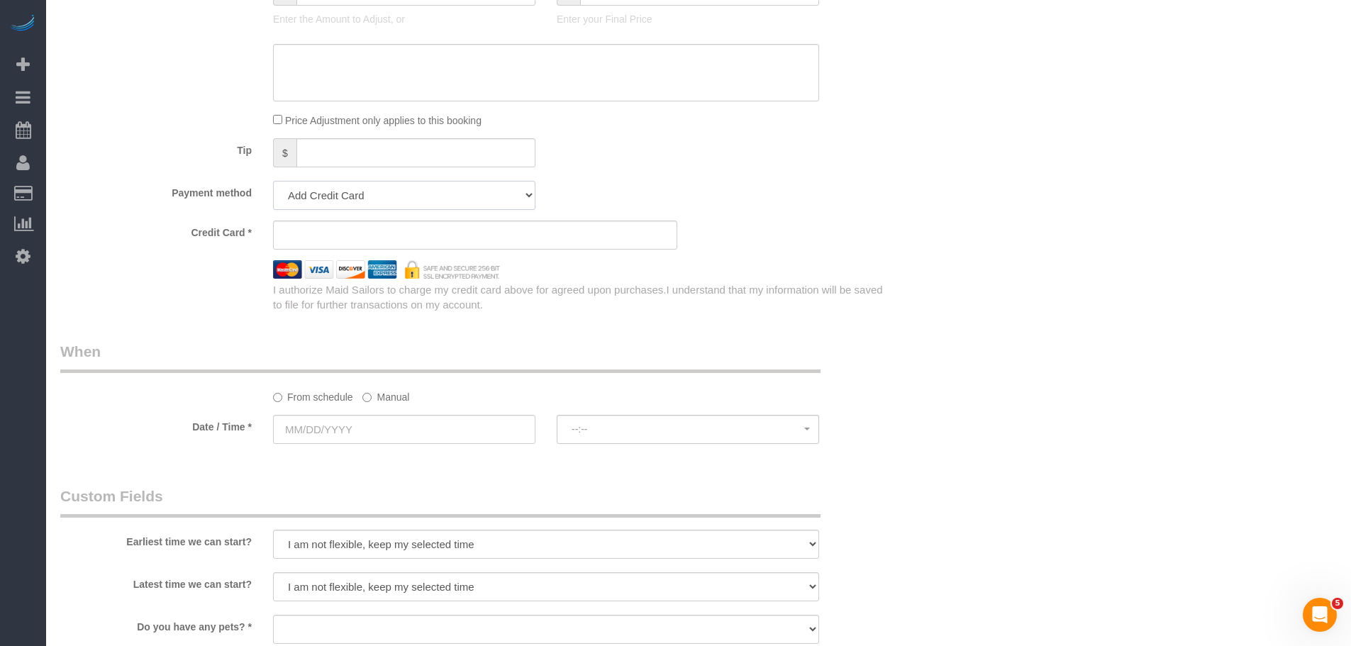
click at [380, 189] on select "Add Credit Card Cash Check Paypal" at bounding box center [404, 195] width 262 height 29
select select "string:paypal"
click at [273, 181] on select "Add Credit Card Cash Check Paypal" at bounding box center [404, 195] width 262 height 29
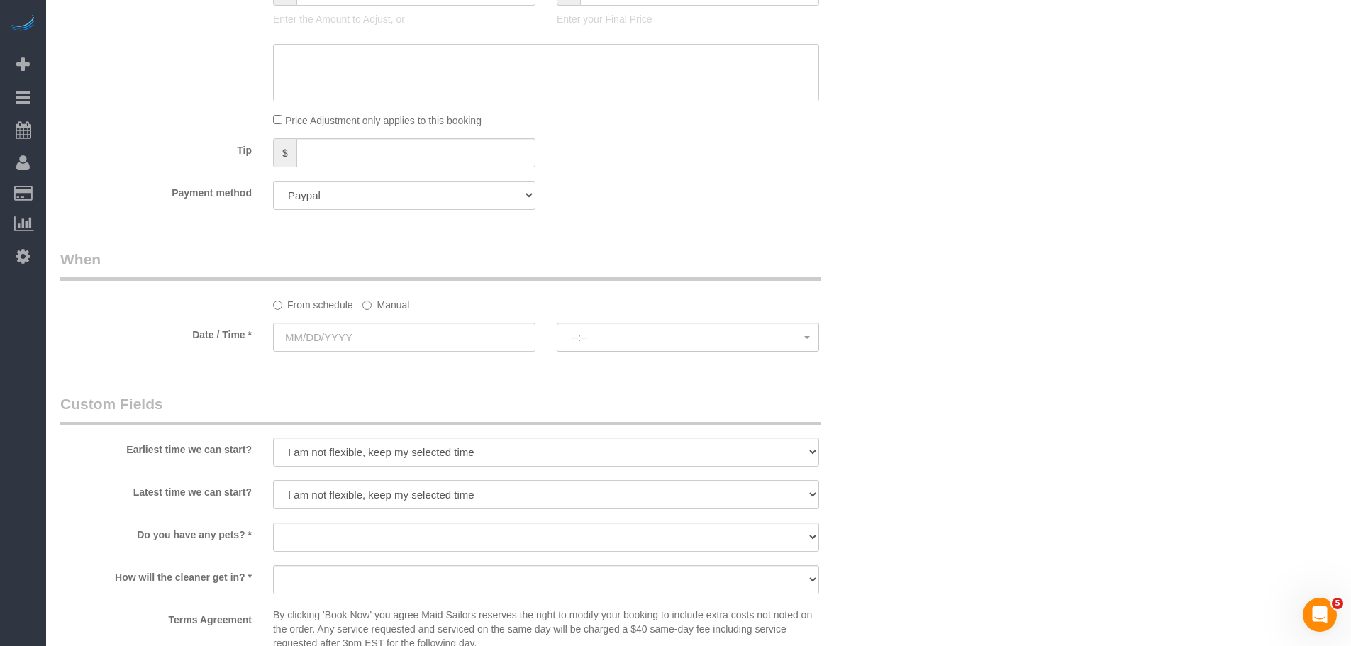
drag, startPoint x: 841, startPoint y: 211, endPoint x: 373, endPoint y: 313, distance: 479.2
click at [397, 308] on label "Manual" at bounding box center [386, 302] width 47 height 19
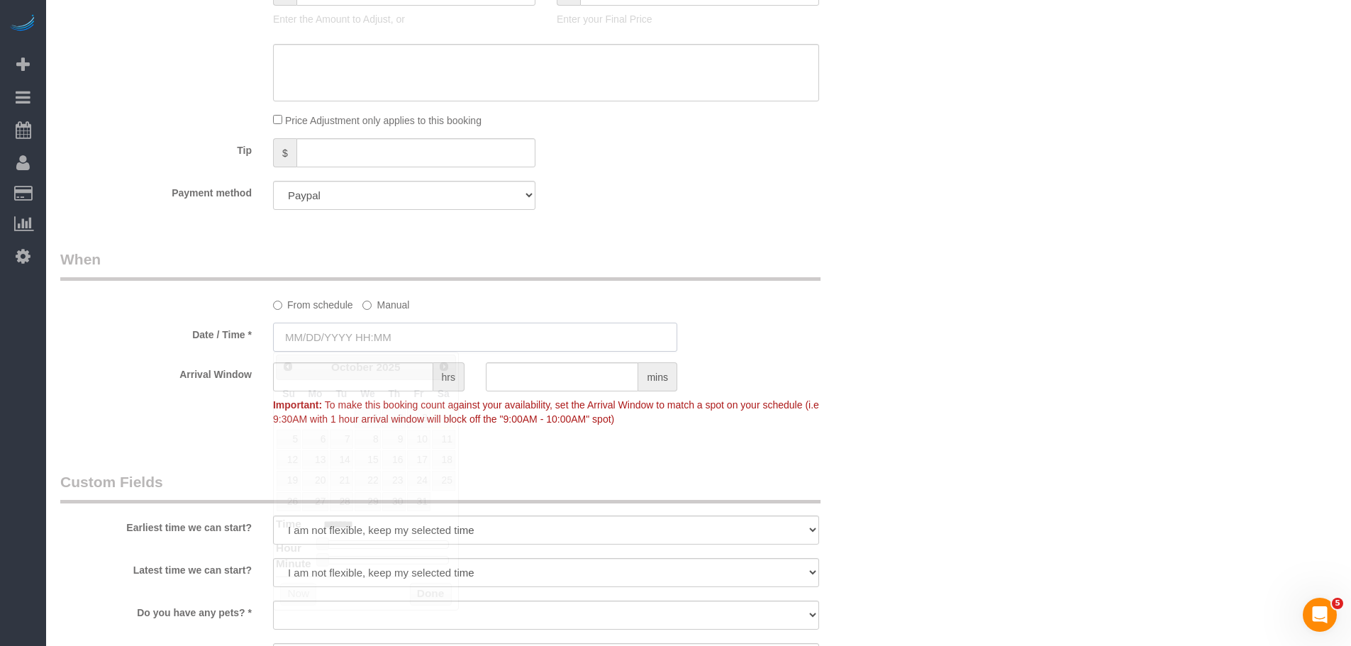
click at [402, 336] on input "text" at bounding box center [475, 337] width 404 height 29
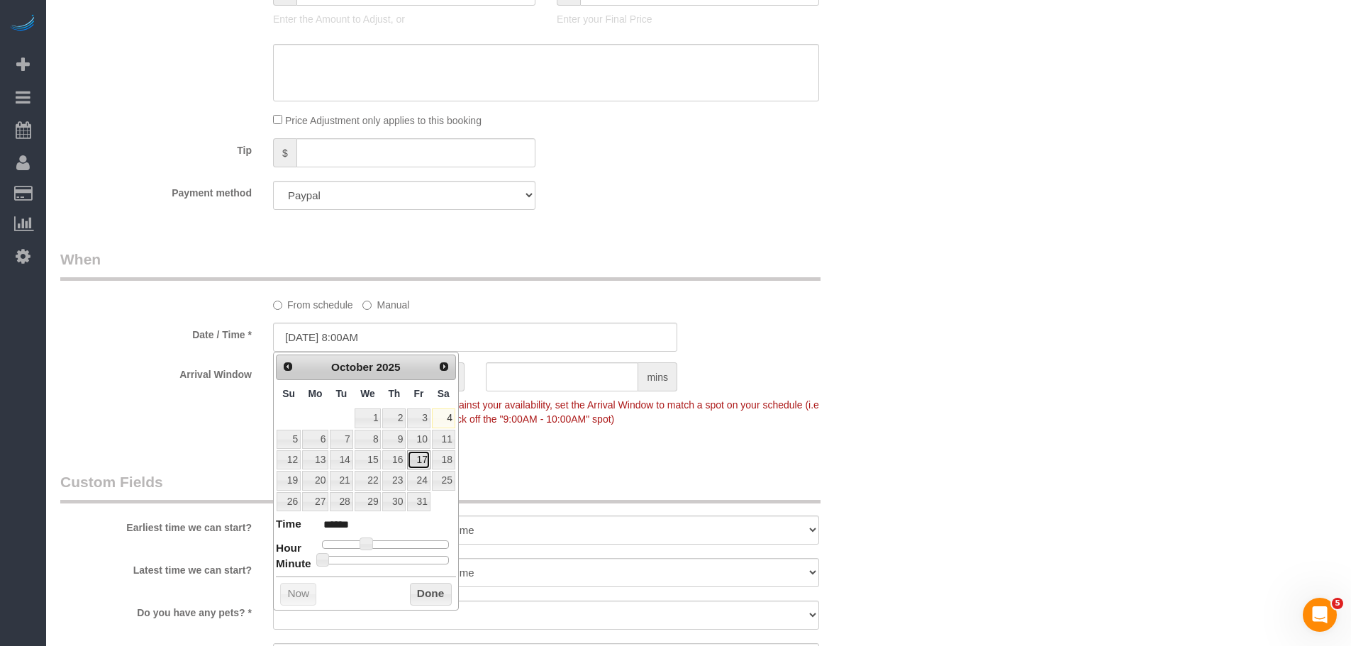
click at [421, 463] on link "17" at bounding box center [418, 459] width 23 height 19
click at [367, 543] on span at bounding box center [366, 544] width 13 height 13
type input "10/17/2025 9:00AM"
type input "******"
click at [431, 592] on button "Done" at bounding box center [431, 594] width 42 height 23
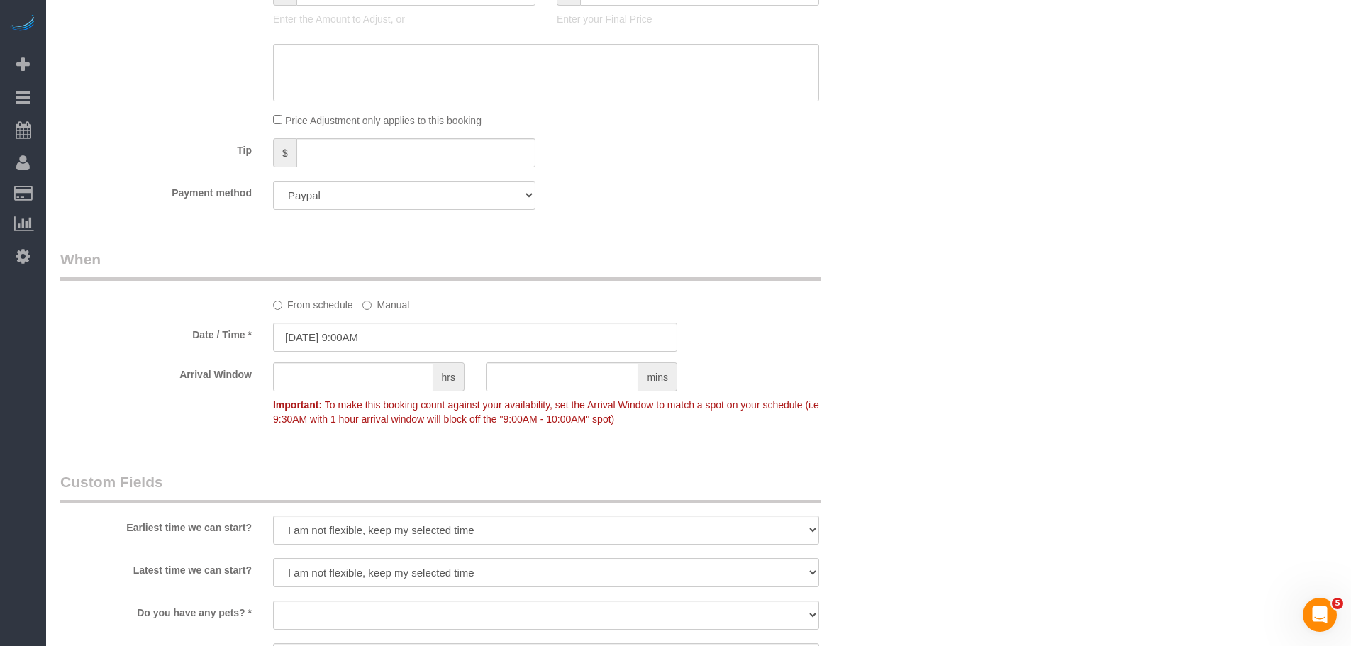
click at [966, 345] on div "Who Email barb.r.licht@gmail.com Name * Barbara Lichtman Where Address 657 Warr…" at bounding box center [698, 187] width 1277 height 1975
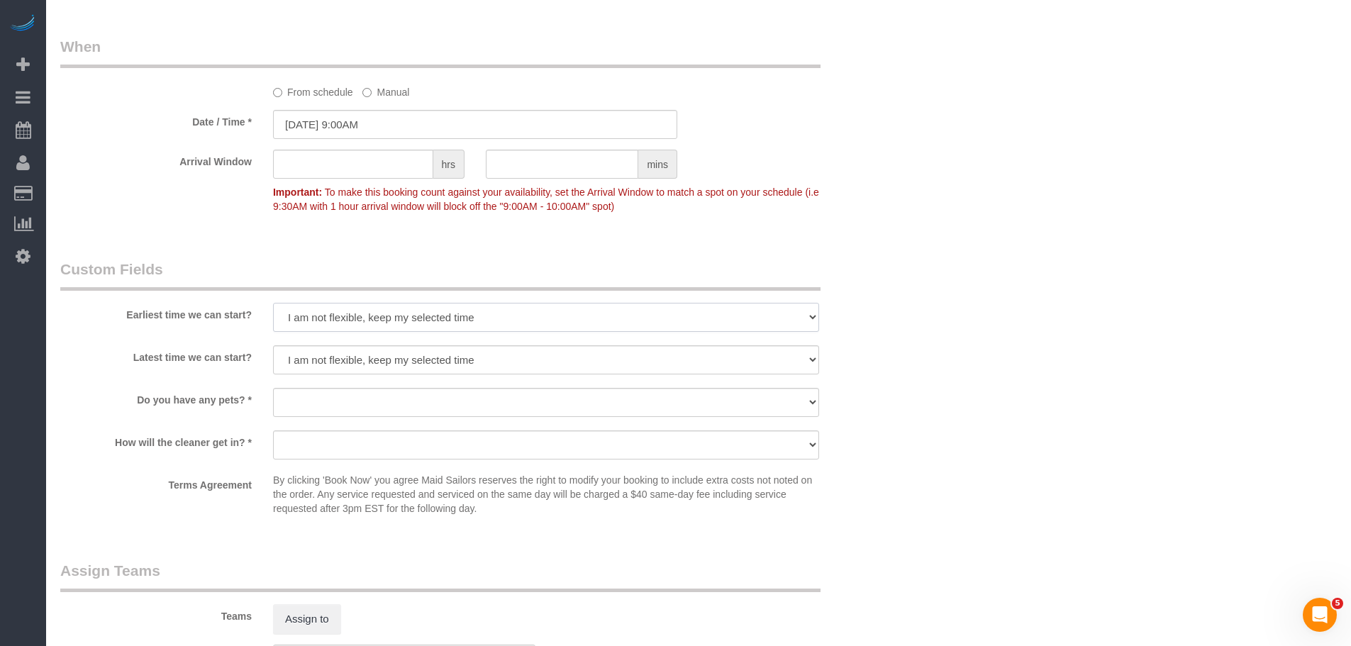
click at [481, 324] on select "I am not flexible, keep my selected time 8:00 AM 9:00 AM 10:00 AM 11:00 AM 12:0…" at bounding box center [546, 317] width 546 height 29
select select "number:57"
click at [273, 303] on select "I am not flexible, keep my selected time 8:00 AM 9:00 AM 10:00 AM 11:00 AM 12:0…" at bounding box center [546, 317] width 546 height 29
click at [516, 359] on select "I am not flexible, keep my selected time 8:00 AM 9:00 AM 10:00 AM 11:00 AM 12:0…" at bounding box center [546, 359] width 546 height 29
select select "number:77"
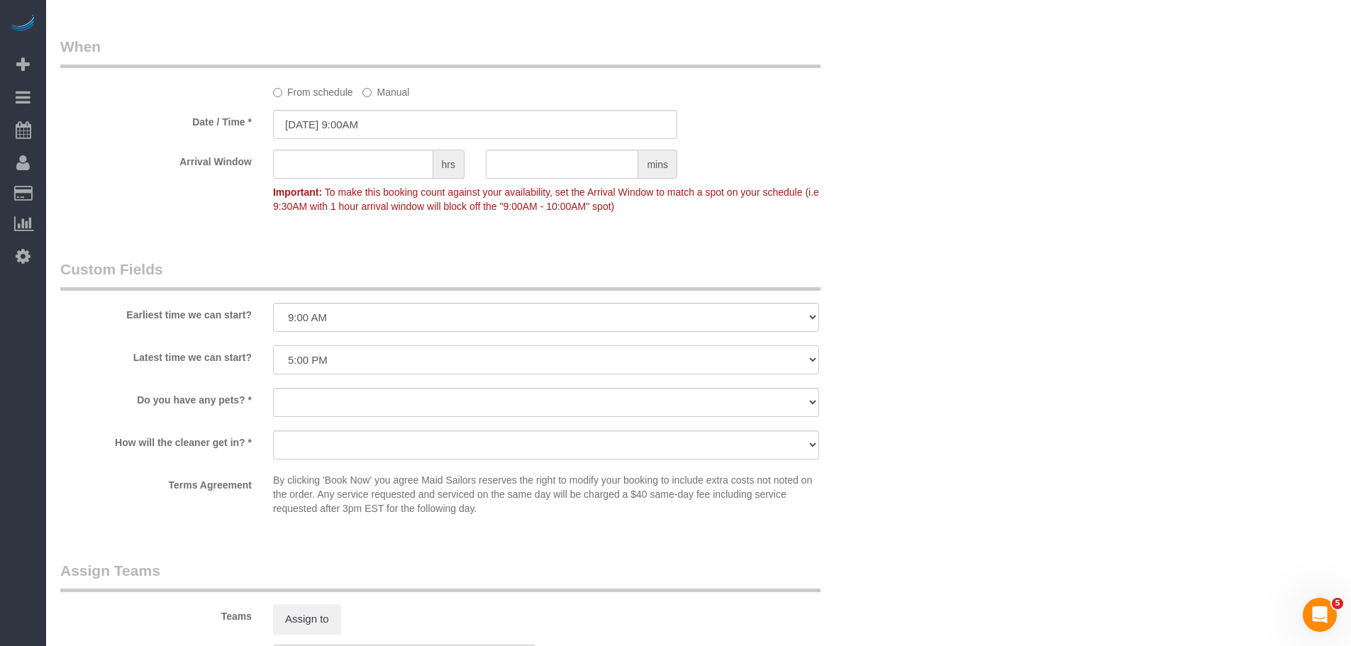
click at [273, 345] on select "I am not flexible, keep my selected time 8:00 AM 9:00 AM 10:00 AM 11:00 AM 12:0…" at bounding box center [546, 359] width 546 height 29
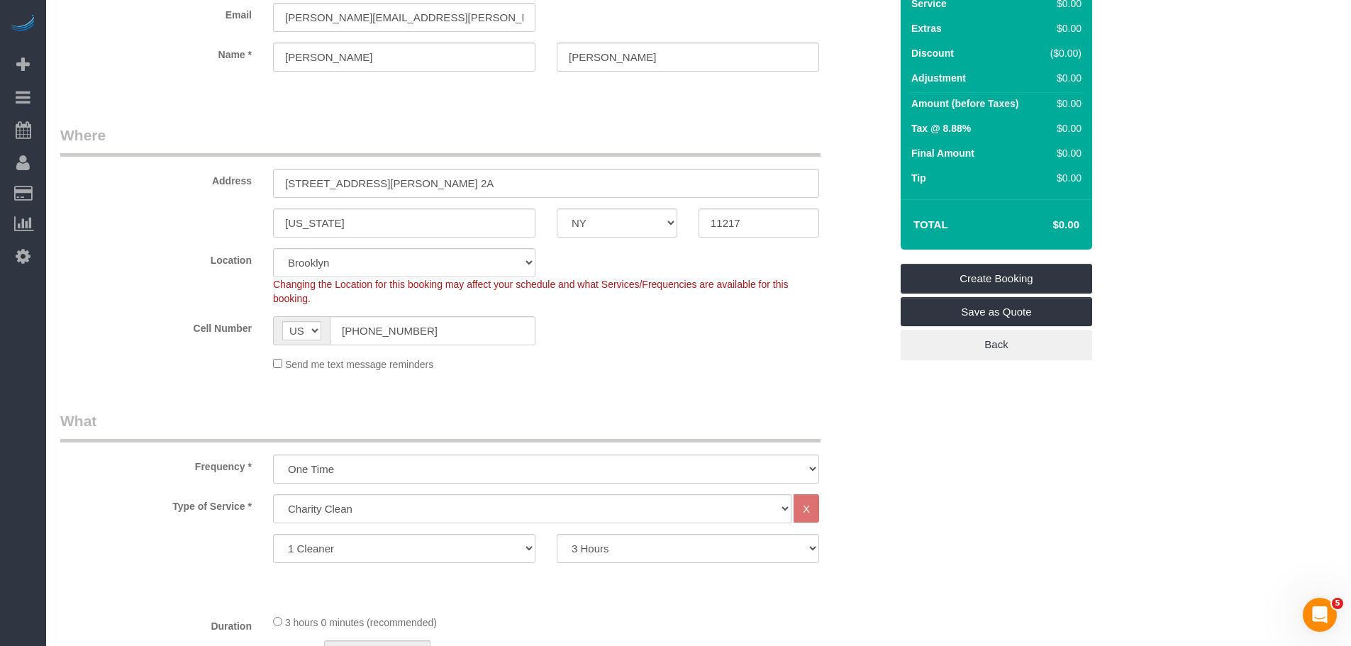
scroll to position [0, 0]
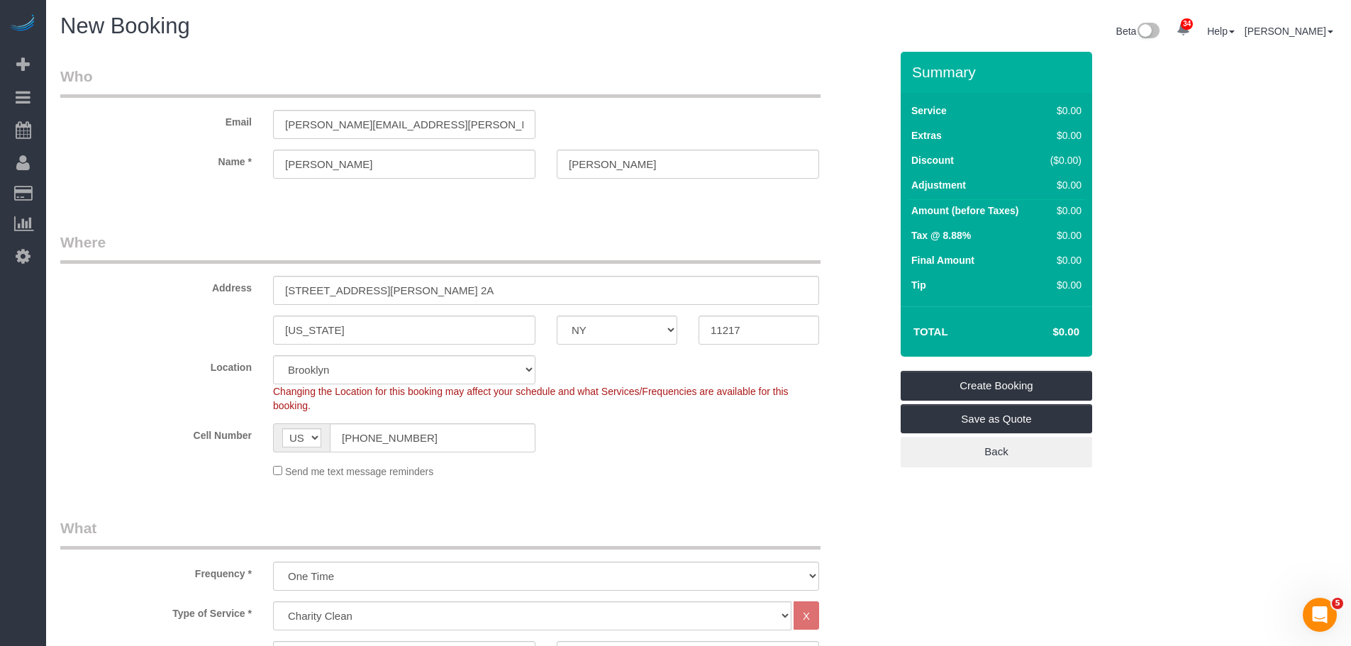
click at [743, 238] on legend "Where" at bounding box center [440, 248] width 761 height 32
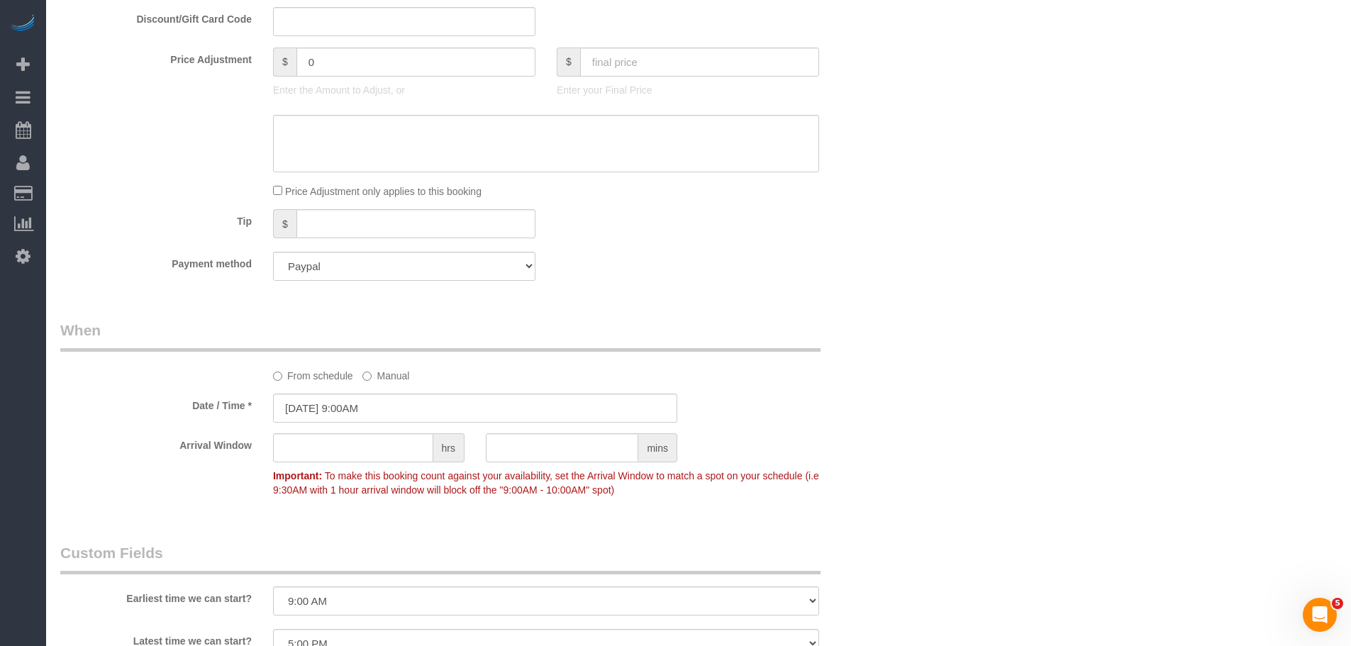
scroll to position [1277, 0]
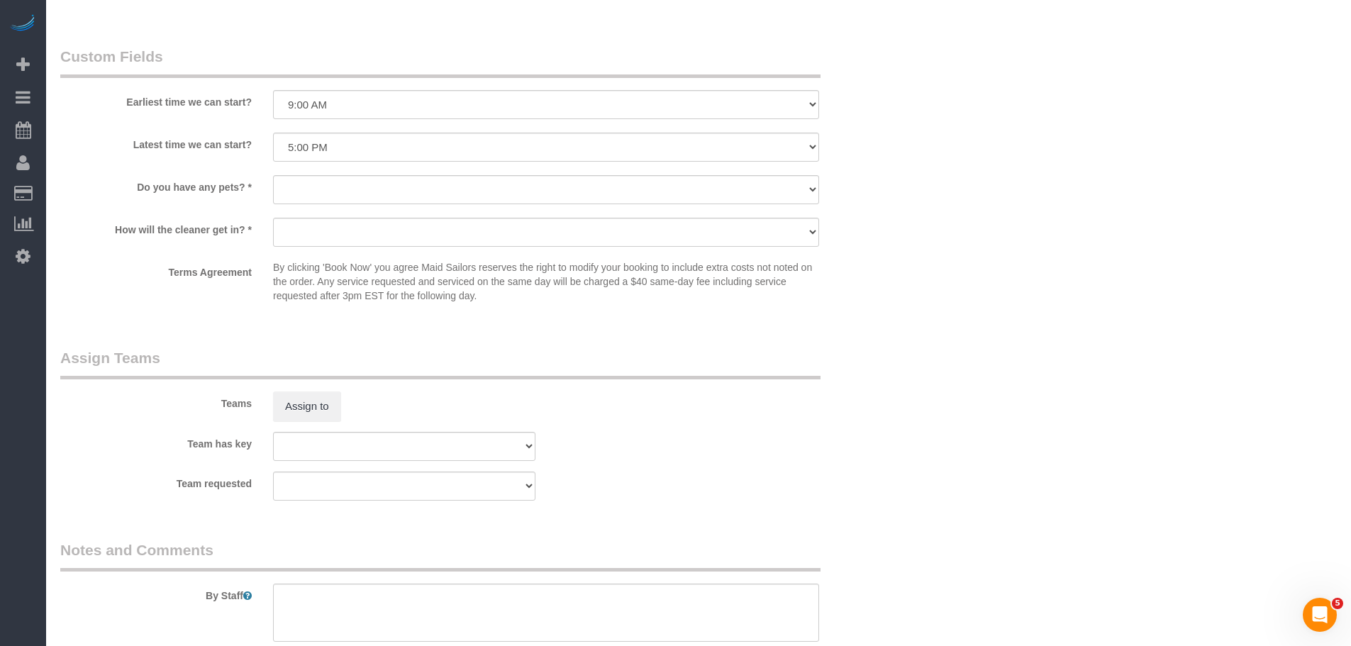
click at [863, 233] on div "How will the cleaner get in? * We'll let you in. Doorman/Front Desk has the key…" at bounding box center [475, 234] width 851 height 32
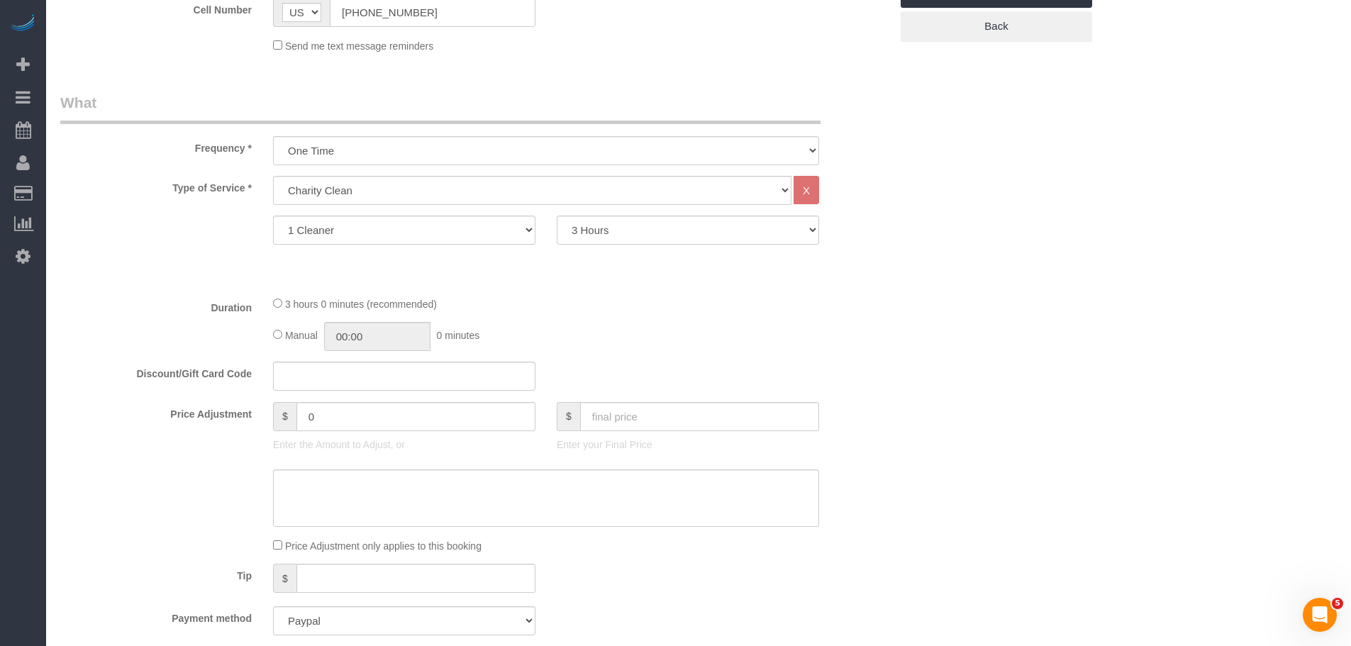
scroll to position [780, 0]
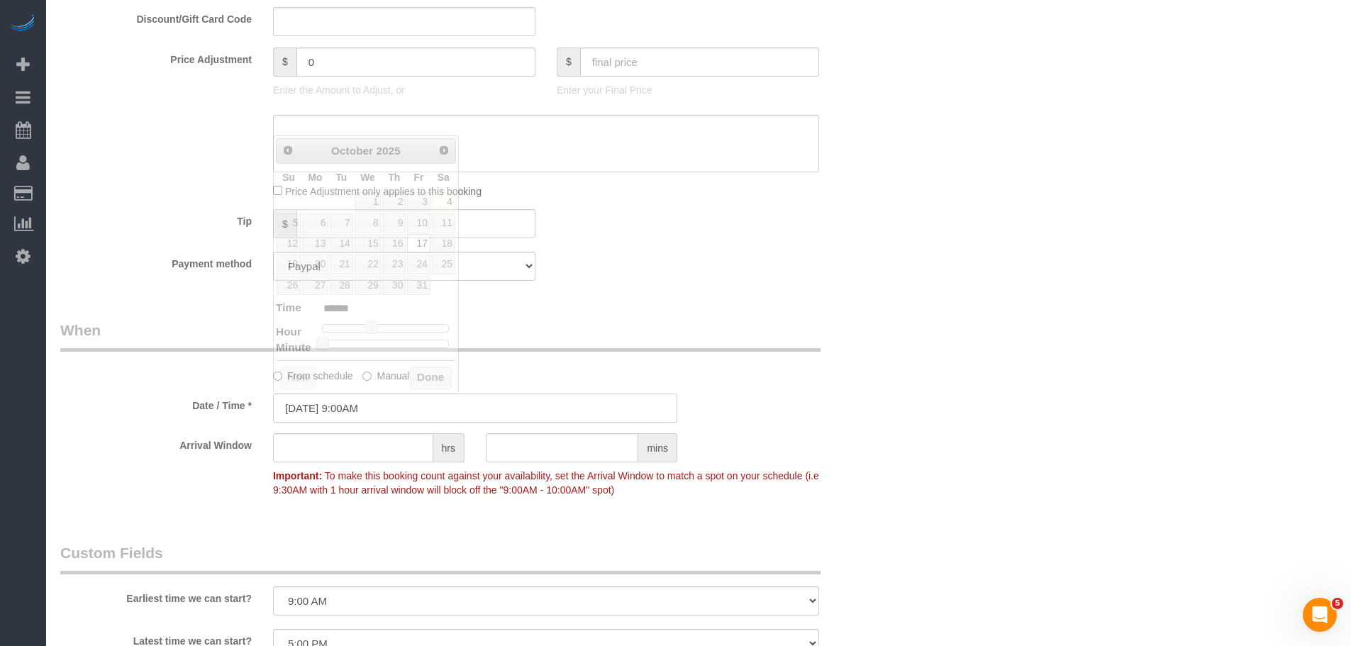
click at [488, 404] on input "10/17/2025 9:00AM" at bounding box center [475, 408] width 404 height 29
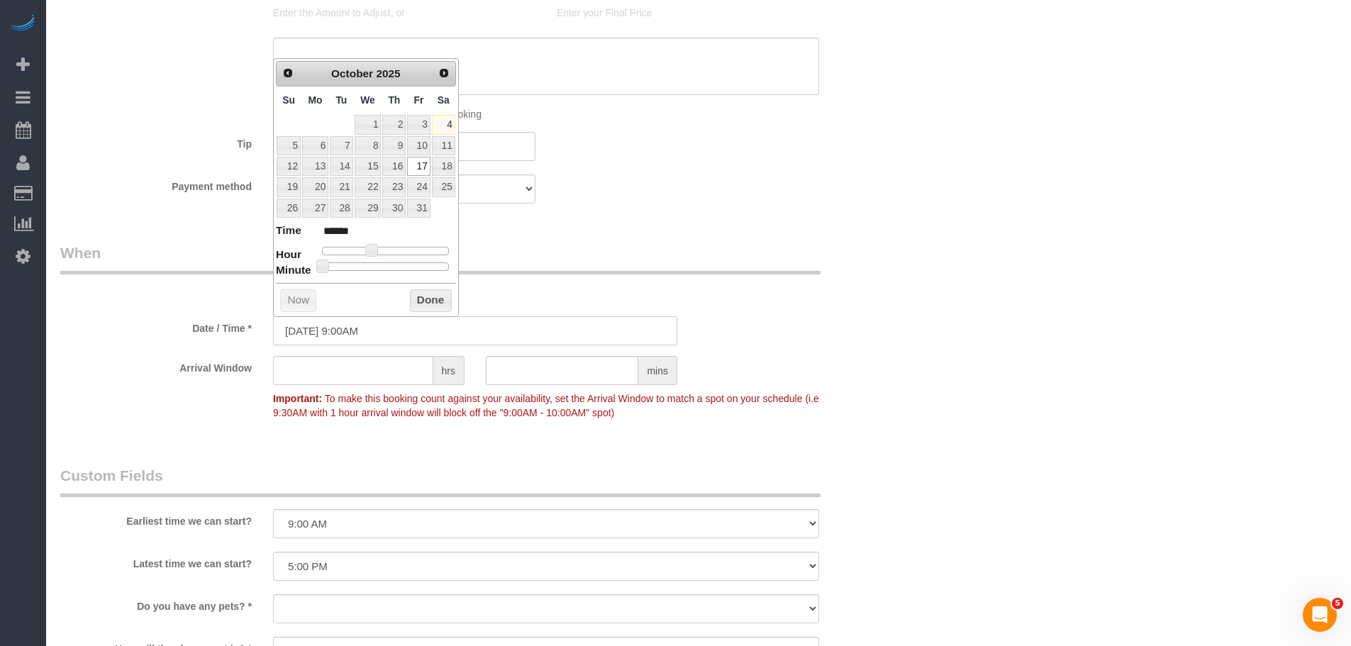
scroll to position [851, 0]
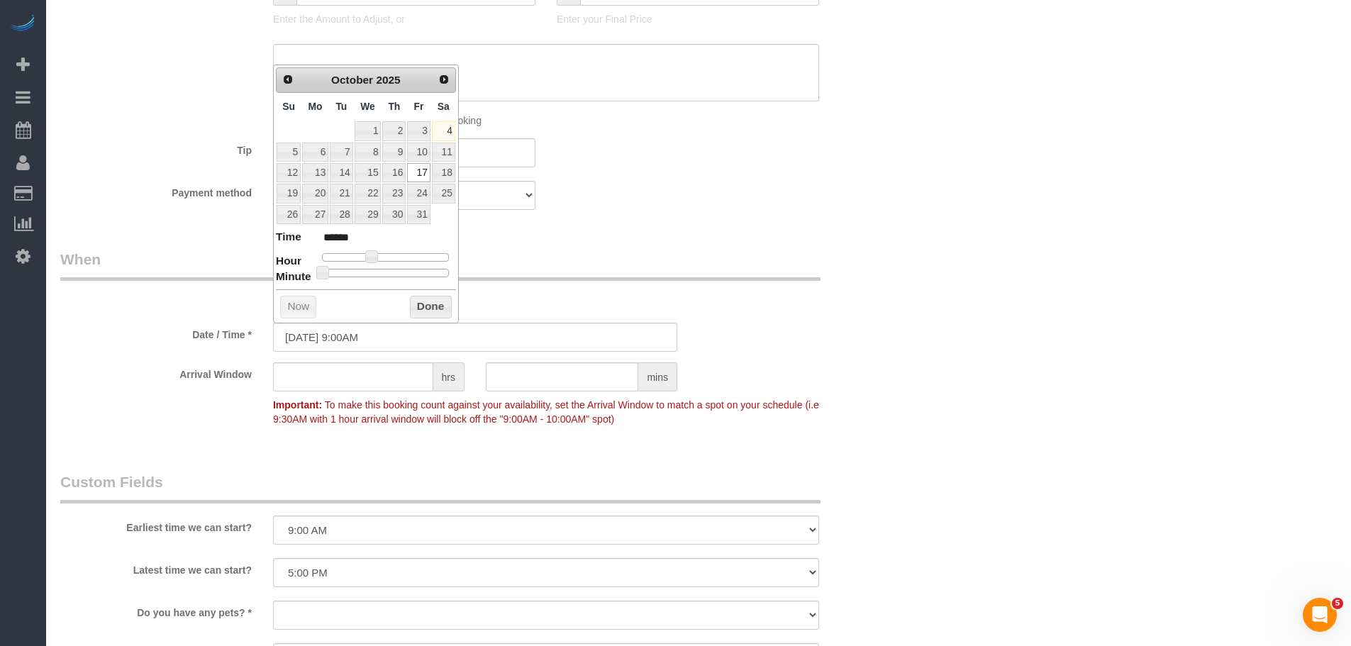
type input "10/17/2025 12:00PM"
type input "*******"
click at [386, 258] on div at bounding box center [385, 257] width 127 height 9
click at [417, 302] on button "Done" at bounding box center [431, 307] width 42 height 23
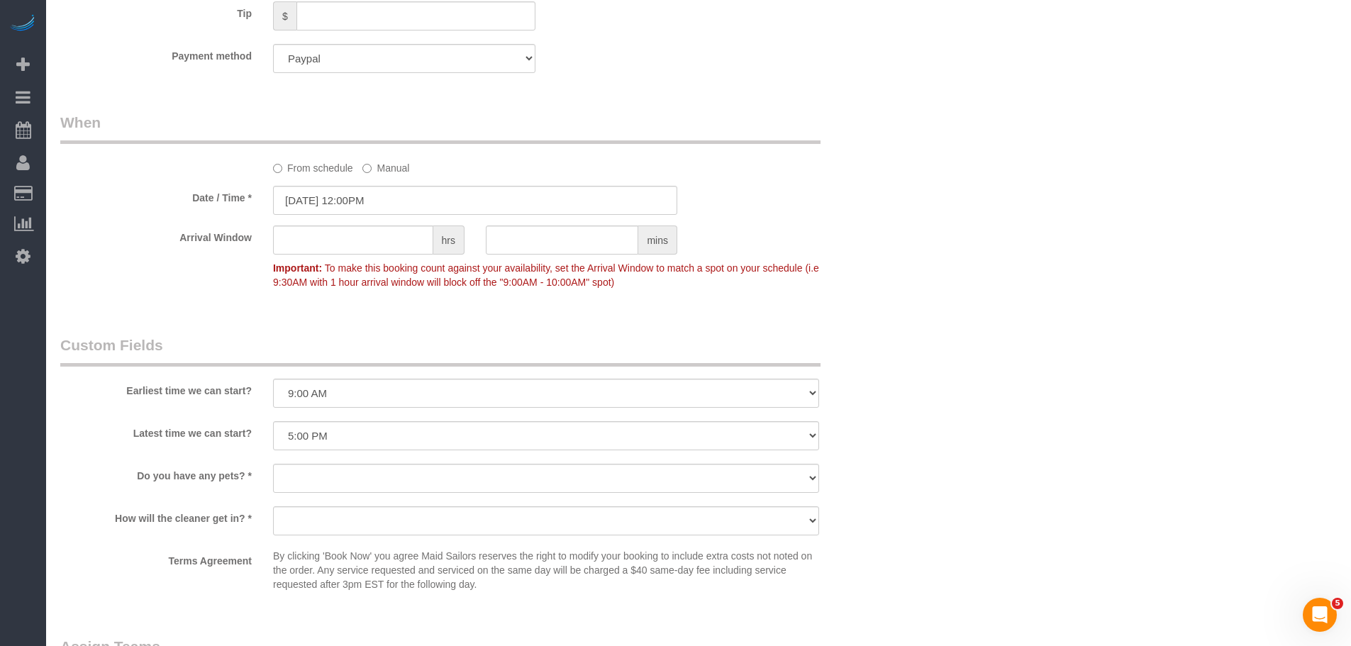
scroll to position [1206, 0]
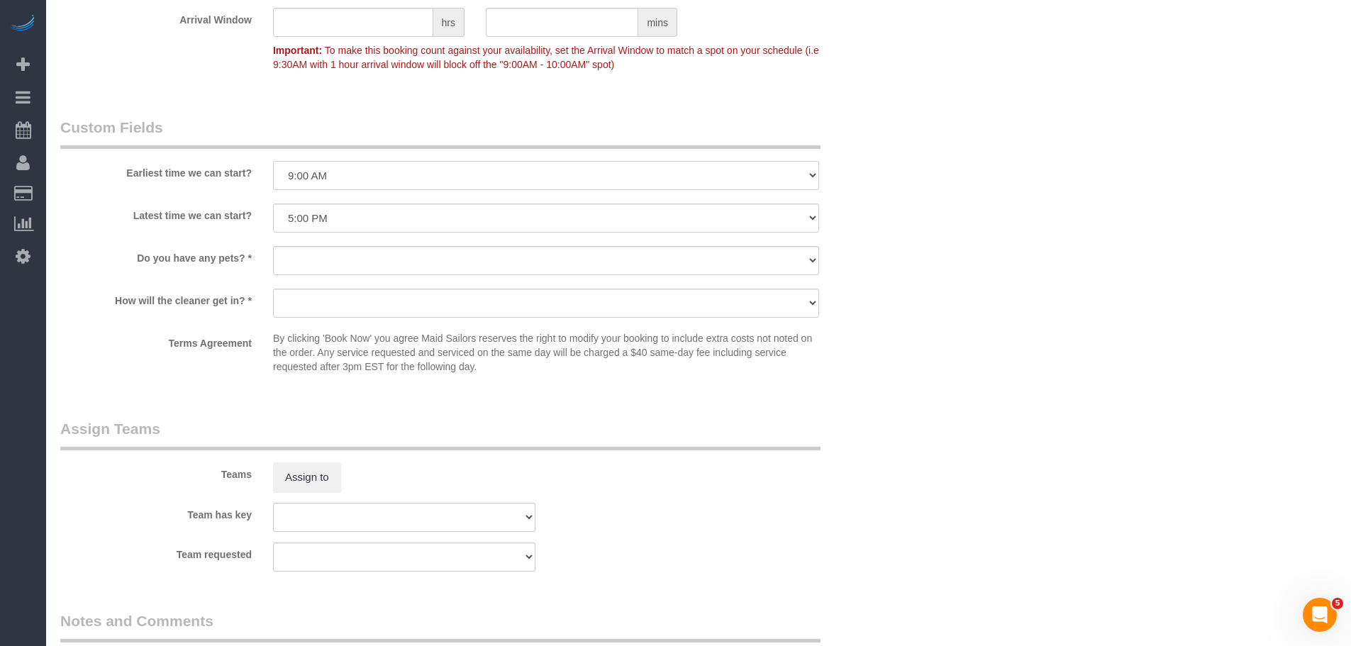
click at [442, 174] on select "I am not flexible, keep my selected time 8:00 AM 9:00 AM 10:00 AM 11:00 AM 12:0…" at bounding box center [546, 175] width 546 height 29
select select "number:60"
click at [273, 161] on select "I am not flexible, keep my selected time 8:00 AM 9:00 AM 10:00 AM 11:00 AM 12:0…" at bounding box center [546, 175] width 546 height 29
click at [404, 260] on select "Dog Cat None" at bounding box center [546, 260] width 546 height 29
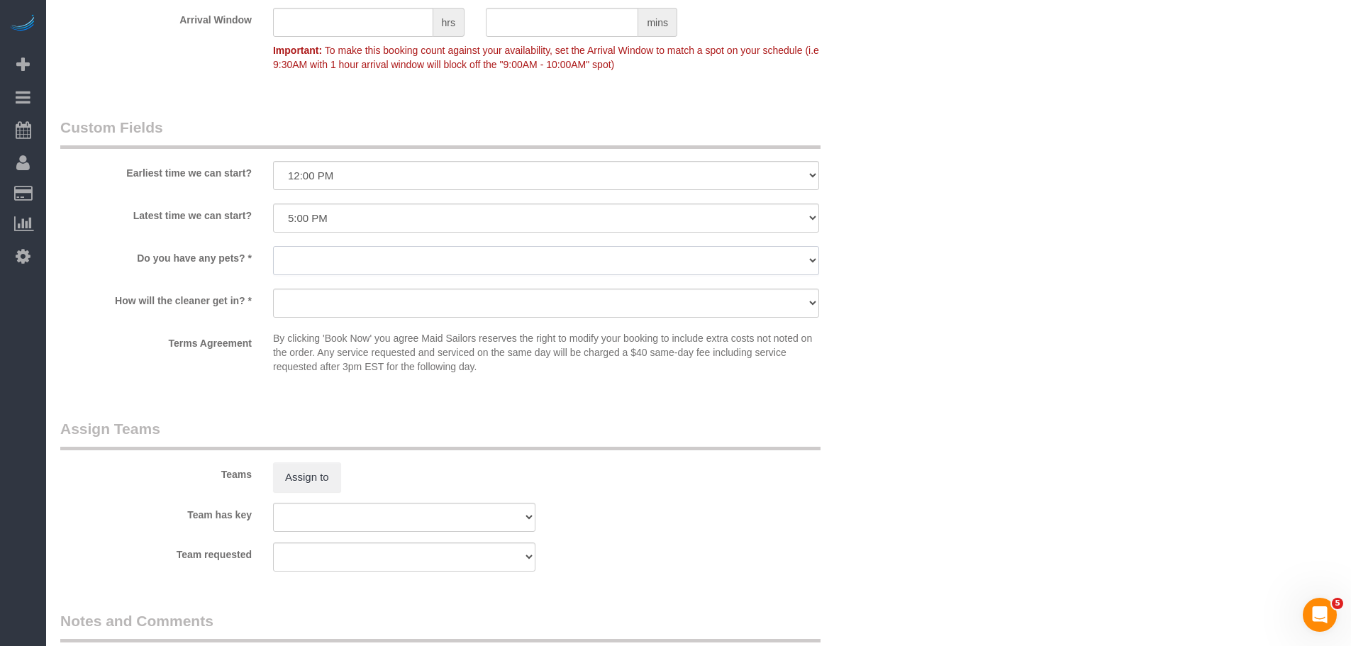
select select "number:14"
click at [273, 246] on select "Dog Cat None" at bounding box center [546, 260] width 546 height 29
click at [410, 304] on select "We'll let you in. Doorman/Front Desk has the key. Other (Provide details)" at bounding box center [546, 303] width 546 height 29
click at [531, 304] on select "We'll let you in. Doorman/Front Desk has the key. Other (Provide details)" at bounding box center [546, 303] width 546 height 29
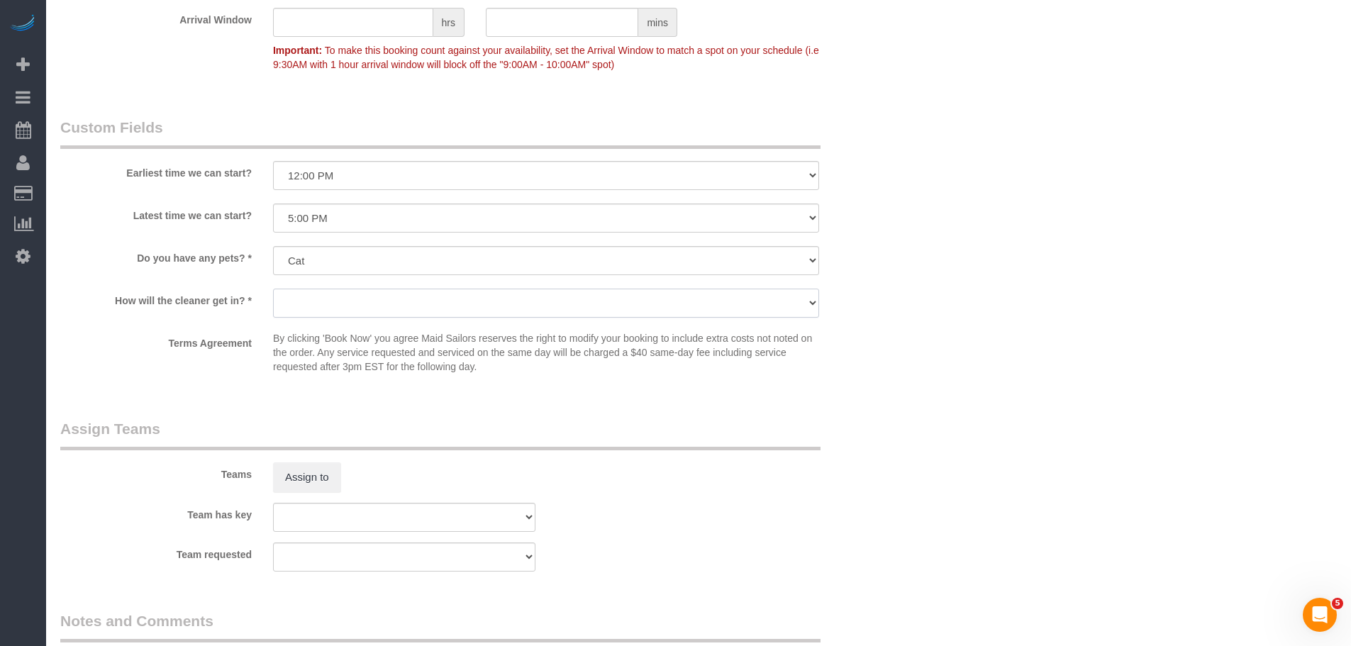
select select "number:5"
click at [273, 289] on select "We'll let you in. Doorman/Front Desk has the key. Other (Provide details)" at bounding box center [546, 303] width 546 height 29
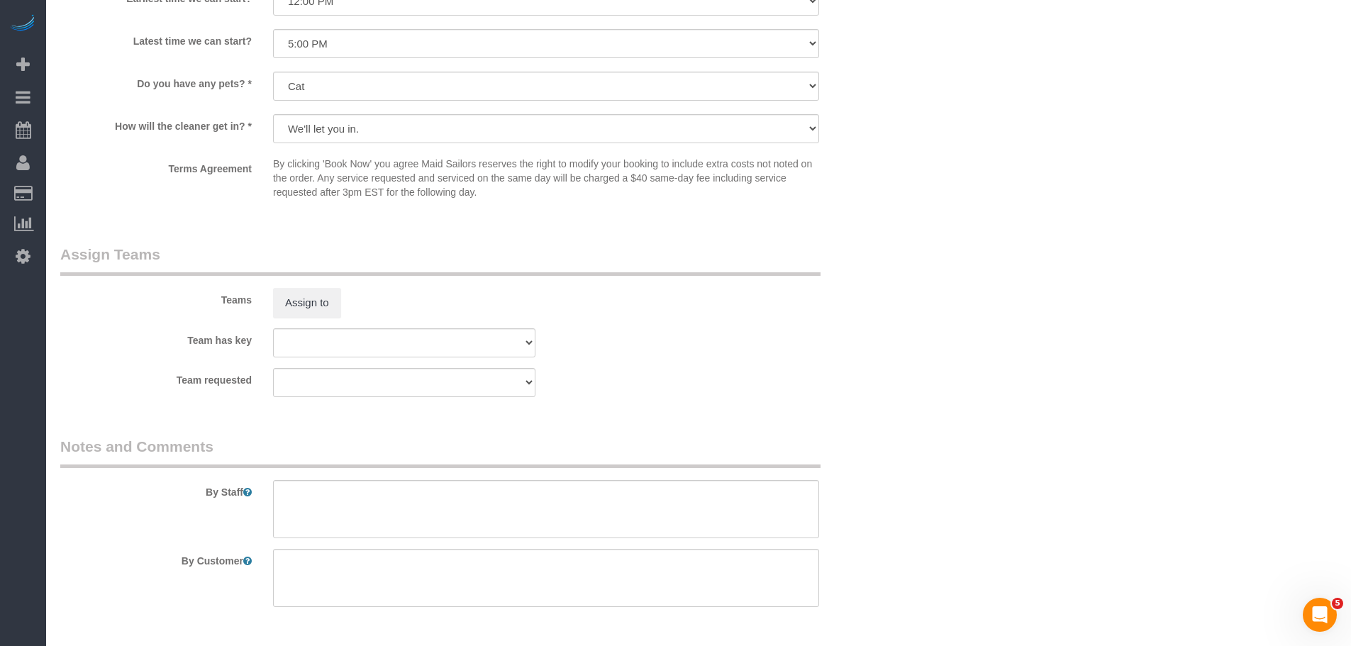
scroll to position [1430, 0]
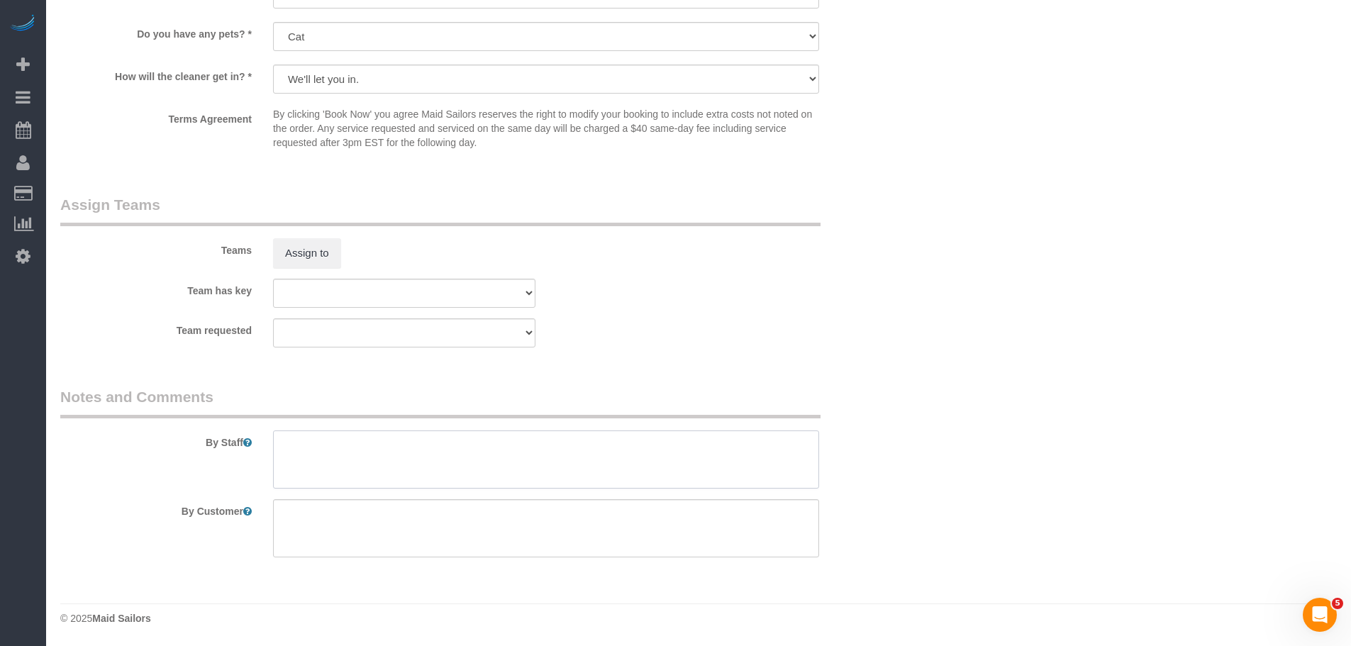
click at [387, 446] on textarea at bounding box center [546, 460] width 546 height 58
type textarea "G"
type textarea "Please use green cleaning products."
click at [738, 275] on sui-booking-teams "Teams Assign to Team has key 000- Donna Mercado 000 - Partnerships 000 - TEAM J…" at bounding box center [475, 270] width 830 height 153
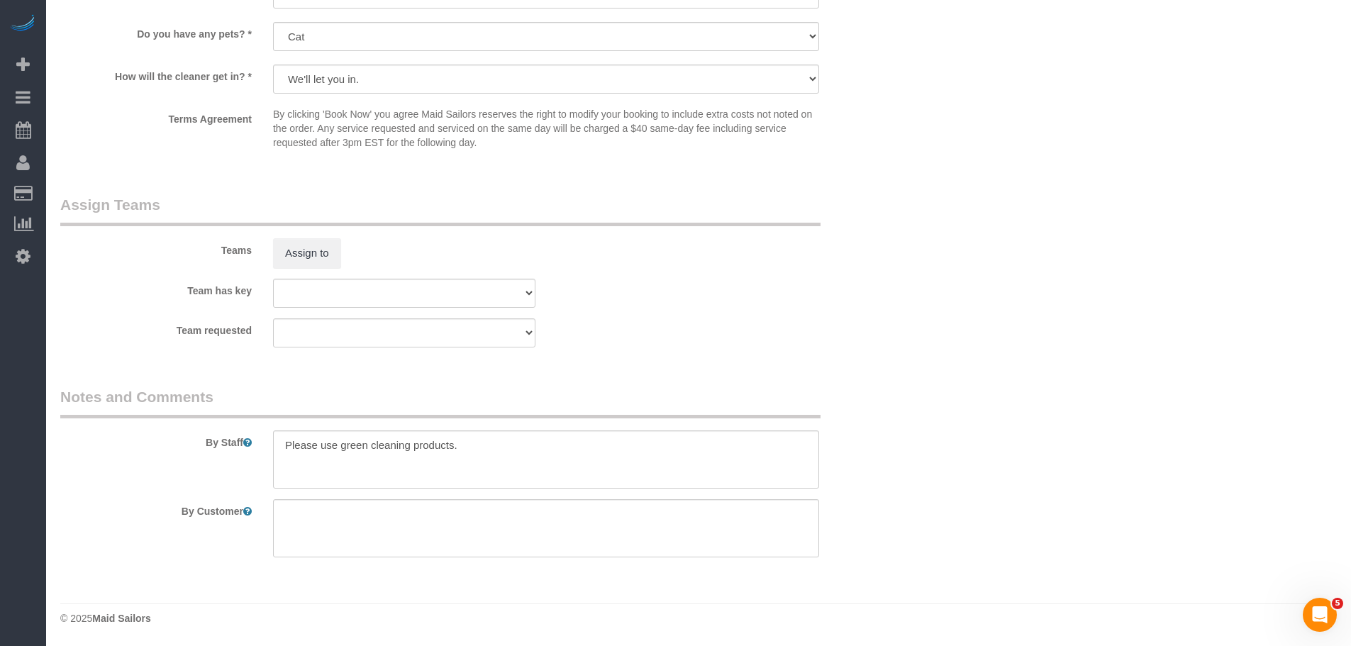
click at [856, 327] on div "Team requested 000- Donna Mercado 000 - Partnerships 000 - TEAM JOB 0 - Kenia C…" at bounding box center [475, 333] width 851 height 29
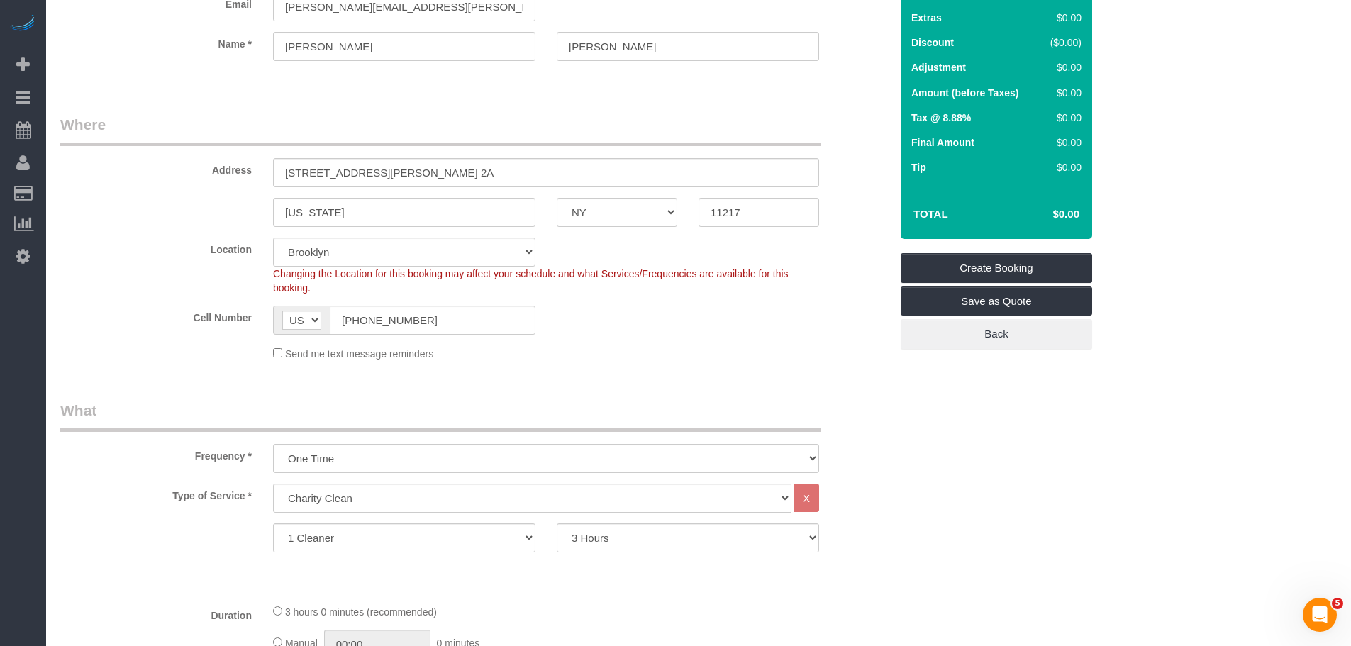
scroll to position [0, 0]
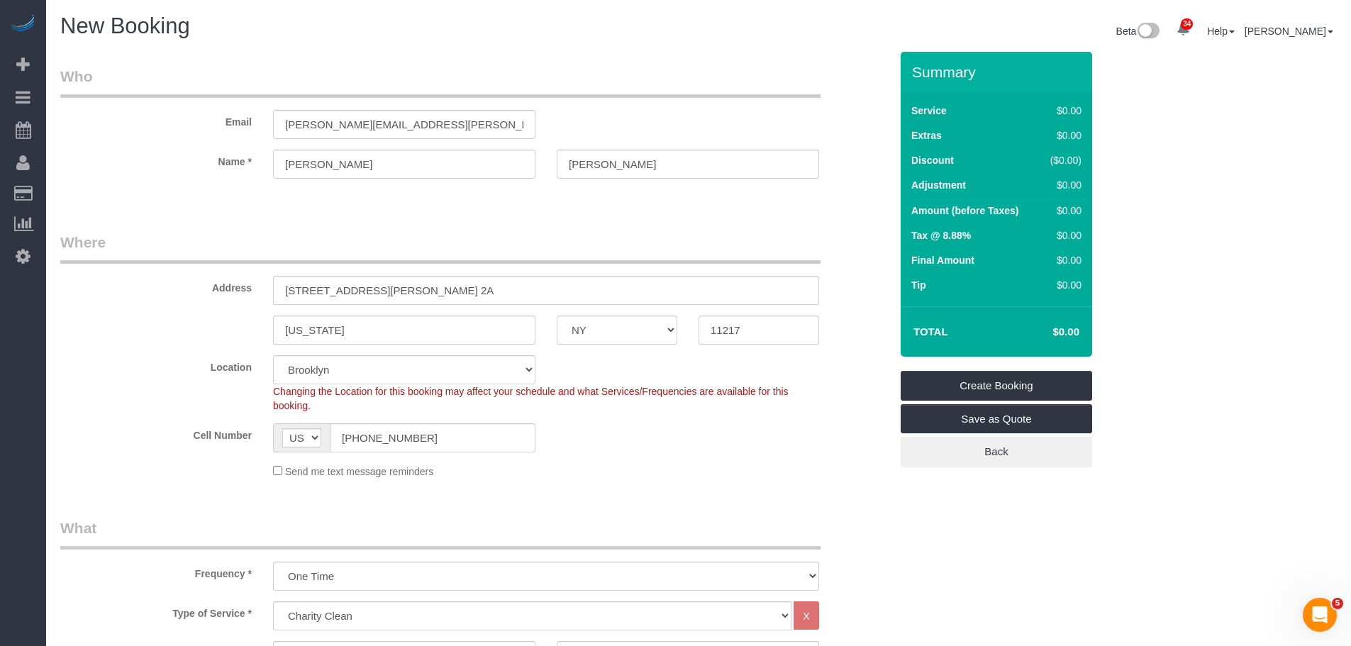
click at [717, 479] on fieldset "Where Address 657 Warren Street, Apt. 2A New York AK AL AR AZ CA CO CT DC DE FL…" at bounding box center [475, 361] width 830 height 258
click at [990, 381] on link "Create Booking" at bounding box center [997, 386] width 192 height 30
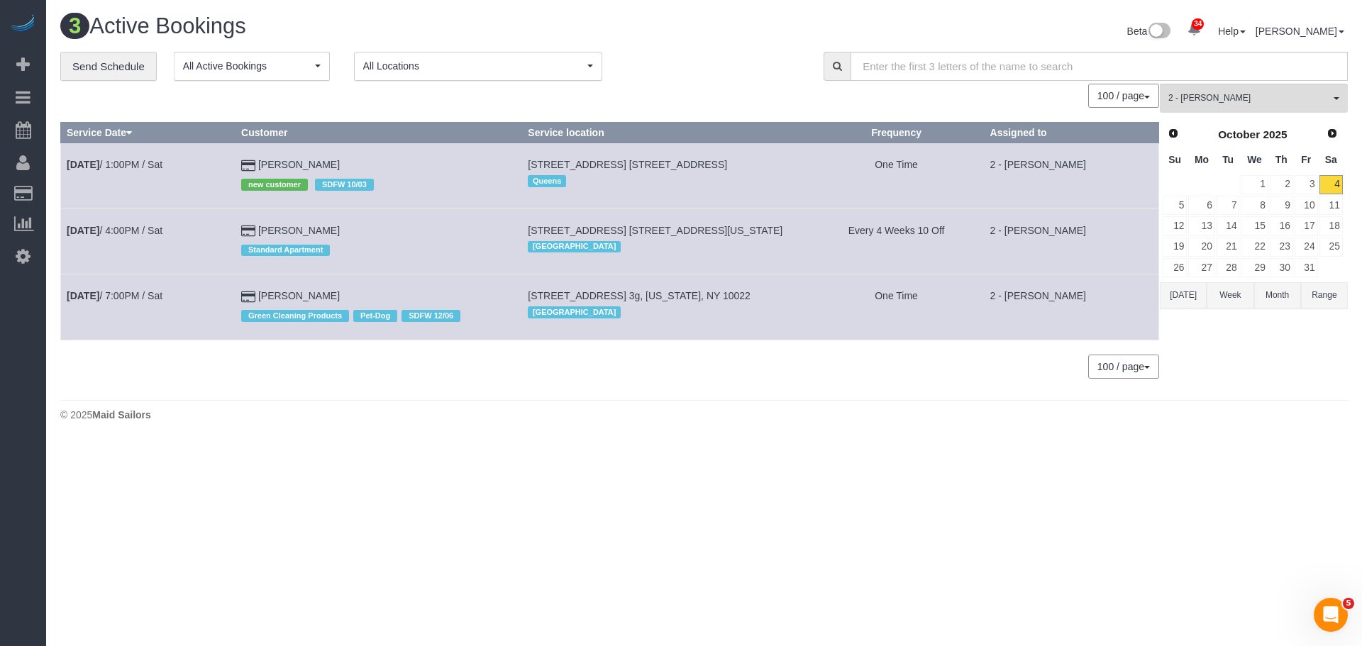
click at [856, 489] on body "34 Beta Your Notifications You have 0 alerts × You have 1 to charge for 10/03/2…" at bounding box center [681, 323] width 1362 height 646
click at [743, 14] on div "Beta 34 Your Notifications You have 0 alerts × You have 1 to charge for 10/03/2…" at bounding box center [1031, 33] width 655 height 38
click at [740, 62] on div "**********" at bounding box center [431, 67] width 742 height 30
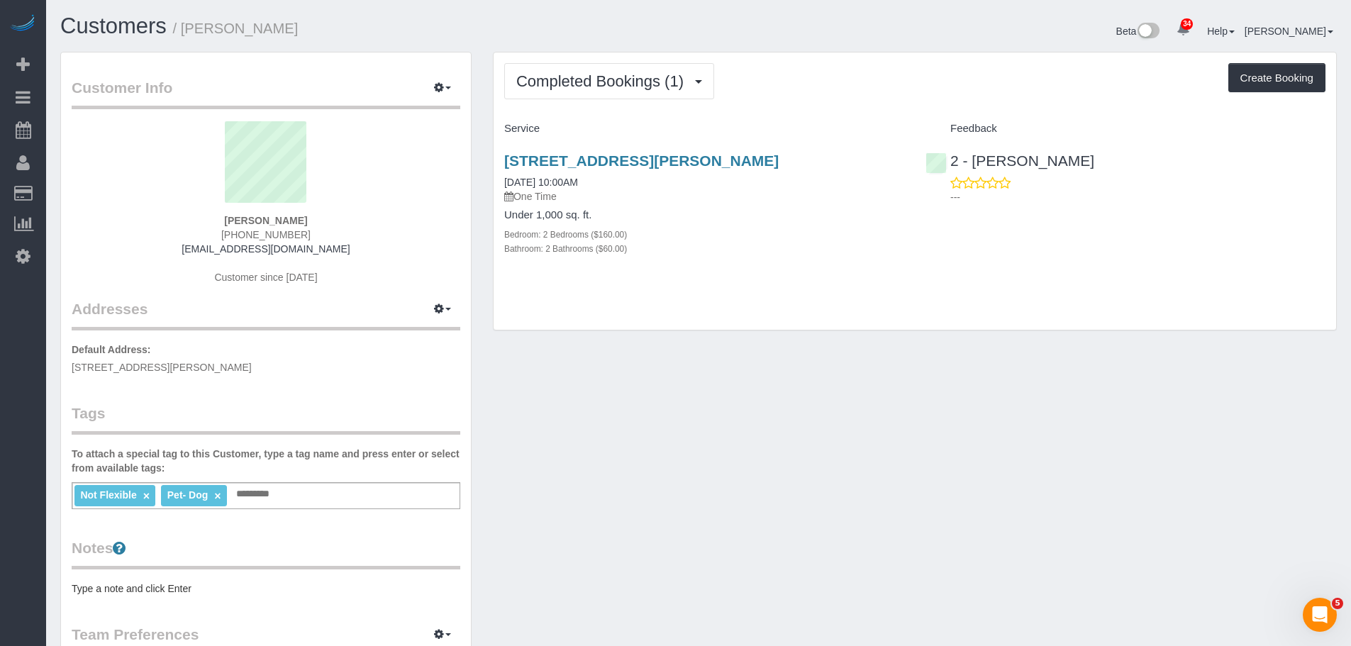
click at [299, 487] on div "Not Flexible × Pet- Dog × Add a tag" at bounding box center [266, 495] width 389 height 27
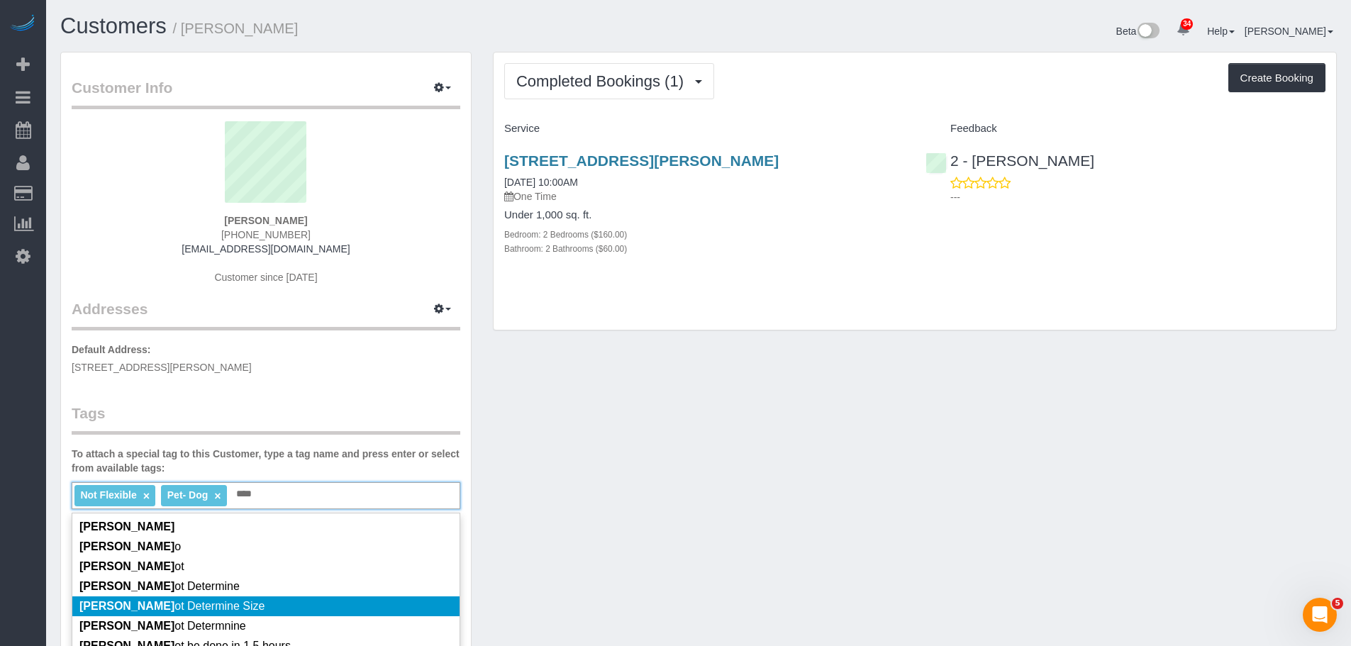
type input "****"
drag, startPoint x: 293, startPoint y: 602, endPoint x: 293, endPoint y: 593, distance: 9.2
click at [294, 602] on li "Cann ot Determine Size" at bounding box center [265, 607] width 387 height 20
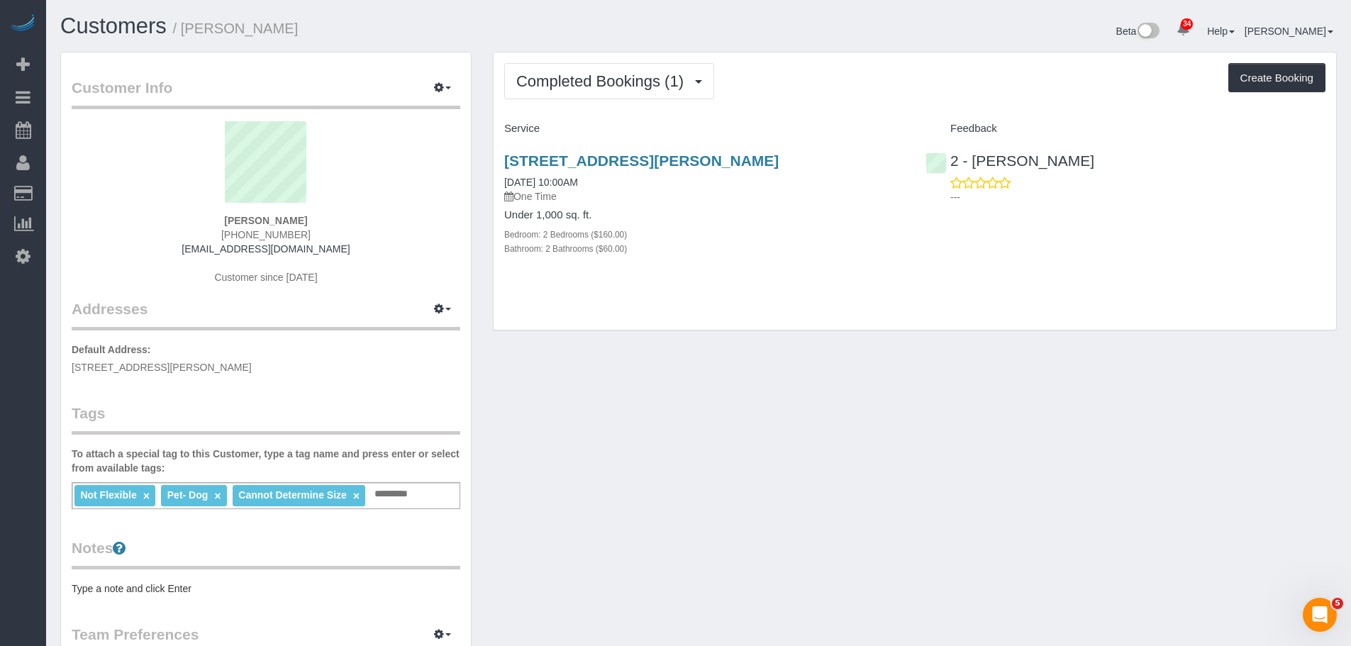
click at [187, 588] on pre "Type a note and click Enter" at bounding box center [266, 589] width 389 height 14
type textarea "*"
type textarea "********"
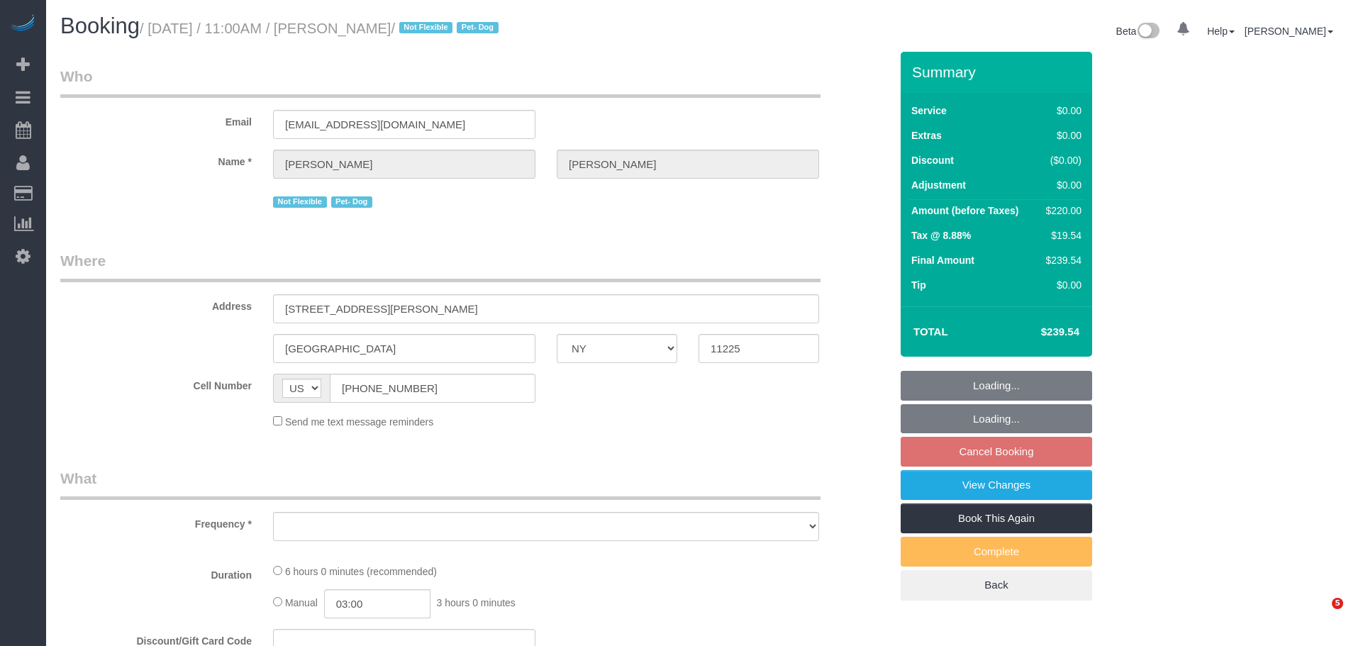
select select "NY"
select select "string:stripe-pm_1ROQ8y4VGloSiKo7En2DGDiT"
select select "2"
select select "object:918"
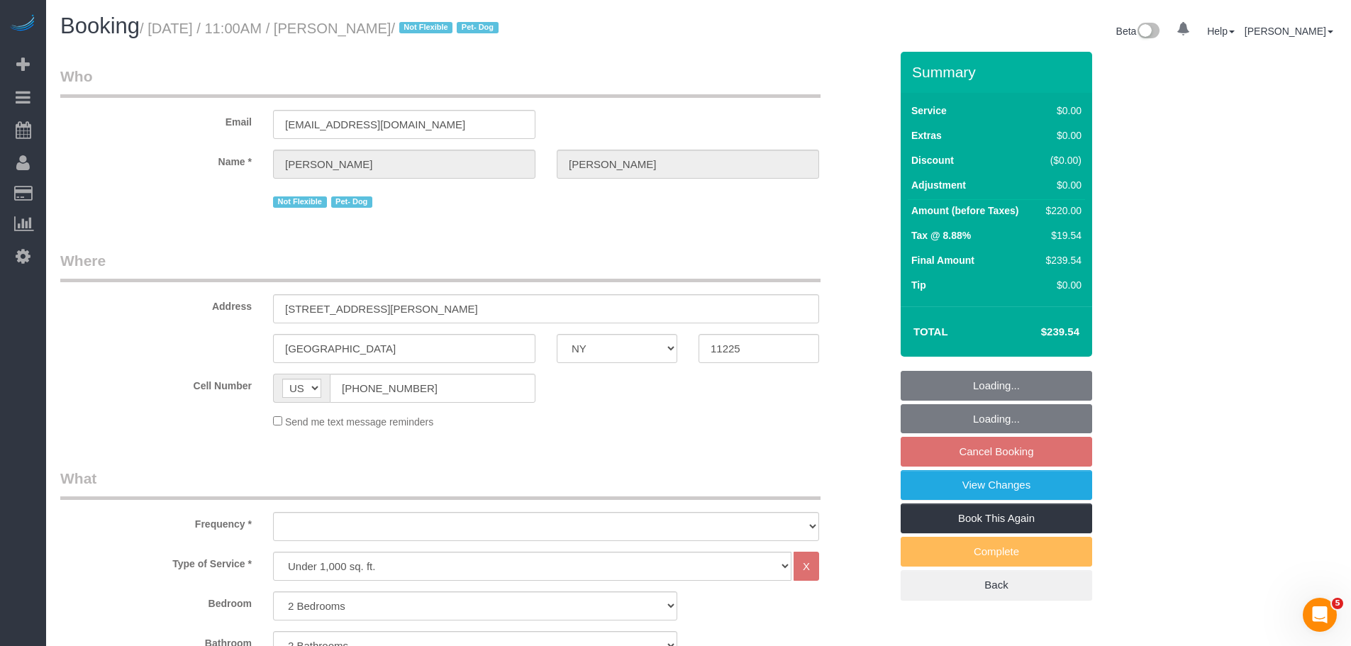
select select "number:89"
select select "number:90"
select select "number:13"
select select "number:5"
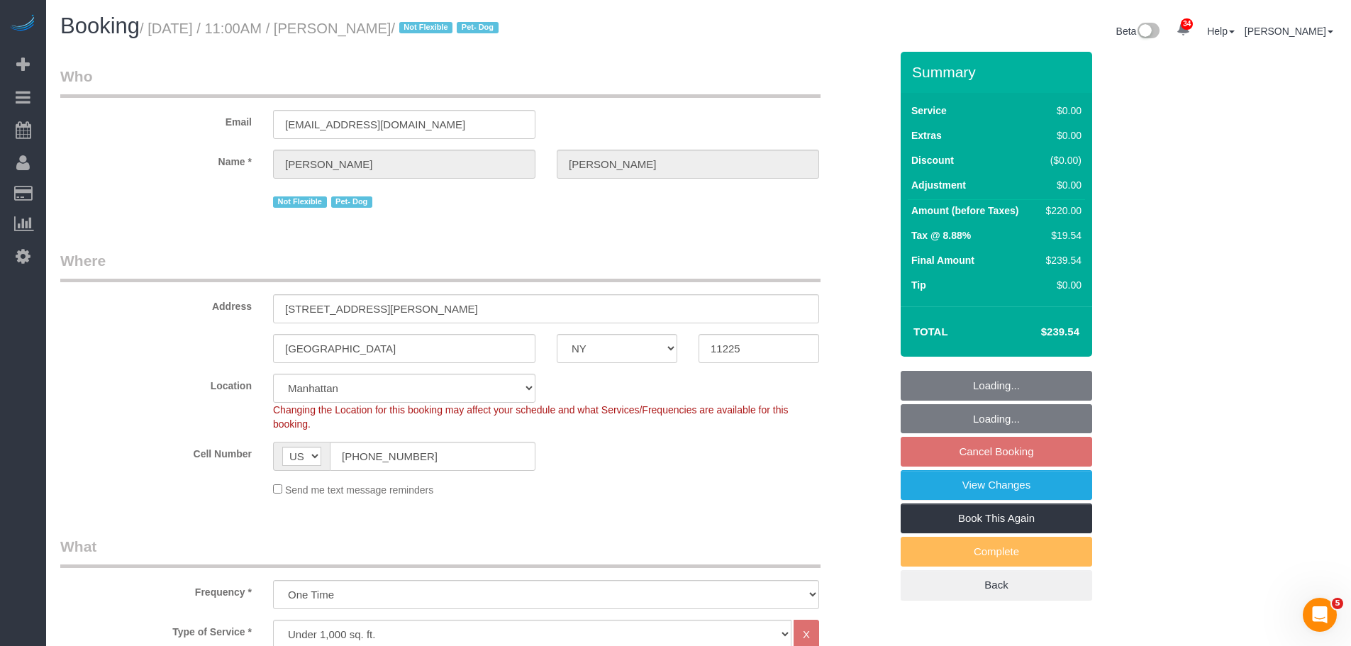
select select "object:1072"
select select "spot2"
select select "2"
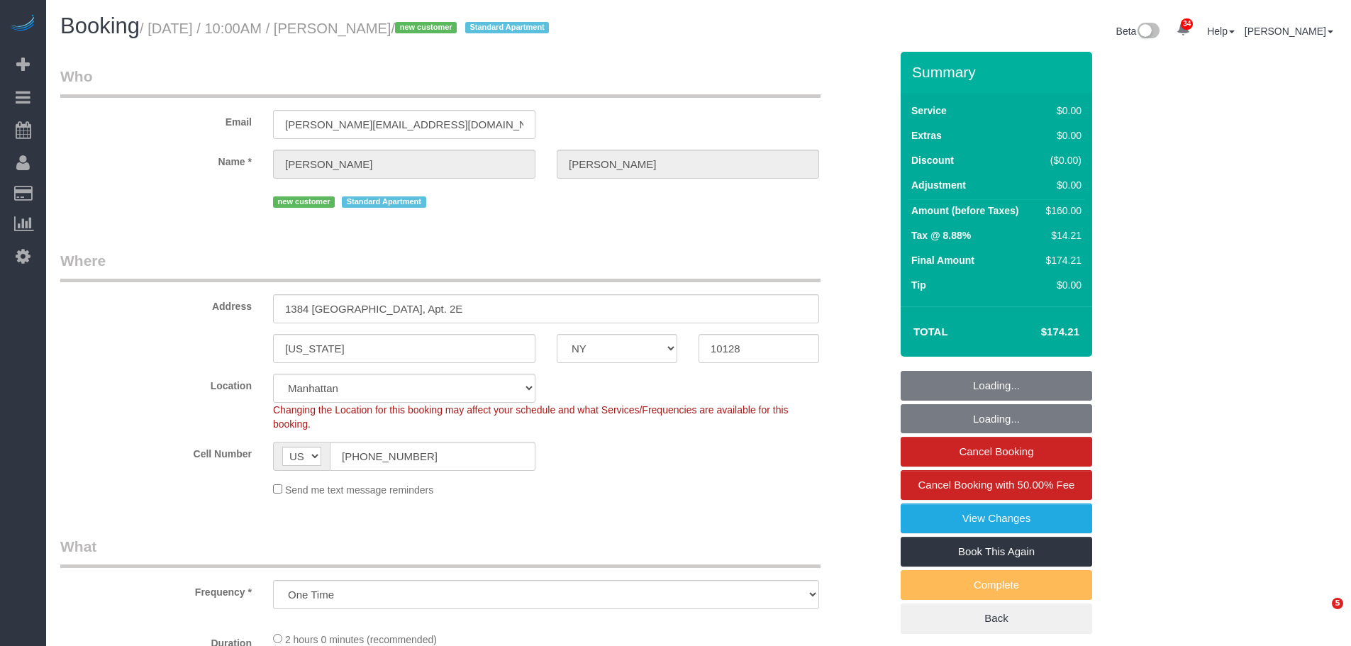
select select "NY"
select select "spot1"
select select "object:979"
select select "number:89"
select select "number:90"
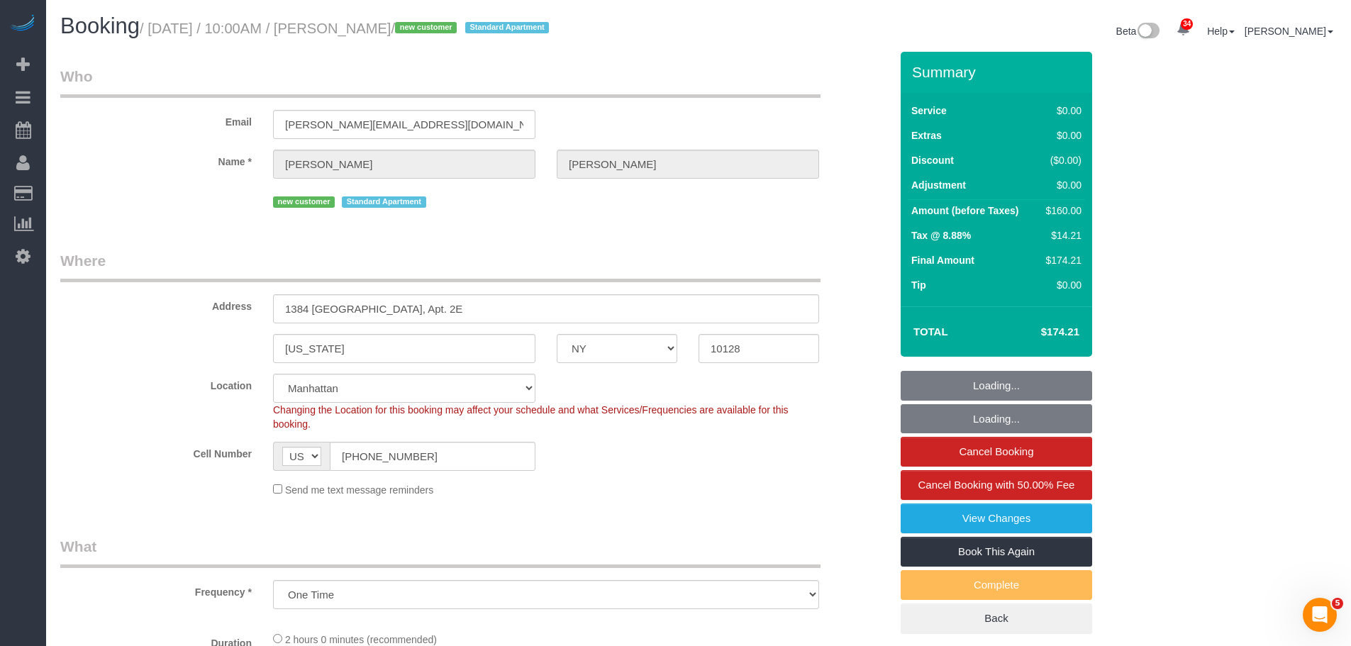
select select "number:15"
select select "number:5"
select select "1"
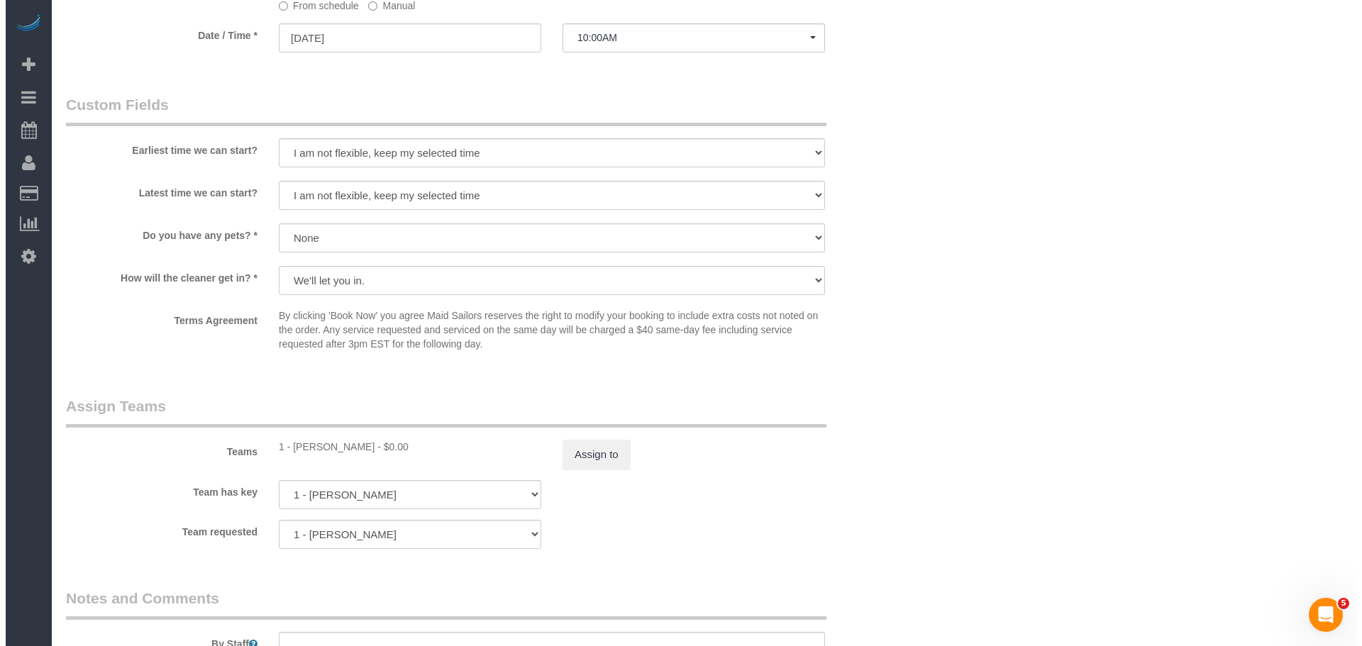
scroll to position [1490, 0]
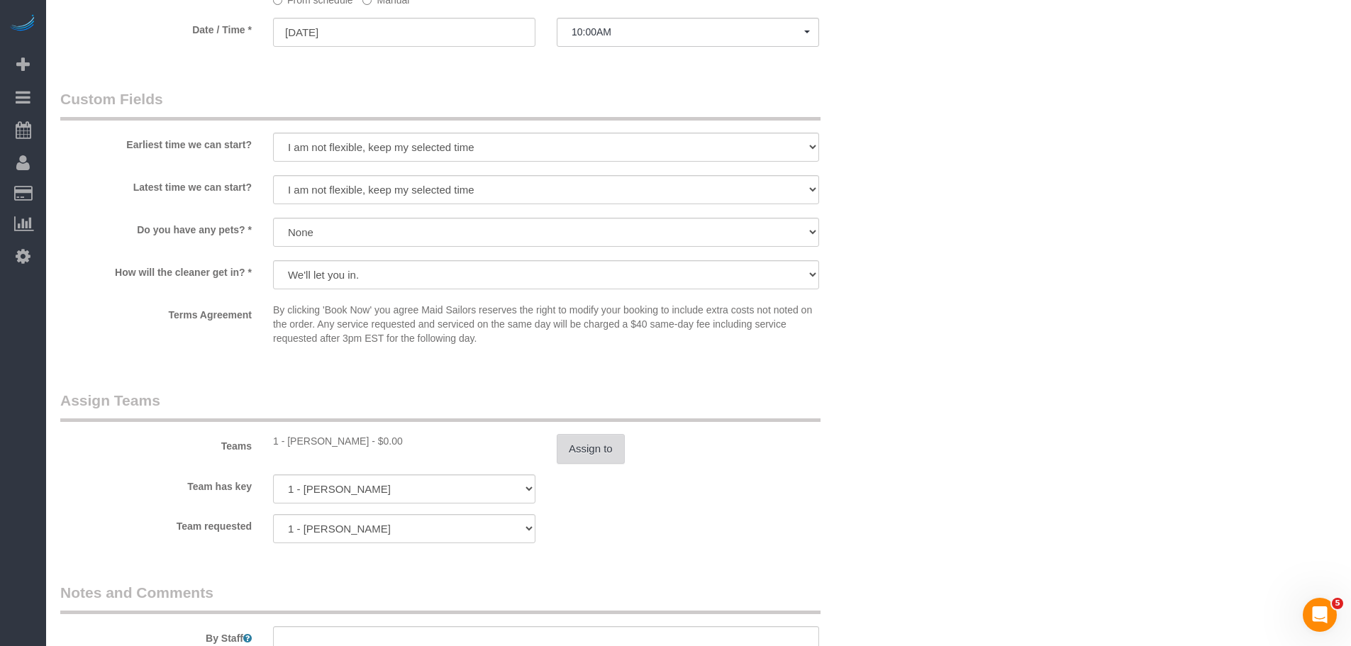
click at [595, 462] on button "Assign to" at bounding box center [591, 449] width 68 height 30
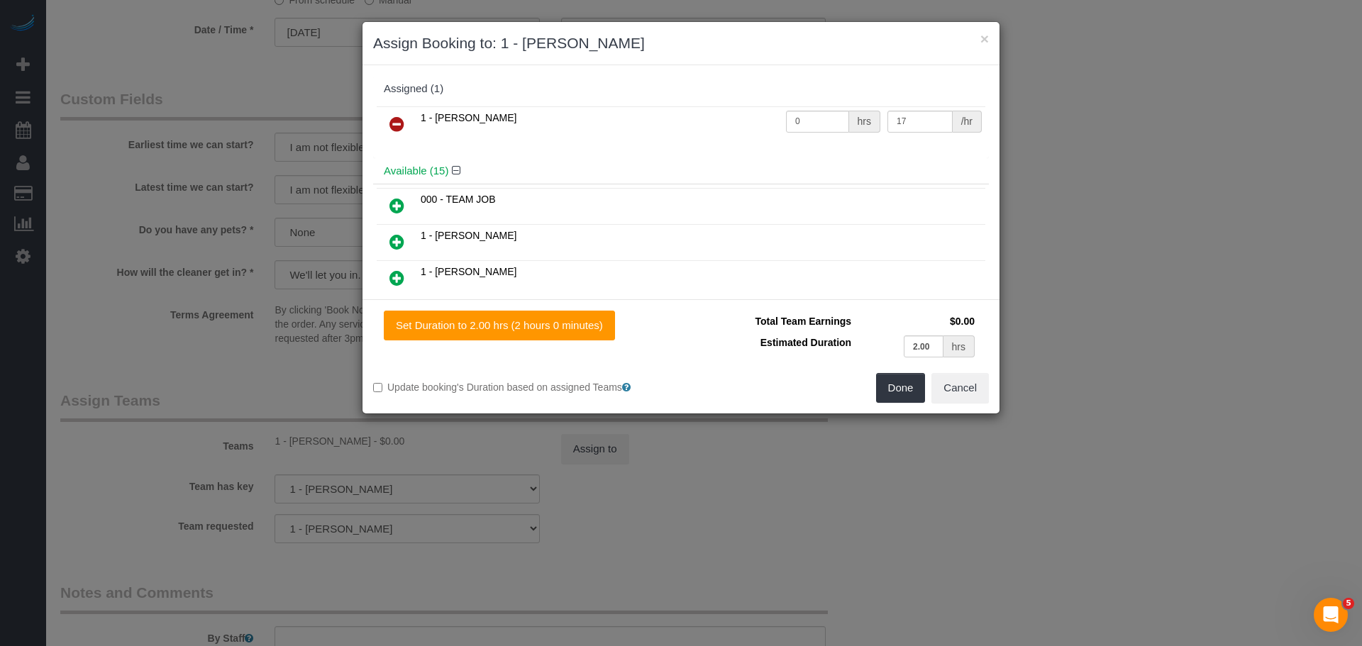
drag, startPoint x: 391, startPoint y: 114, endPoint x: 408, endPoint y: 129, distance: 22.6
click at [391, 114] on link at bounding box center [396, 125] width 33 height 28
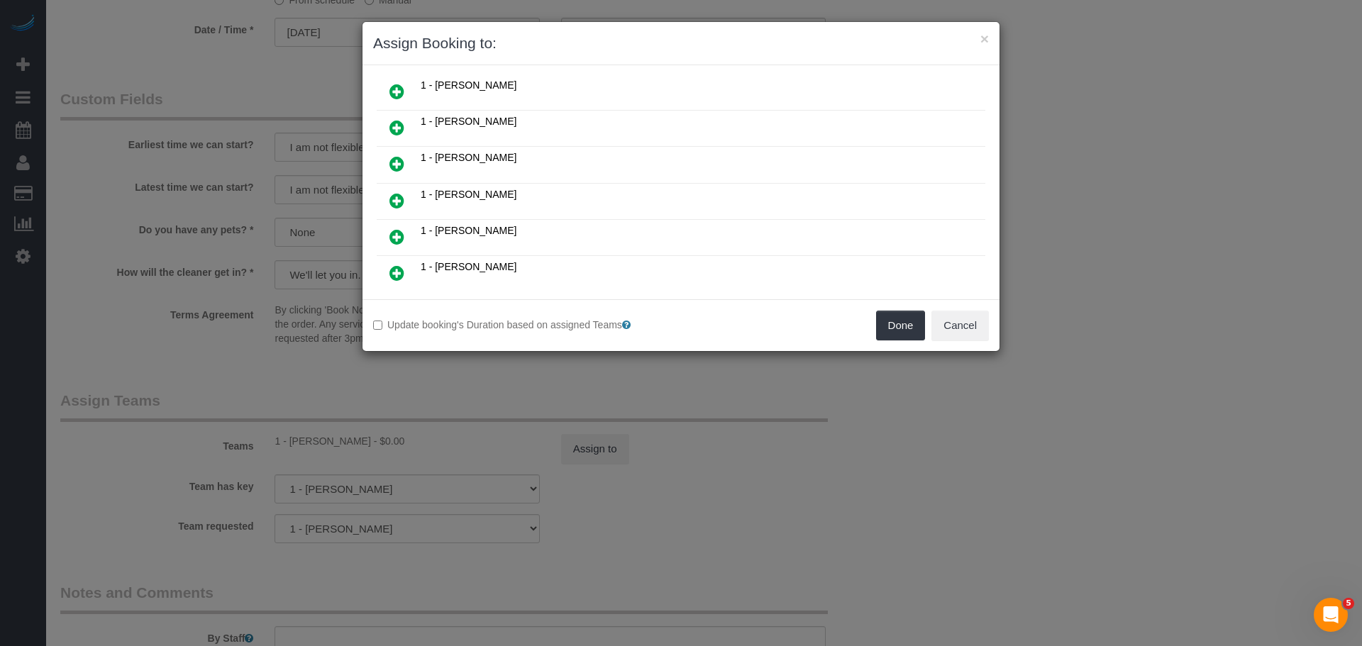
scroll to position [142, 0]
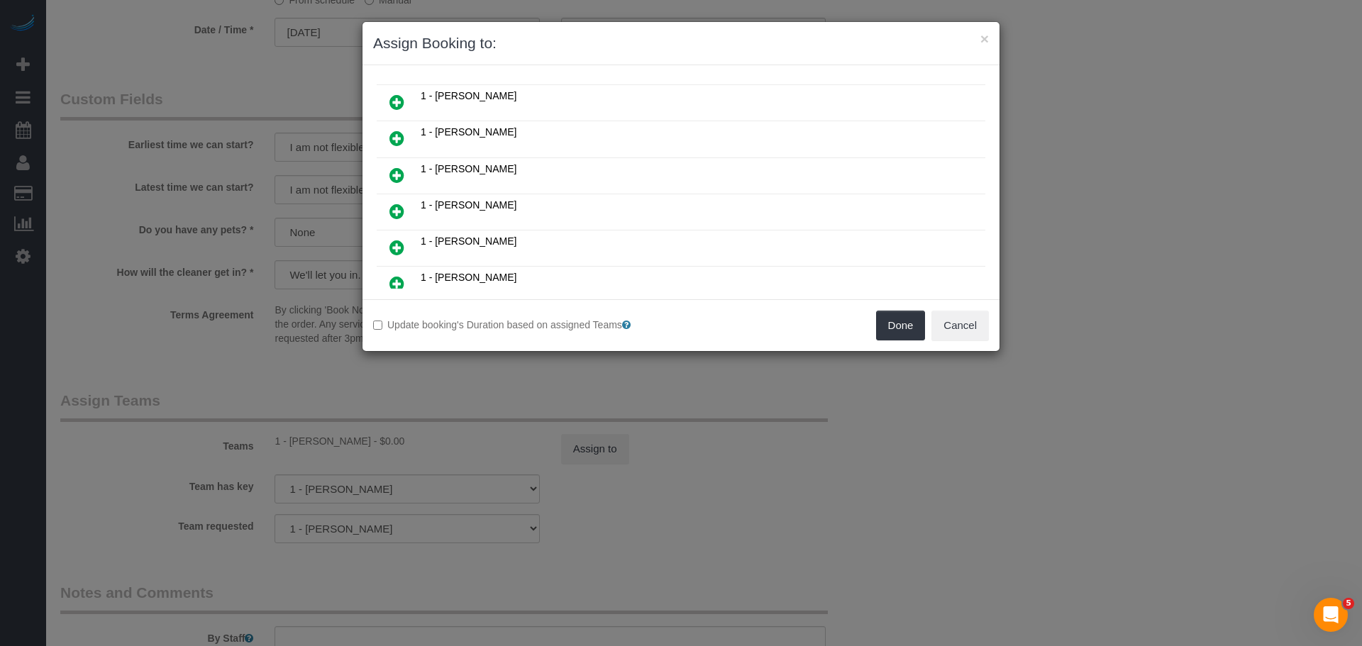
click at [400, 211] on icon at bounding box center [396, 211] width 15 height 17
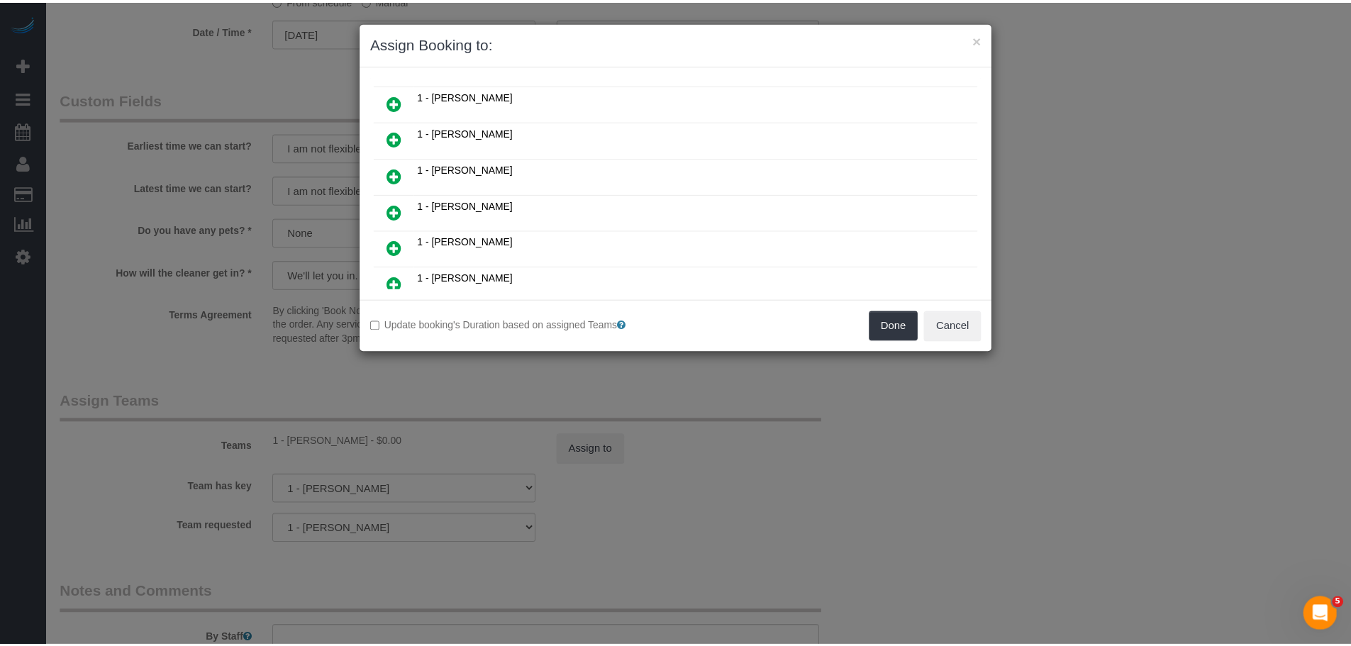
scroll to position [176, 0]
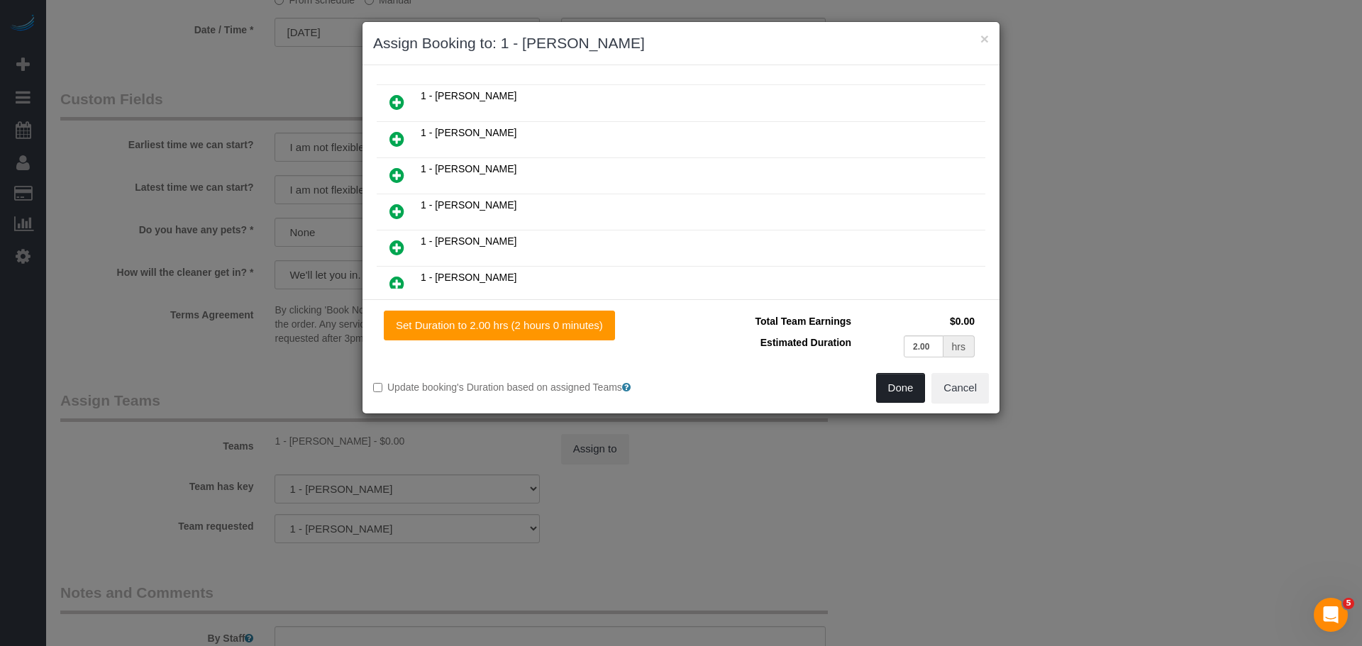
click at [906, 391] on button "Done" at bounding box center [901, 388] width 50 height 30
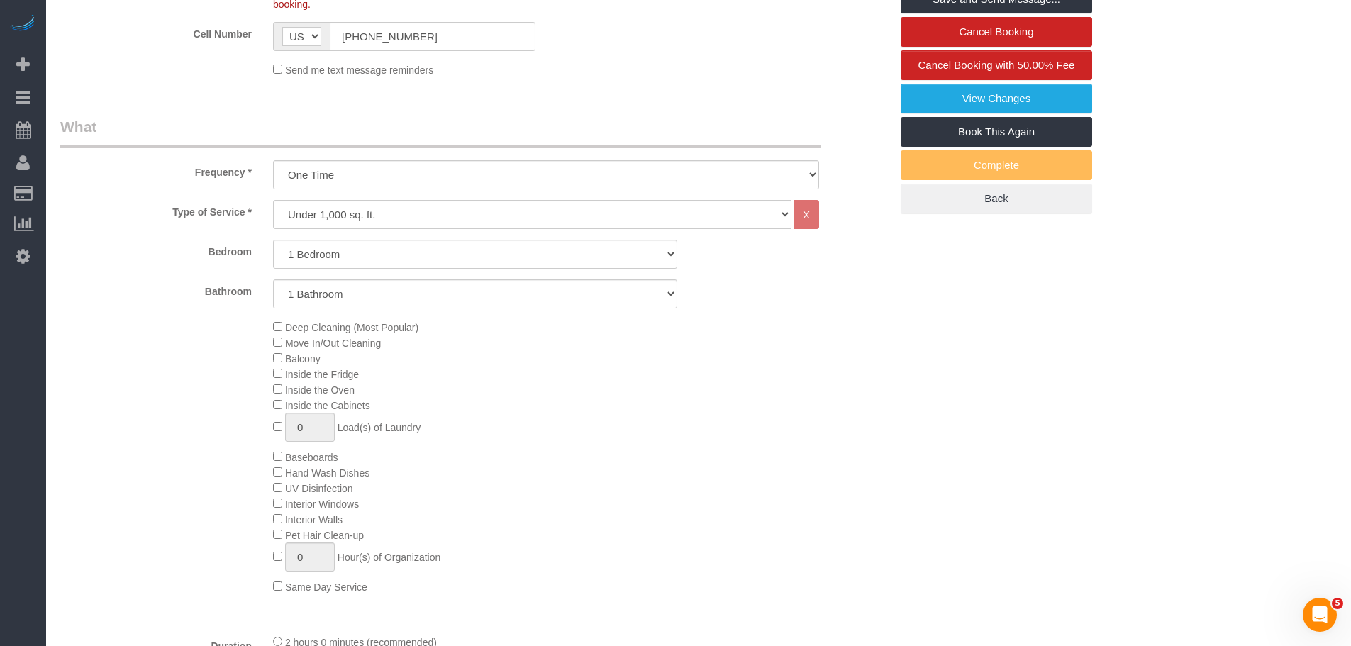
scroll to position [183, 0]
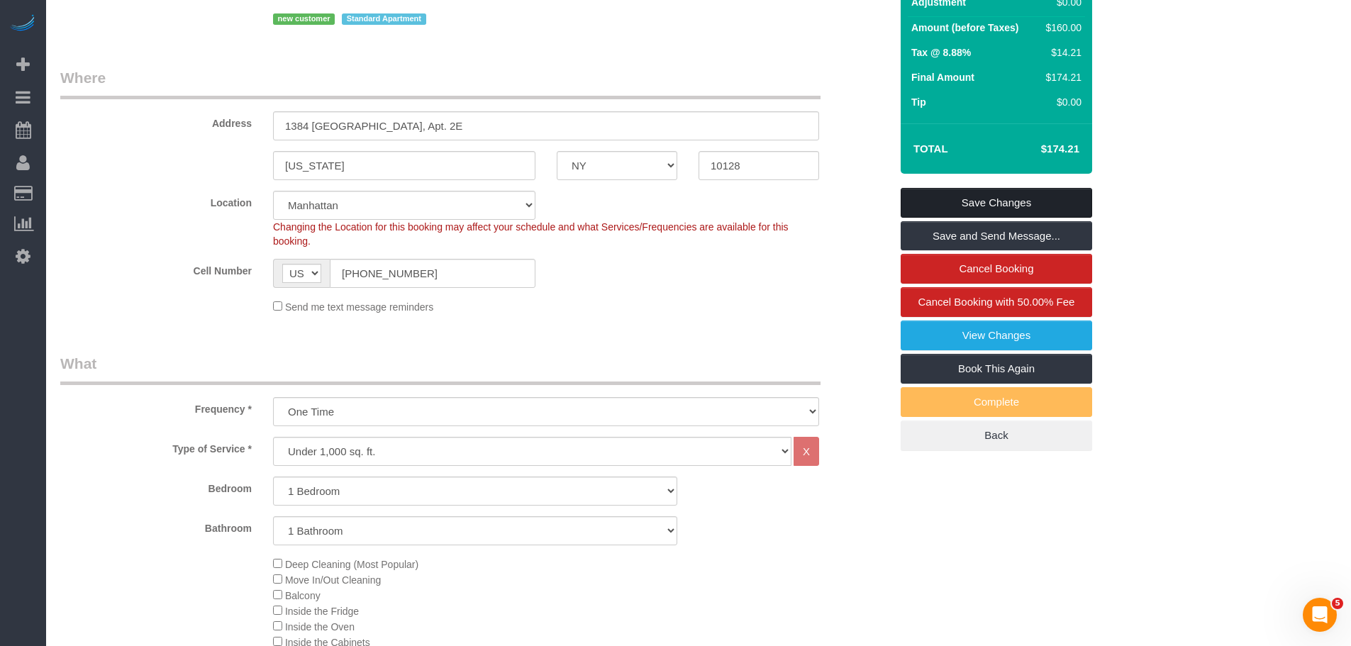
click at [1043, 196] on link "Save Changes" at bounding box center [997, 203] width 192 height 30
